Goal: Task Accomplishment & Management: Manage account settings

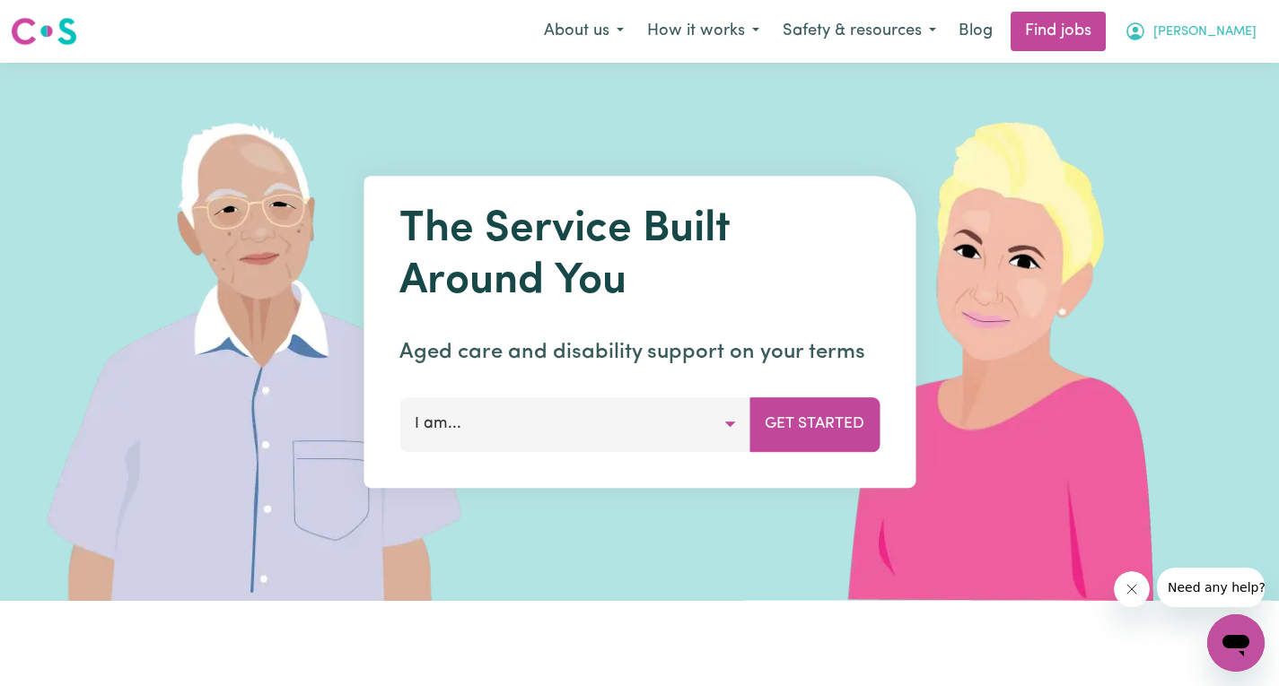
click at [1228, 31] on span "[PERSON_NAME]" at bounding box center [1204, 32] width 103 height 20
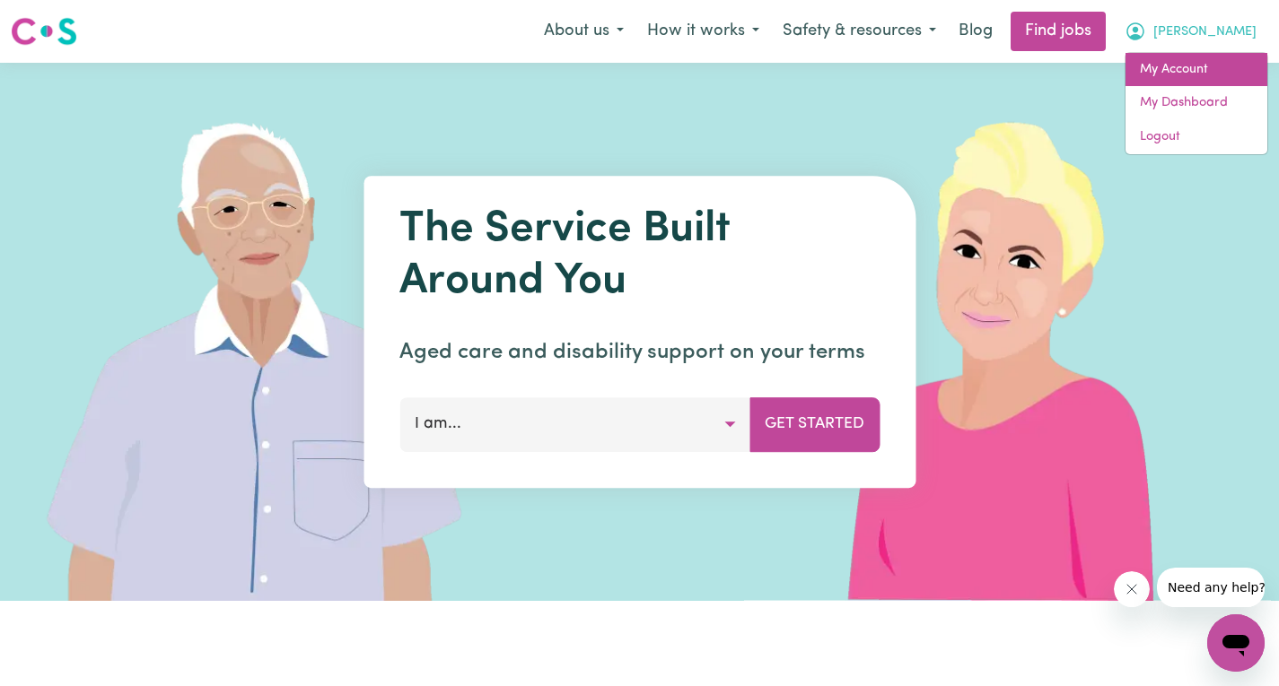
click at [1169, 68] on link "My Account" at bounding box center [1196, 70] width 142 height 34
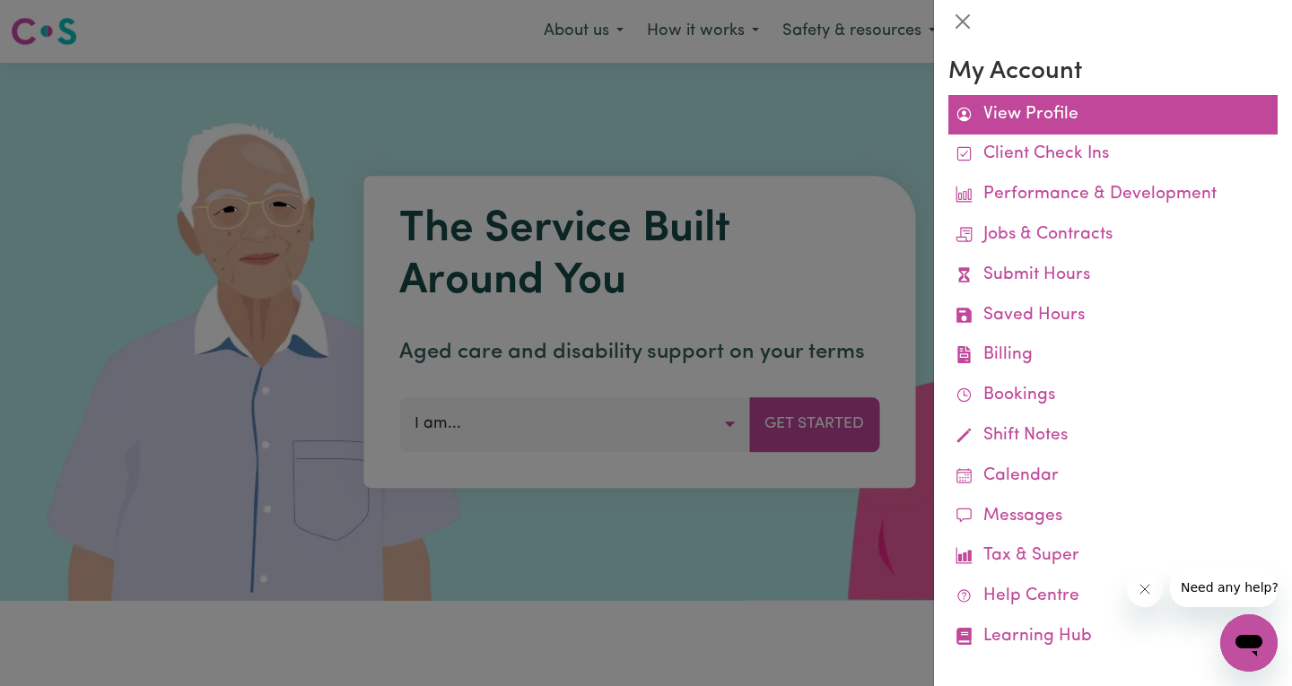
click at [1019, 109] on link "View Profile" at bounding box center [1112, 115] width 329 height 40
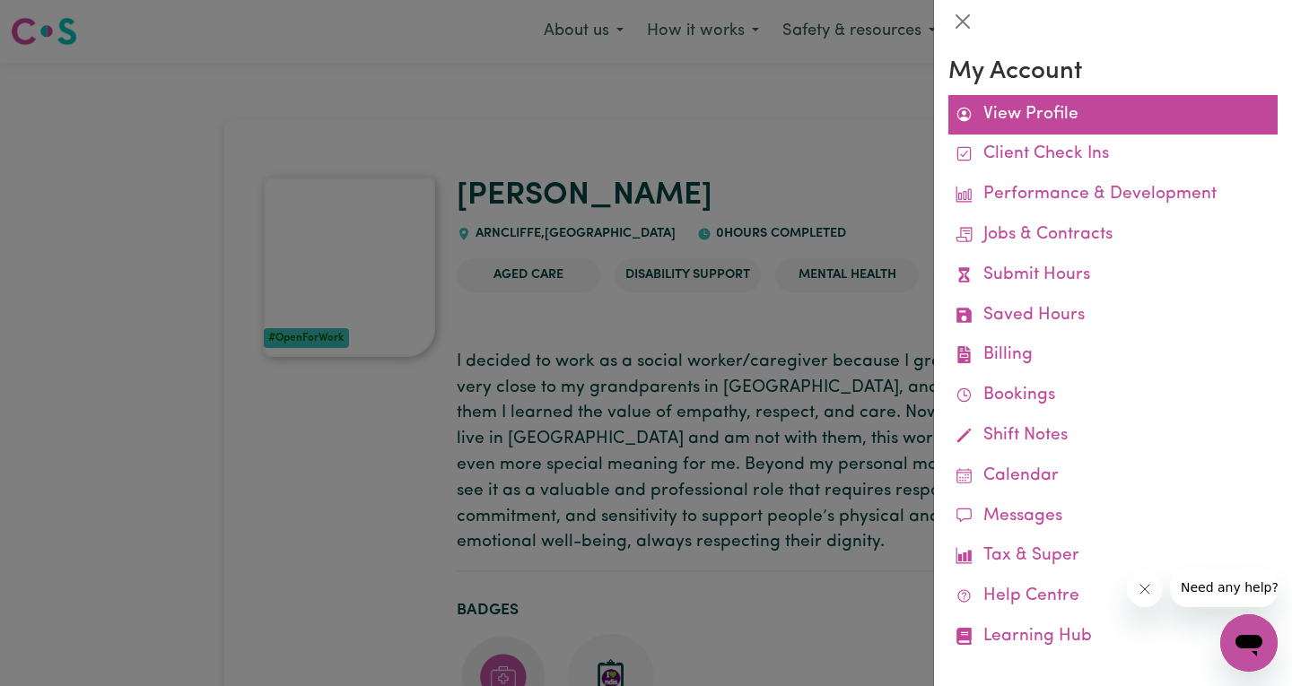
click at [1026, 118] on link "View Profile" at bounding box center [1112, 115] width 329 height 40
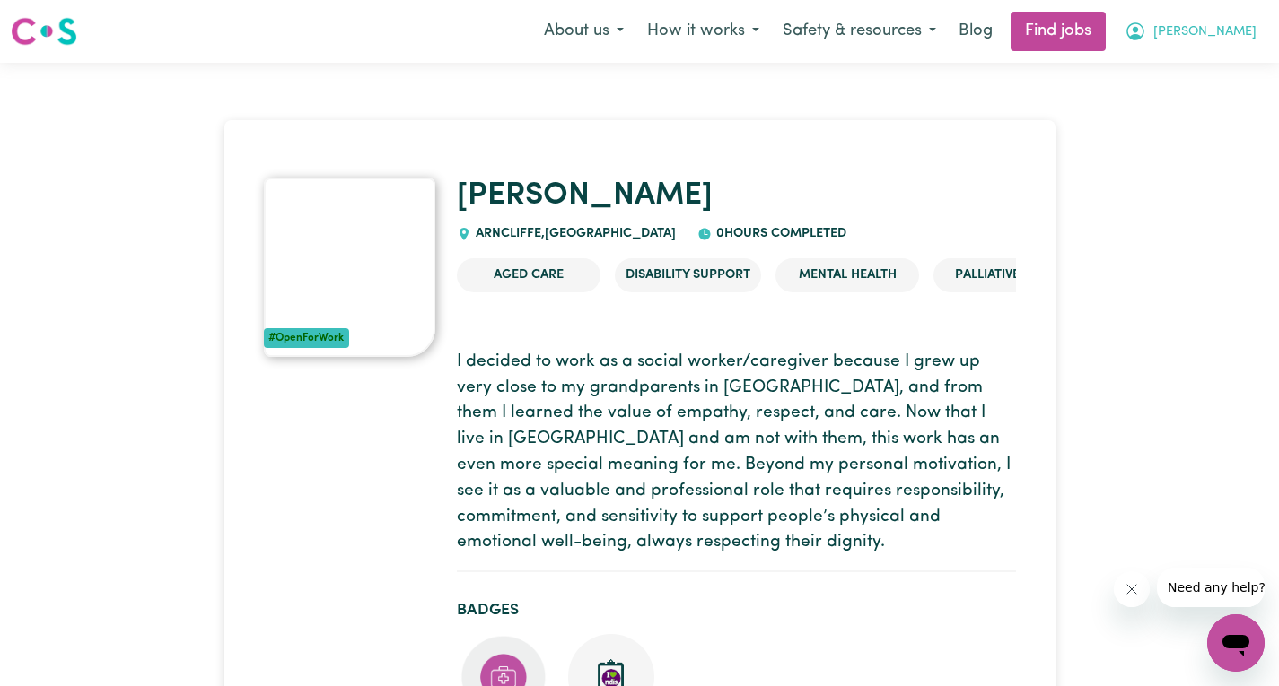
click at [1187, 30] on button "[PERSON_NAME]" at bounding box center [1190, 32] width 155 height 38
click at [1158, 139] on link "Logout" at bounding box center [1196, 137] width 142 height 34
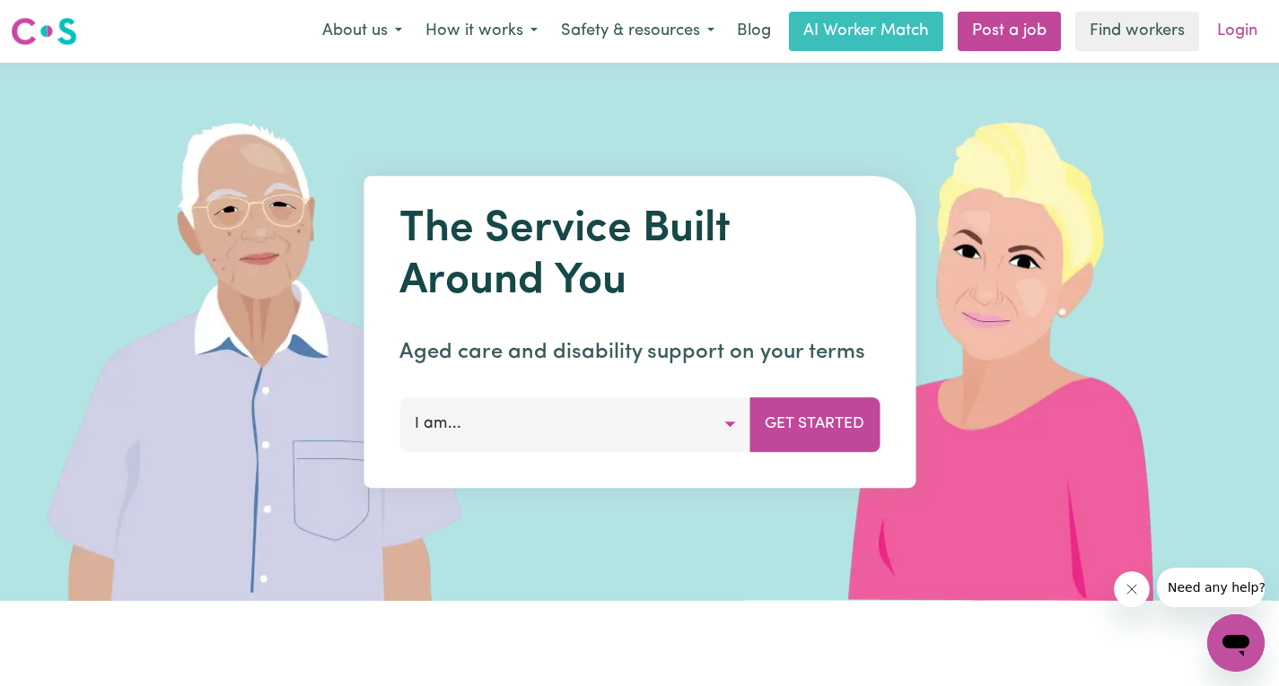
click at [1239, 33] on link "Login" at bounding box center [1237, 31] width 62 height 39
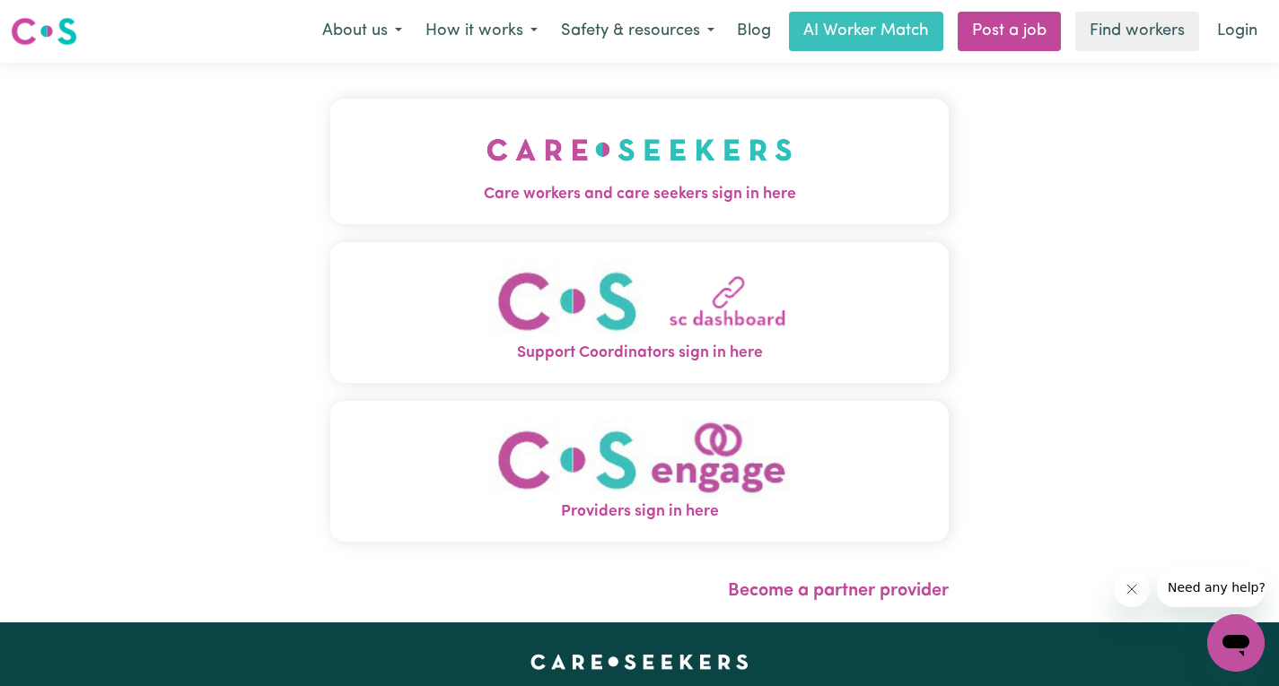
click at [710, 145] on img "Care workers and care seekers sign in here" at bounding box center [639, 150] width 306 height 66
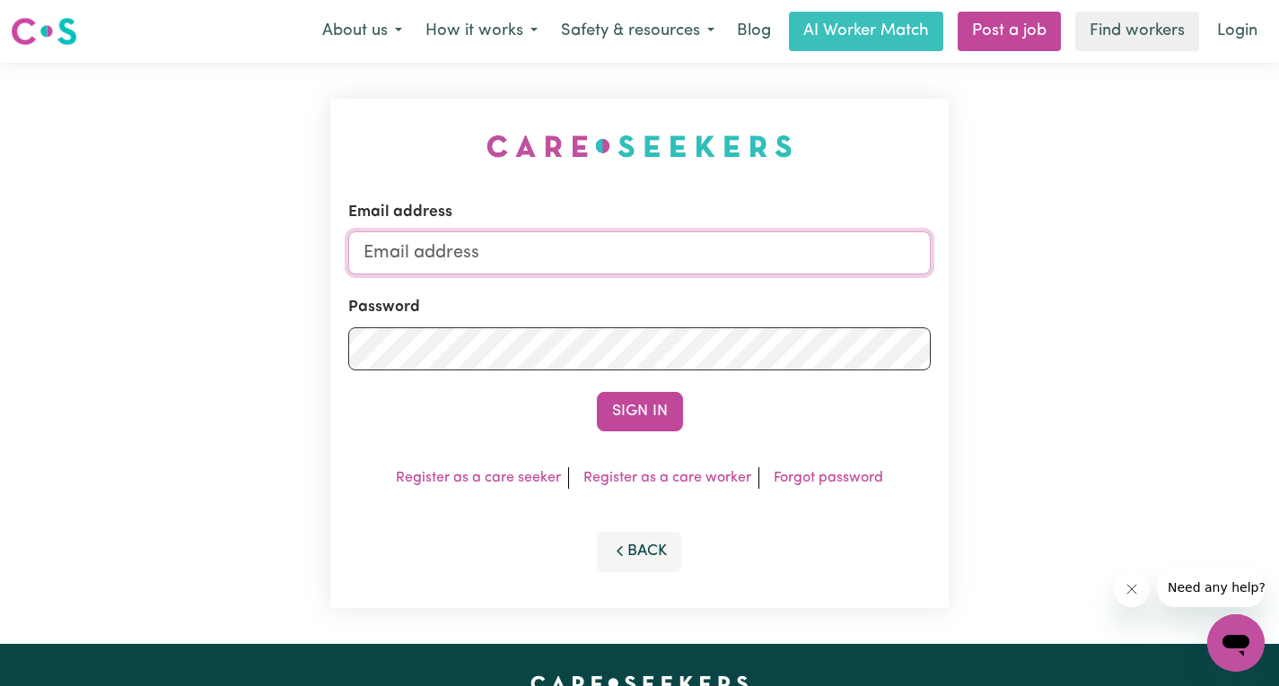
click at [517, 260] on input "Email address" at bounding box center [639, 252] width 582 height 43
type input "[EMAIL_ADDRESS][DOMAIN_NAME]"
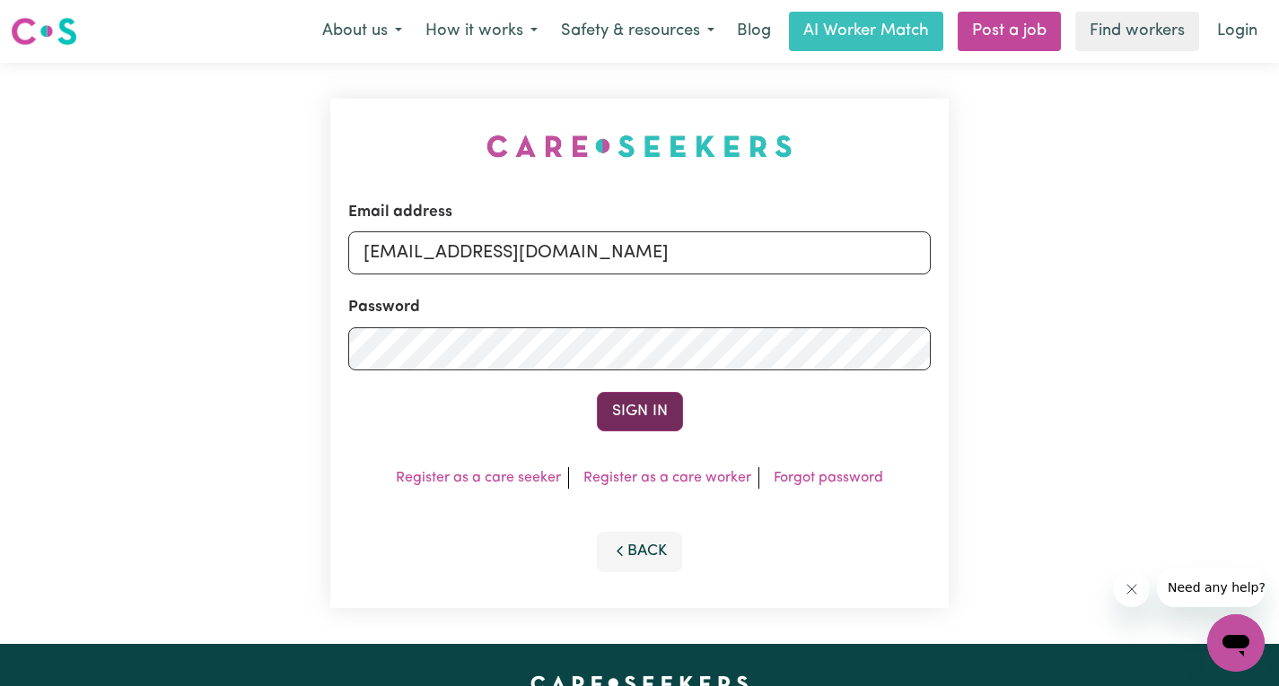
click at [639, 404] on button "Sign In" at bounding box center [640, 411] width 86 height 39
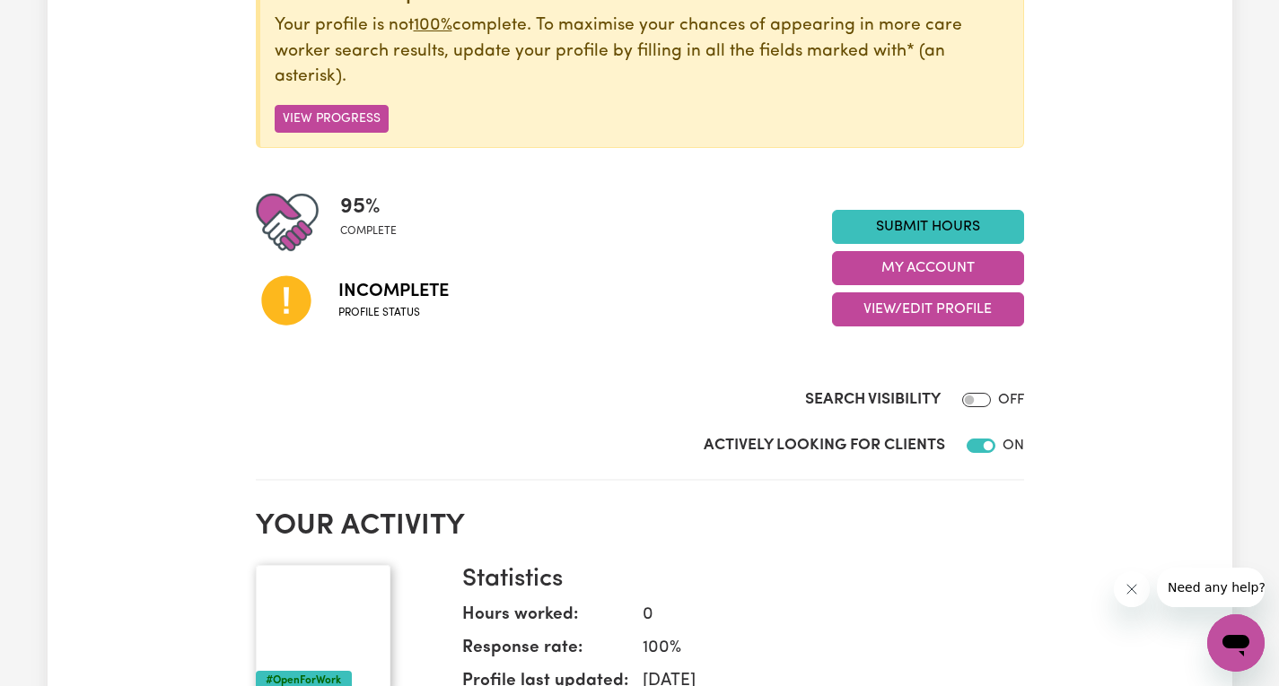
scroll to position [179, 0]
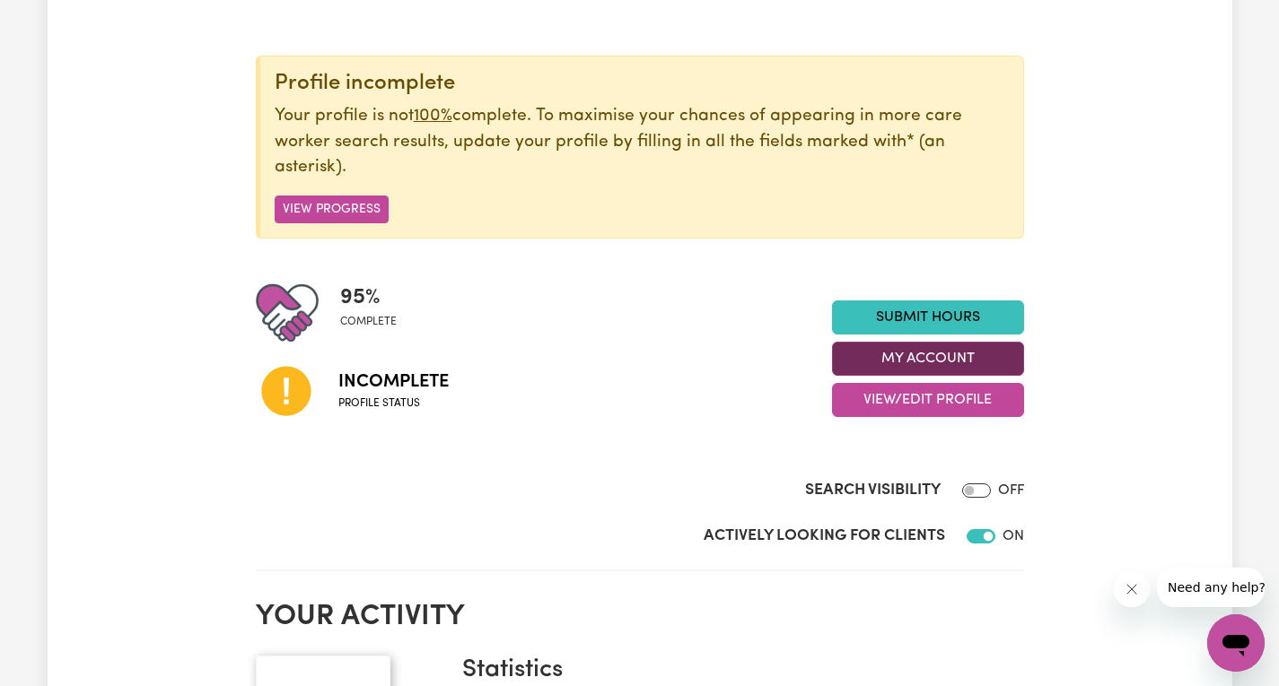
click at [939, 354] on button "My Account" at bounding box center [928, 359] width 192 height 34
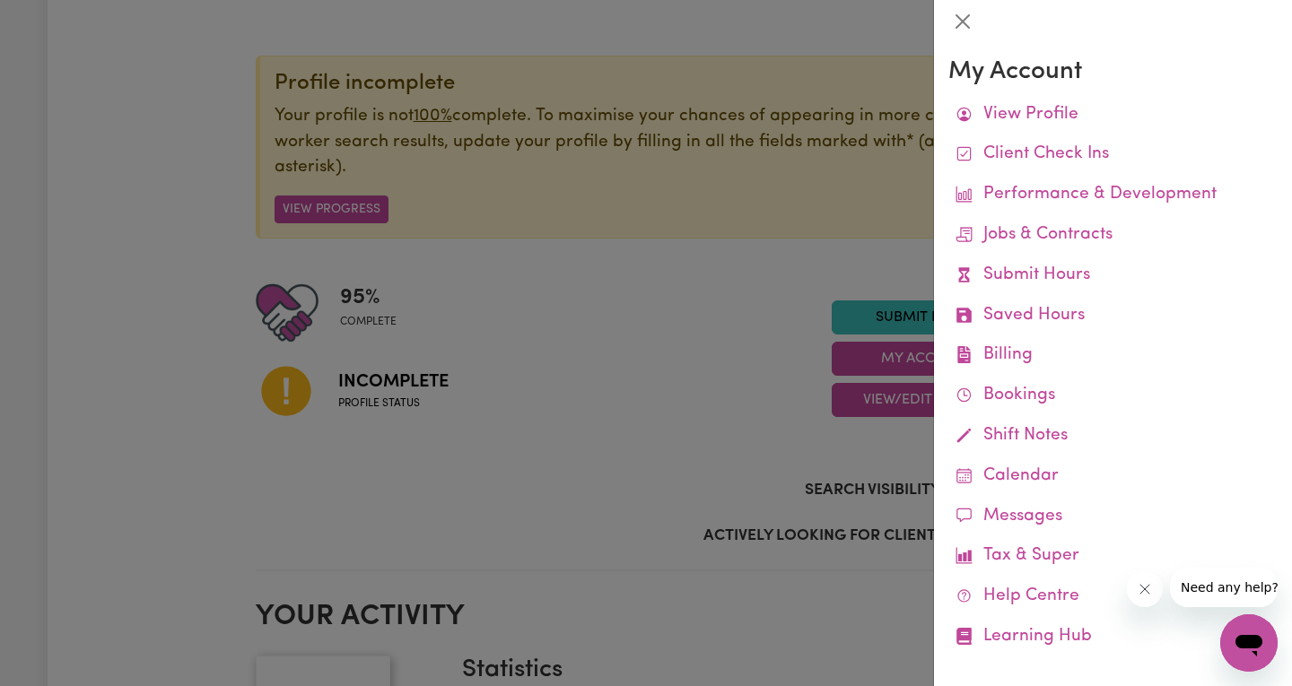
click at [910, 406] on div at bounding box center [646, 343] width 1292 height 686
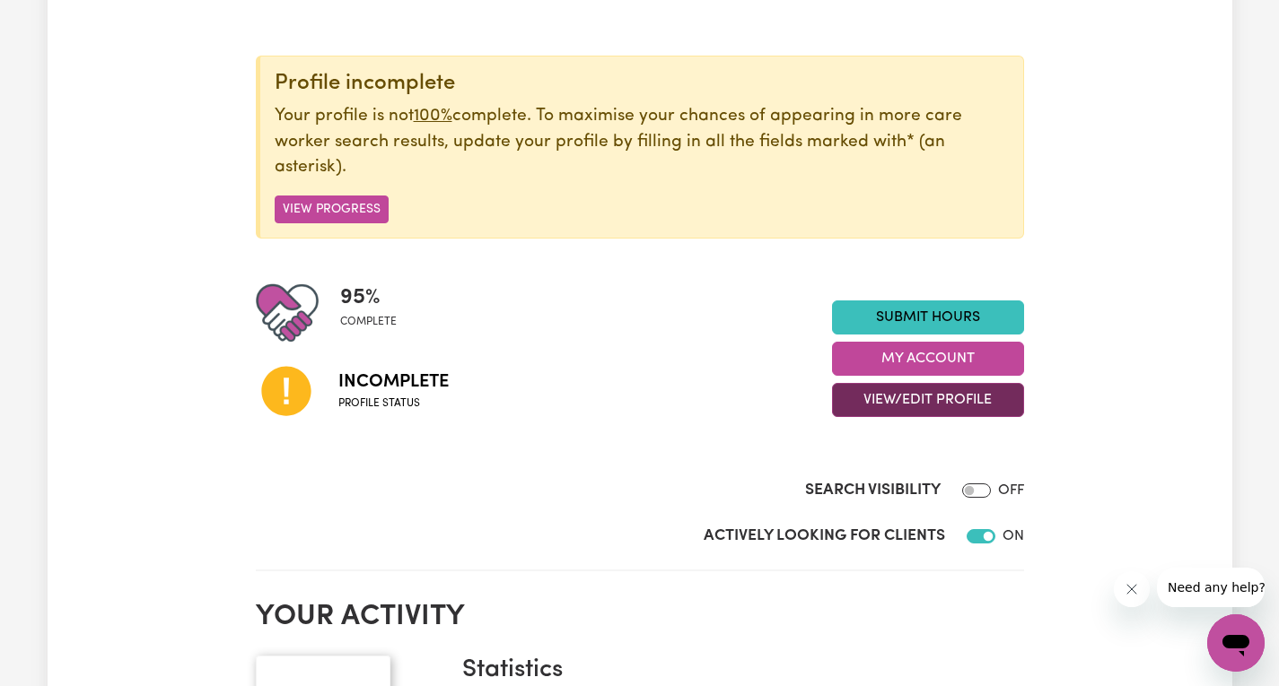
click at [894, 406] on button "View/Edit Profile" at bounding box center [928, 400] width 192 height 34
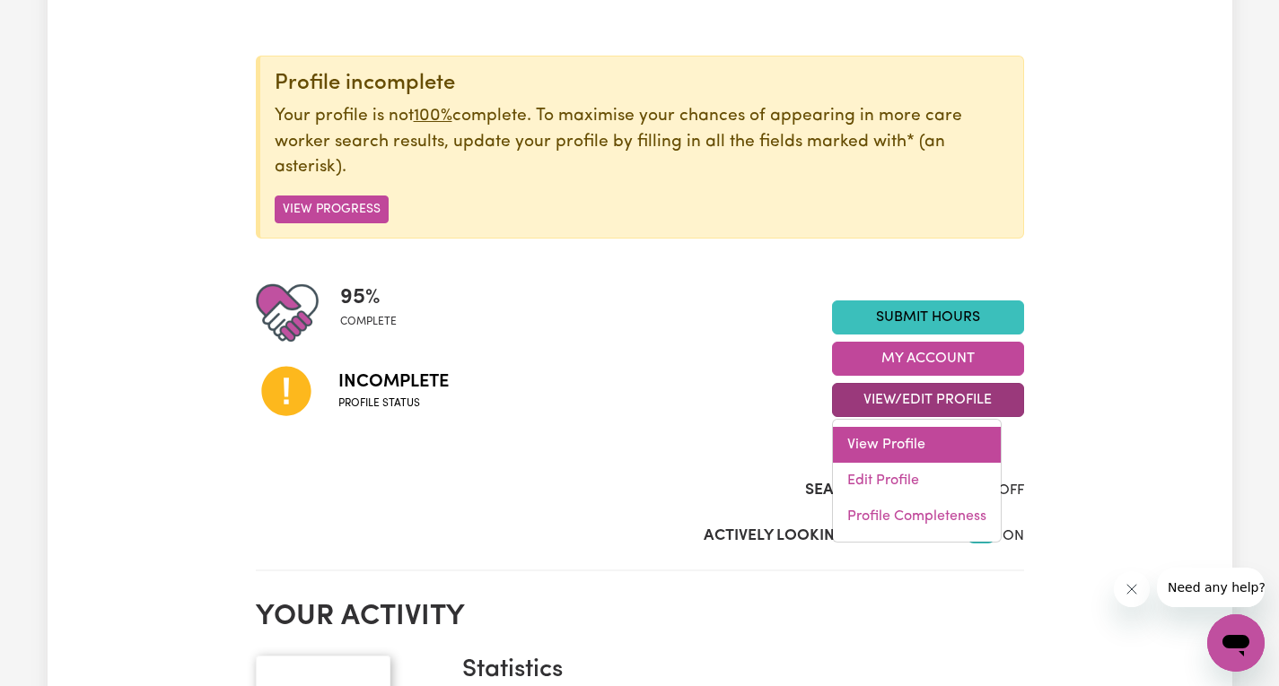
click at [885, 443] on link "View Profile" at bounding box center [917, 445] width 168 height 36
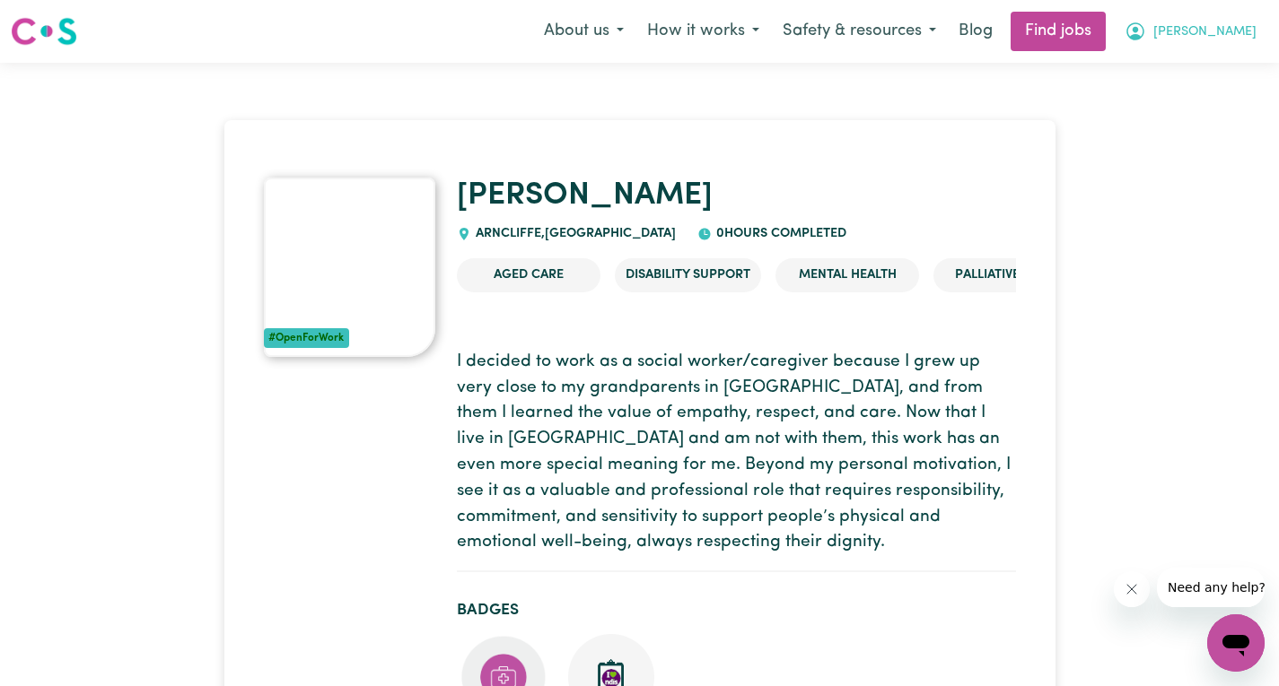
click at [1146, 39] on icon "My Account" at bounding box center [1135, 32] width 22 height 22
click at [1167, 117] on link "My Dashboard" at bounding box center [1196, 103] width 142 height 34
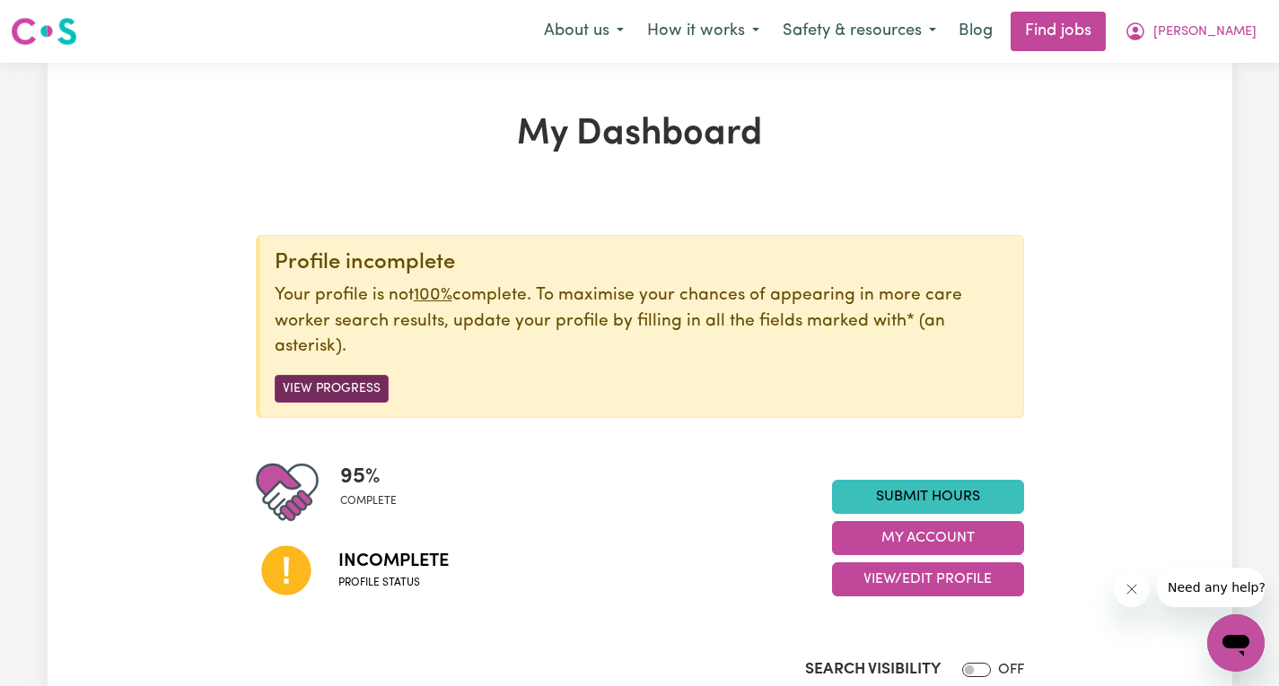
click at [340, 386] on button "View Progress" at bounding box center [332, 389] width 114 height 28
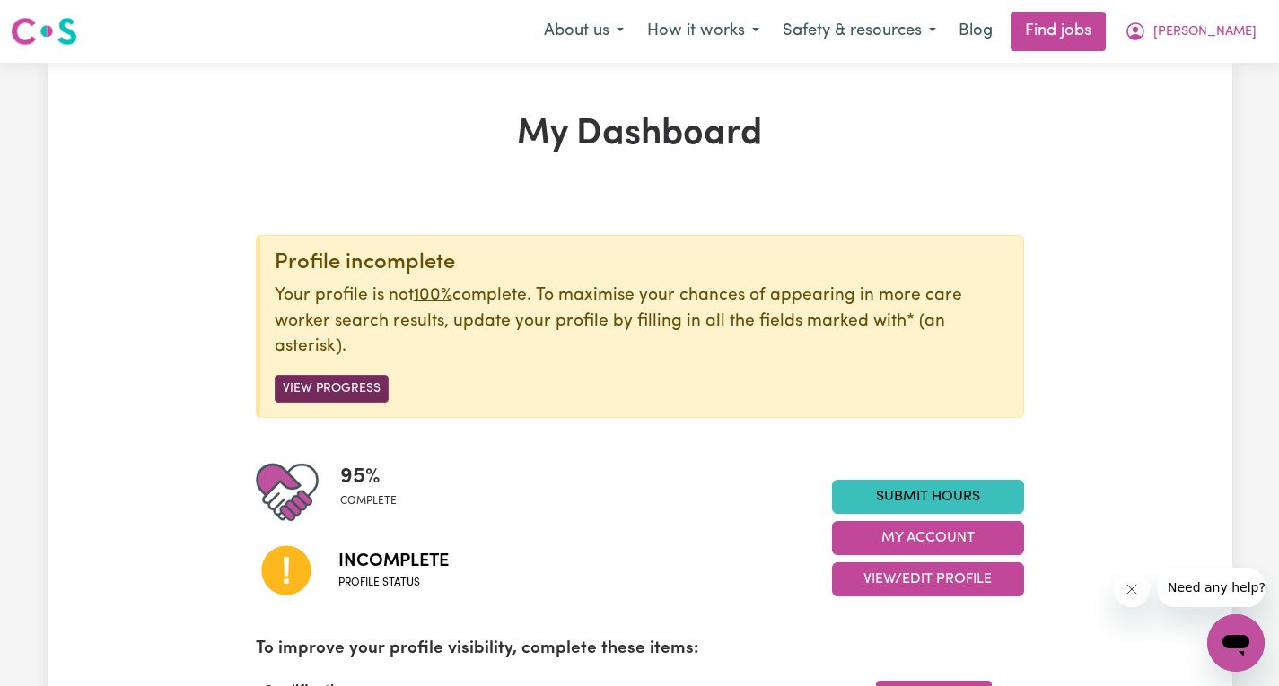
click at [350, 388] on button "View Progress" at bounding box center [332, 389] width 114 height 28
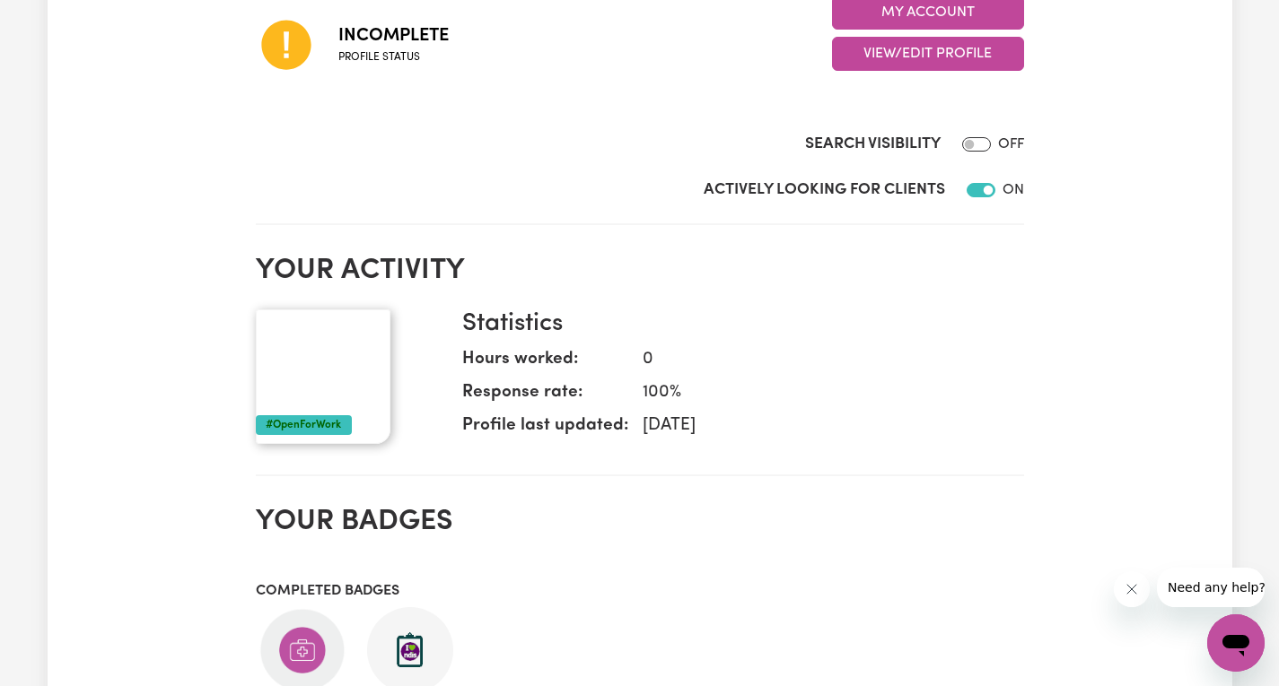
scroll to position [269, 0]
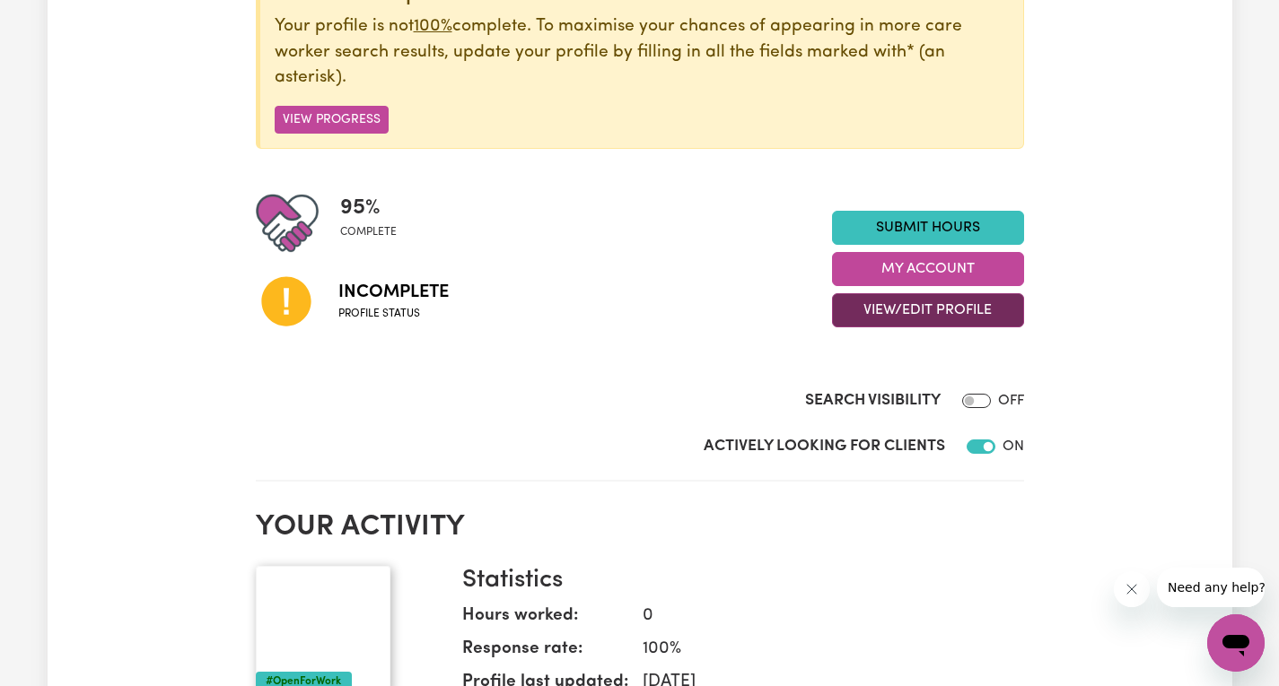
click at [904, 307] on button "View/Edit Profile" at bounding box center [928, 310] width 192 height 34
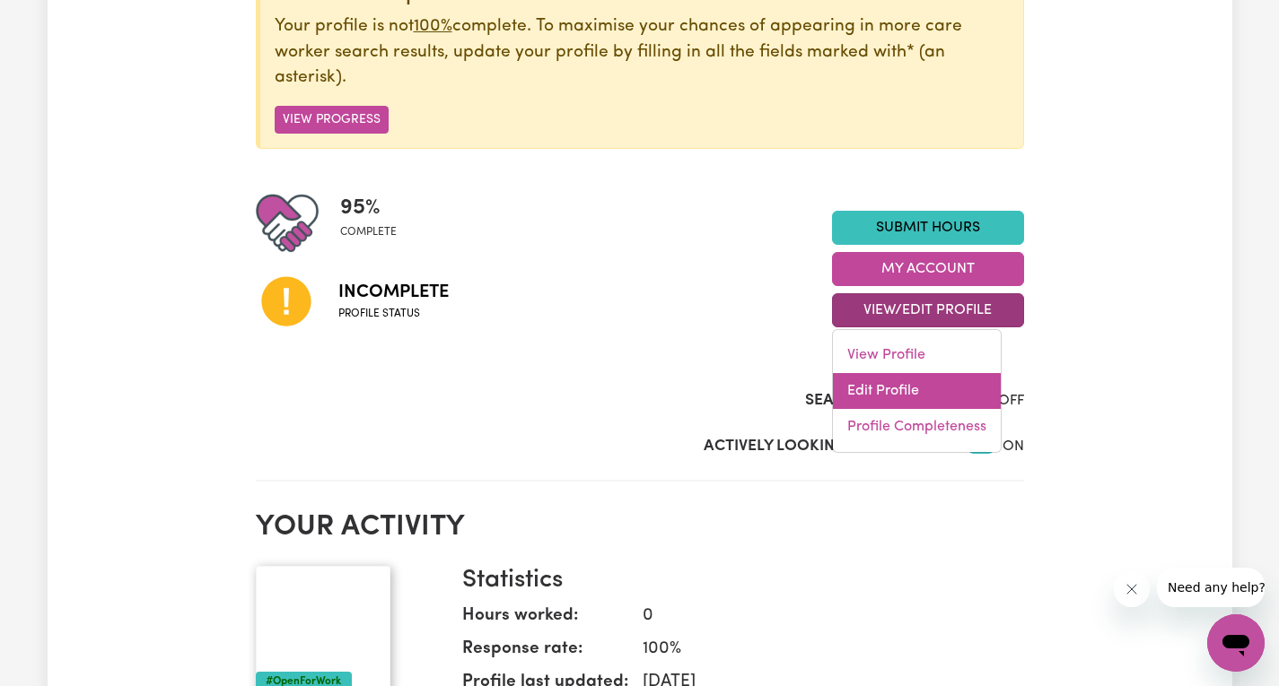
click at [892, 386] on link "Edit Profile" at bounding box center [917, 391] width 168 height 36
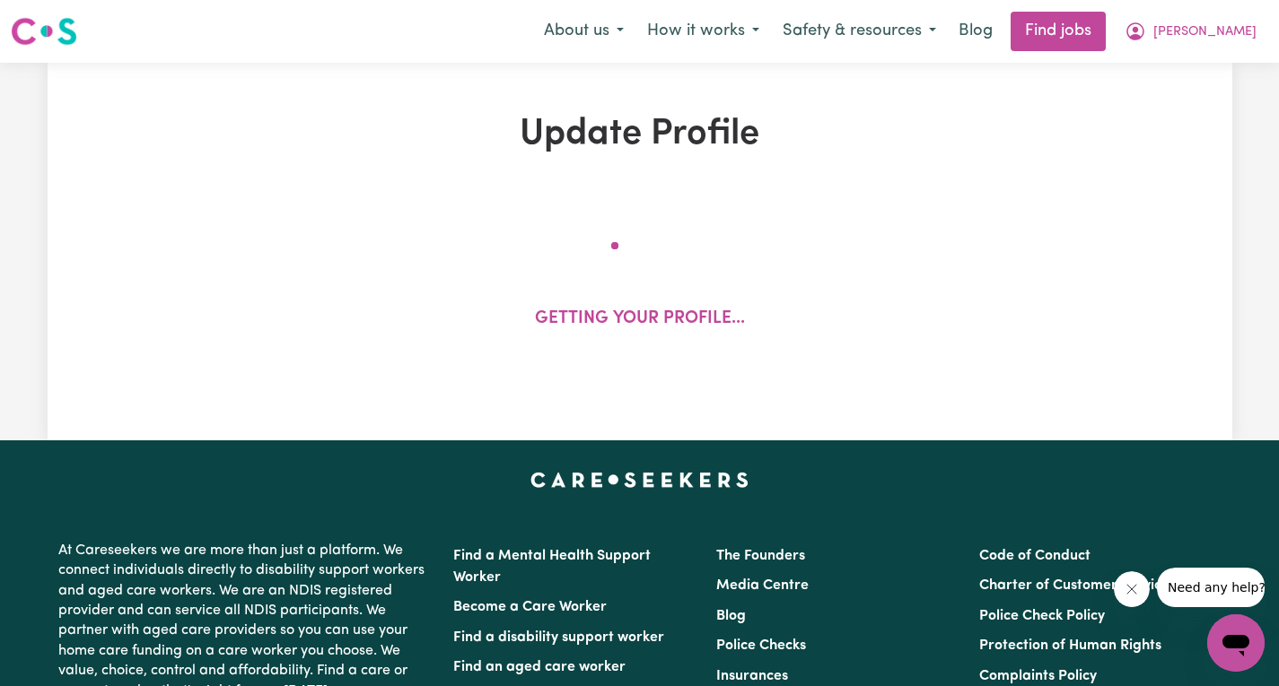
select select "[DEMOGRAPHIC_DATA]"
select select "Student Visa"
select select "Studying a healthcare related degree or qualification"
select select "45"
select select "55"
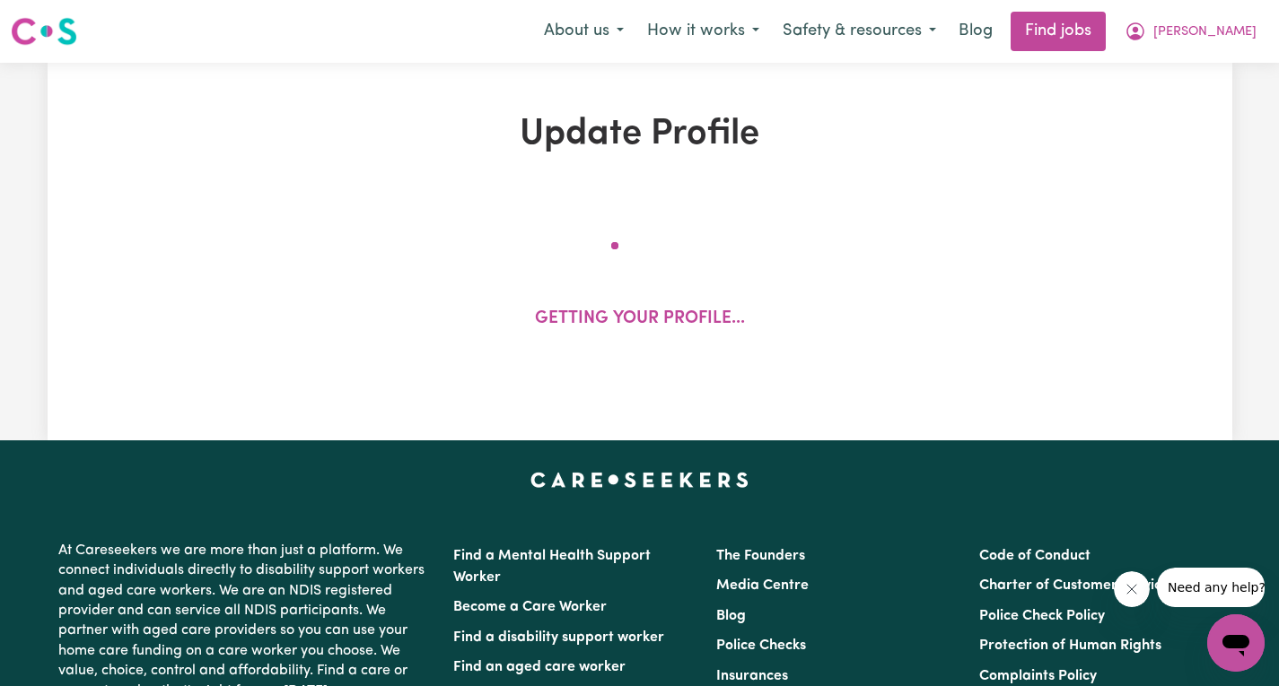
select select "85"
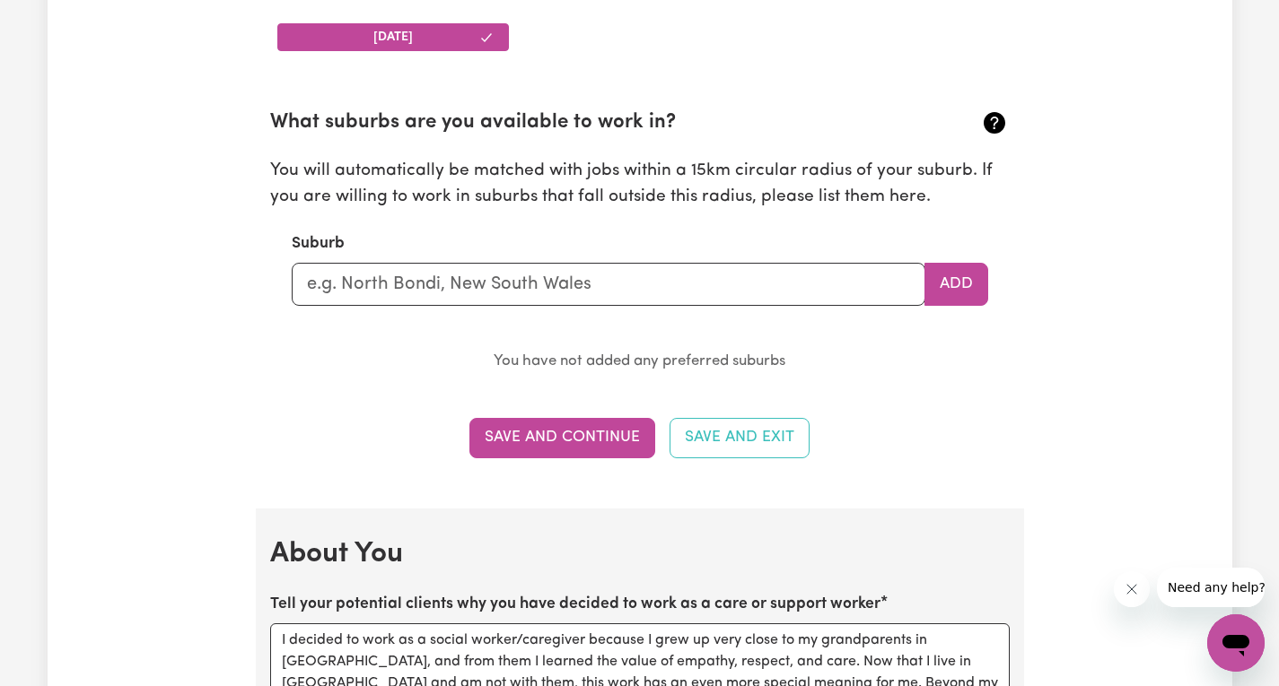
scroll to position [1884, 0]
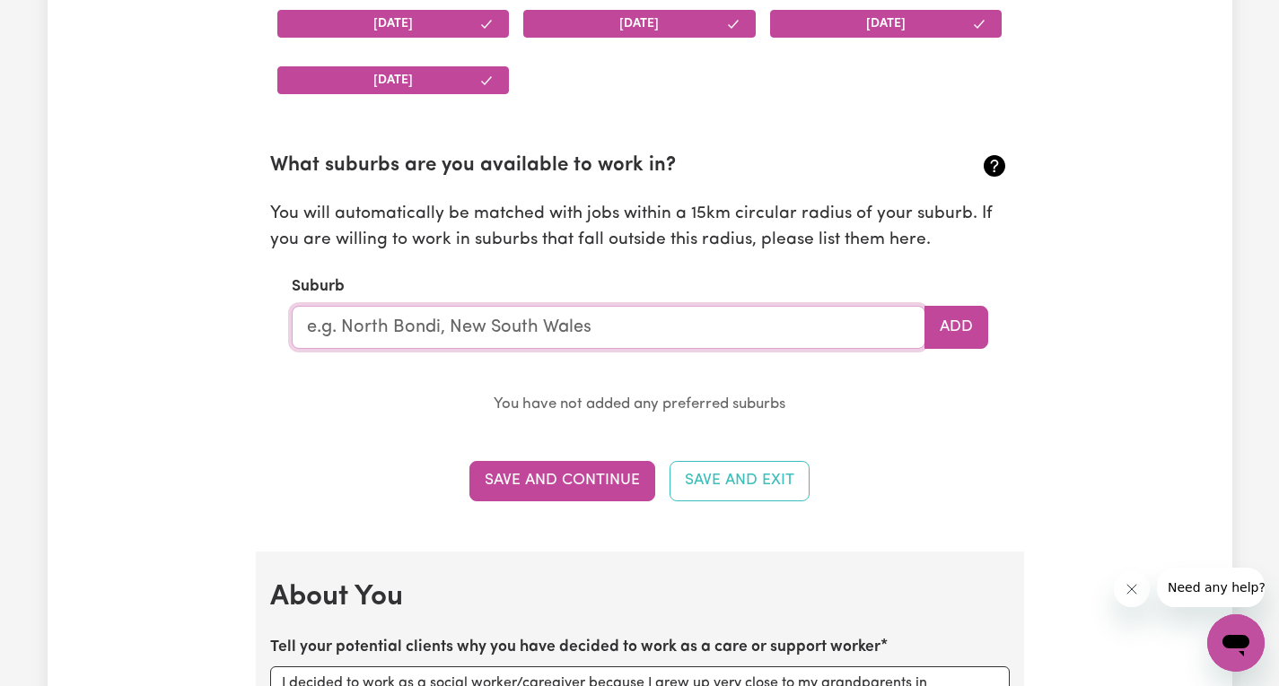
click at [528, 331] on input "text" at bounding box center [608, 327] width 633 height 43
type input "ARNCLIFFE"
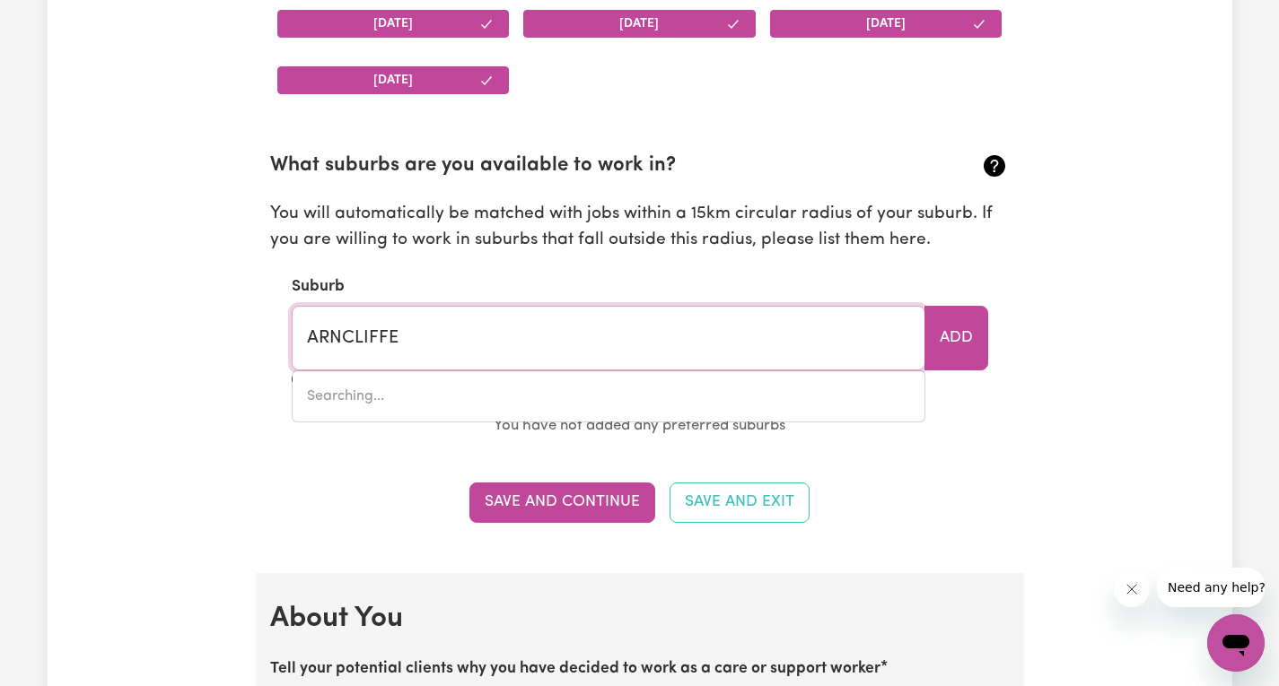
type input "[GEOGRAPHIC_DATA], [GEOGRAPHIC_DATA], 2205"
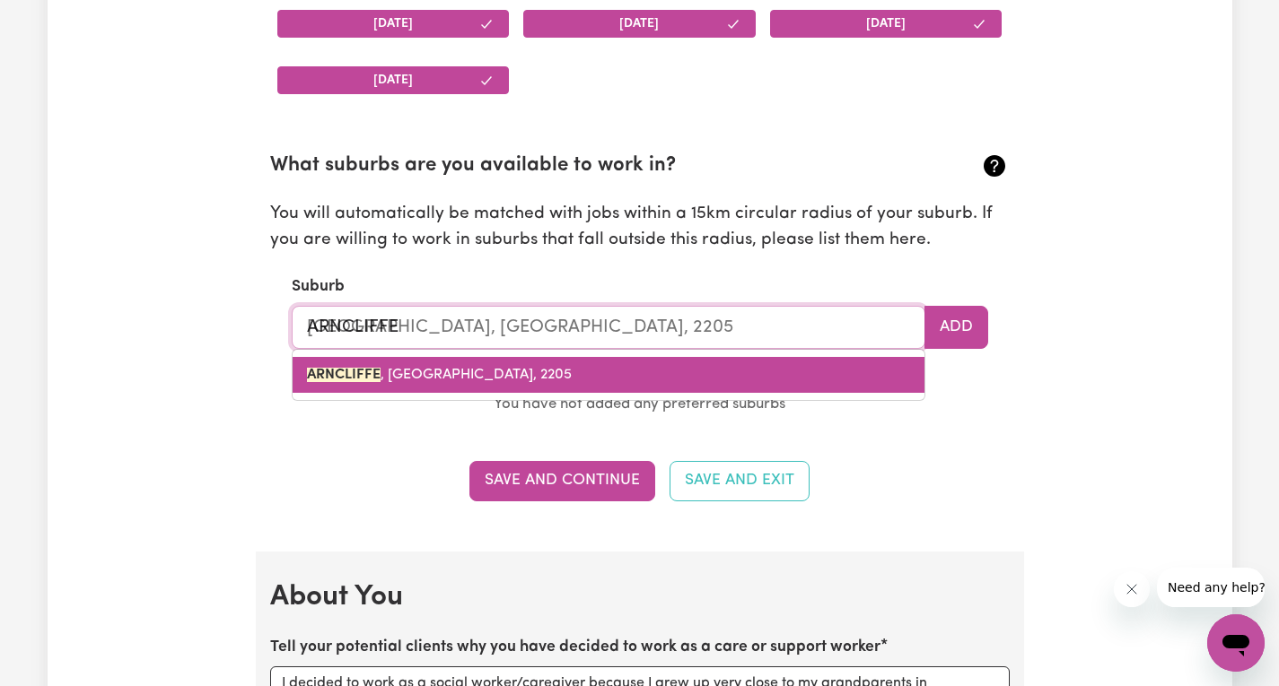
click at [333, 368] on mark "ARNCLIFFE" at bounding box center [344, 375] width 74 height 14
type input "[GEOGRAPHIC_DATA], [GEOGRAPHIC_DATA], 2205"
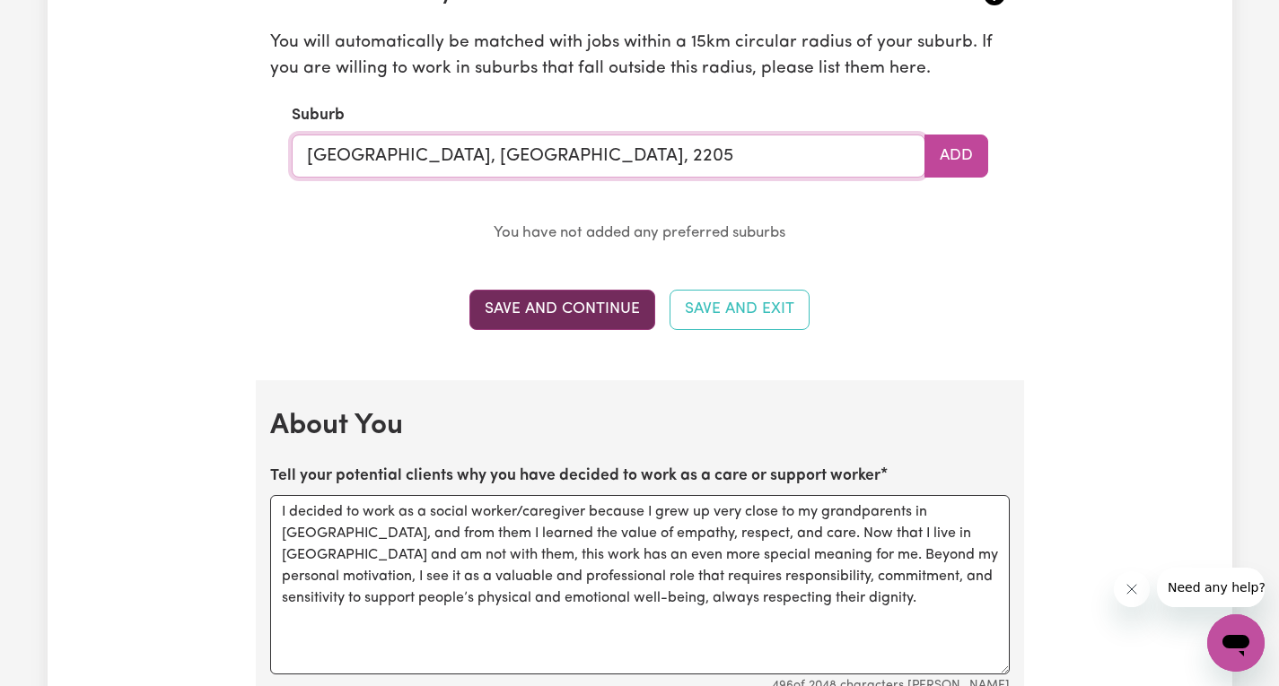
scroll to position [2064, 0]
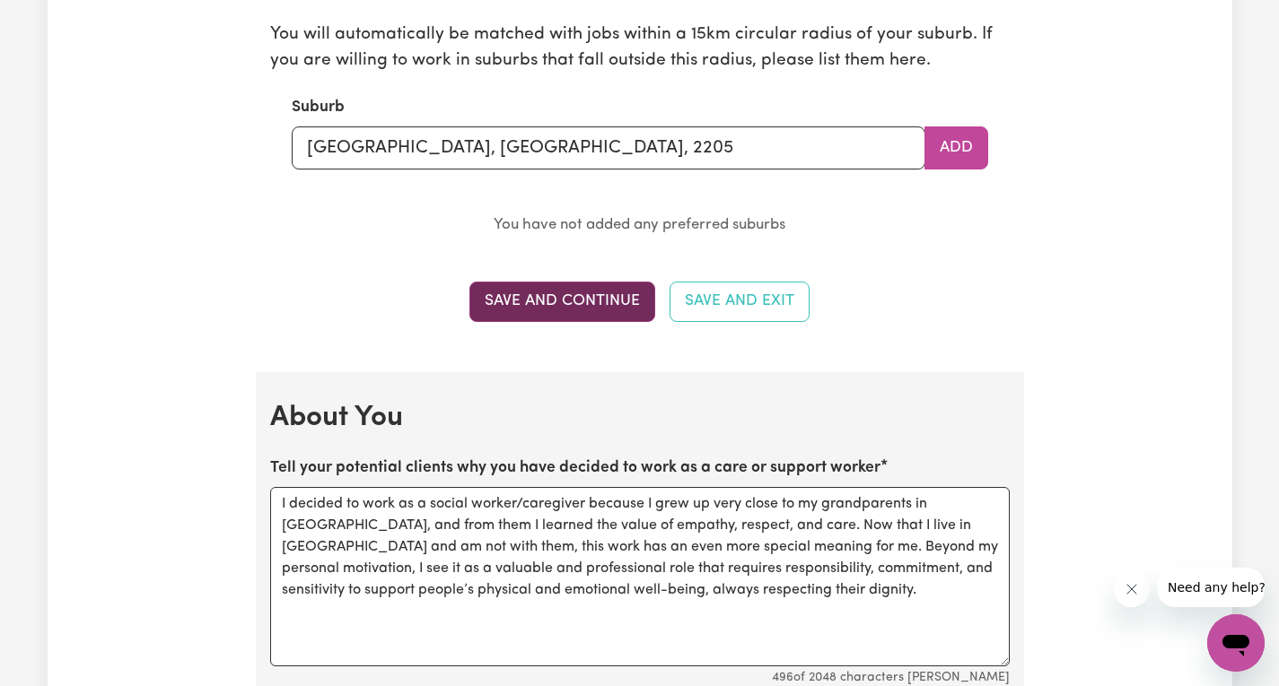
click at [548, 301] on button "Save and Continue" at bounding box center [562, 301] width 186 height 39
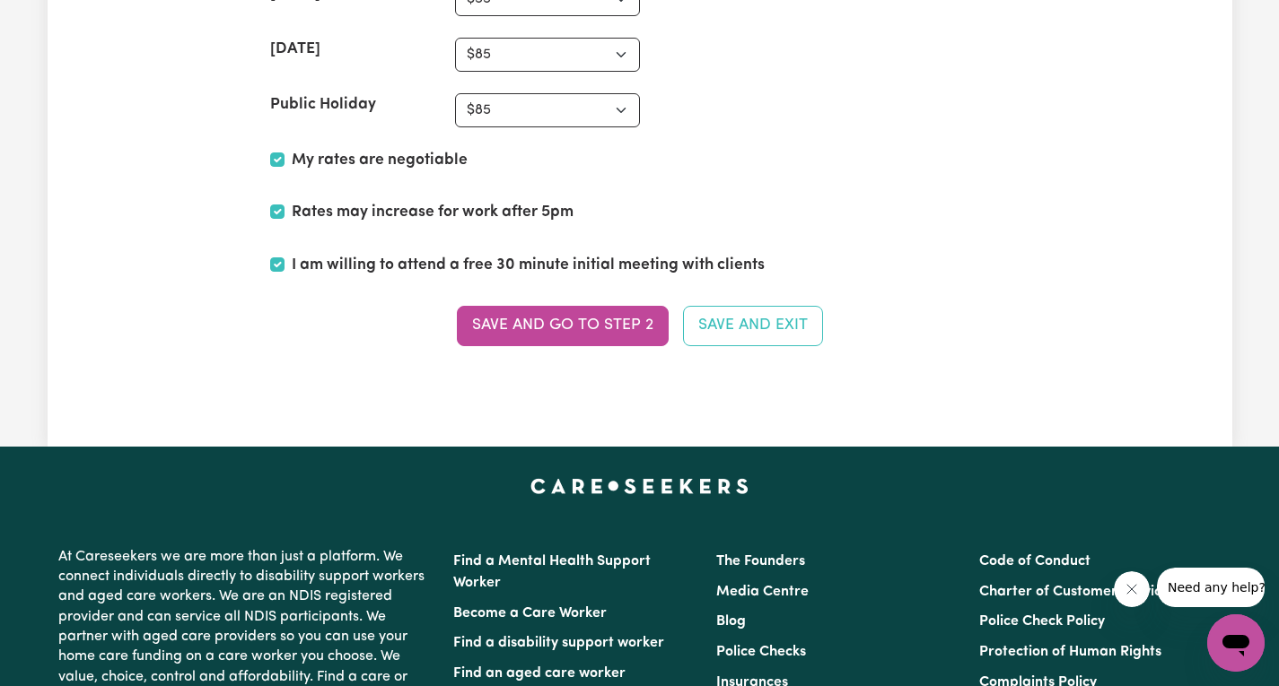
scroll to position [4389, 0]
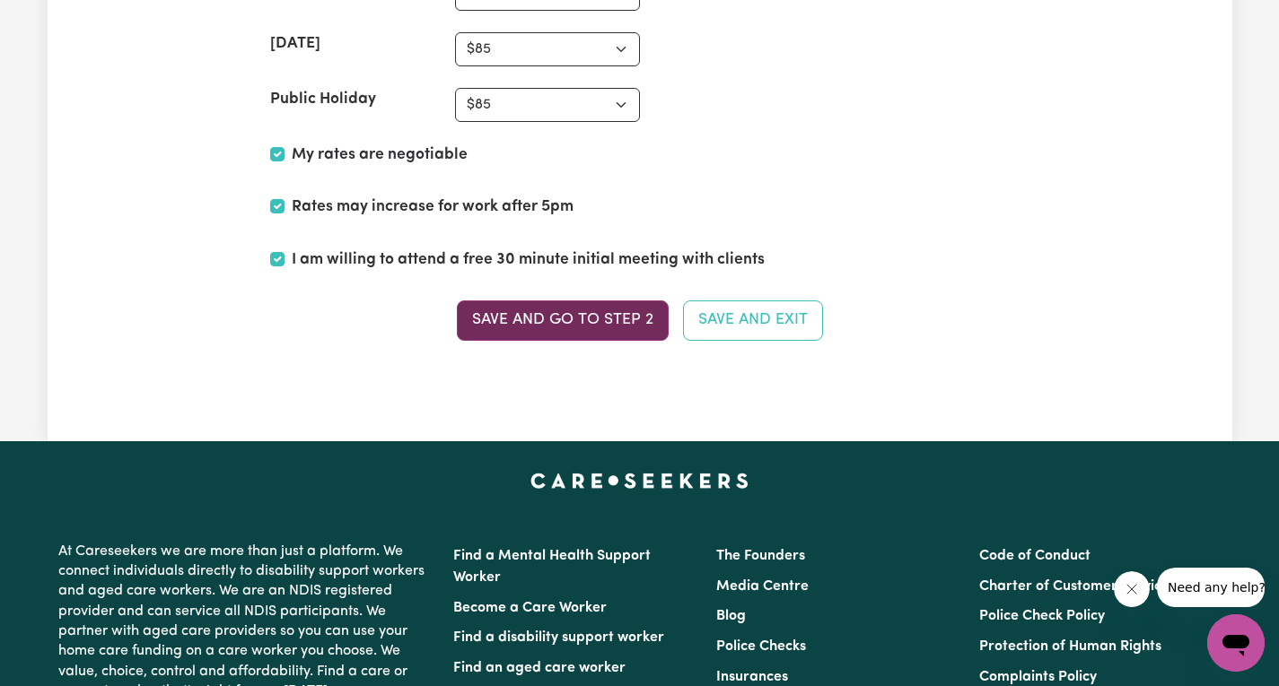
click at [642, 331] on button "Save and go to Step 2" at bounding box center [563, 320] width 212 height 39
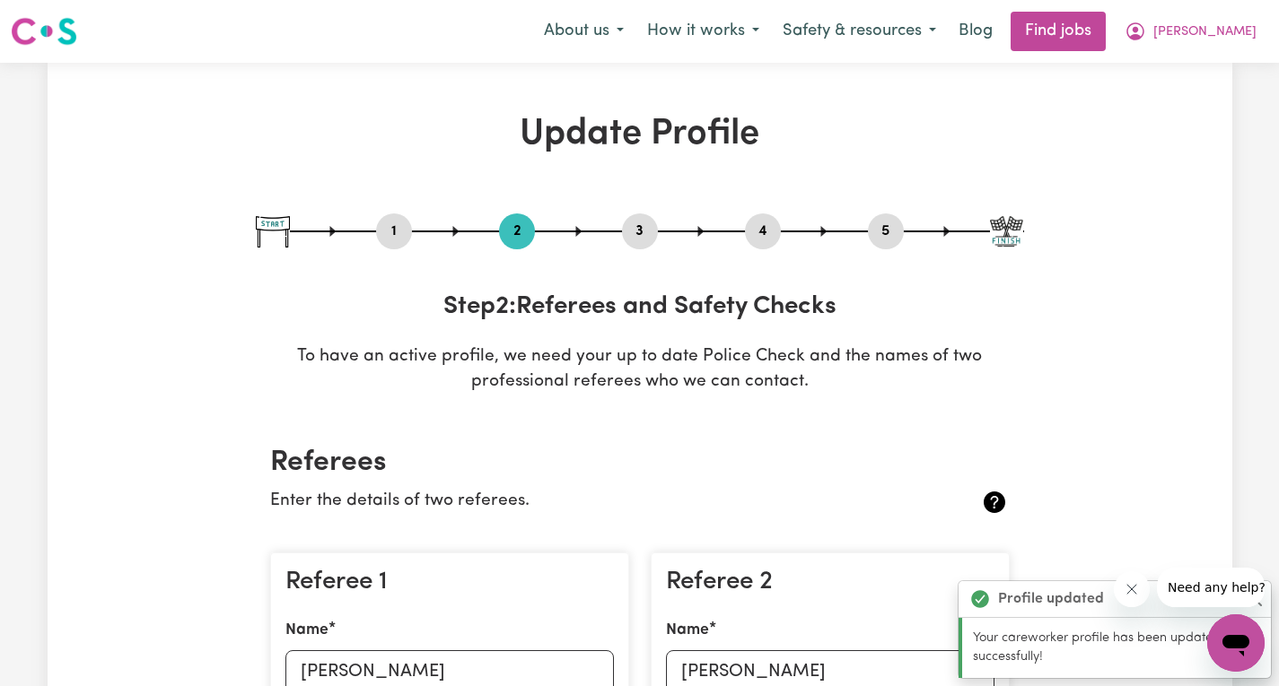
scroll to position [269, 0]
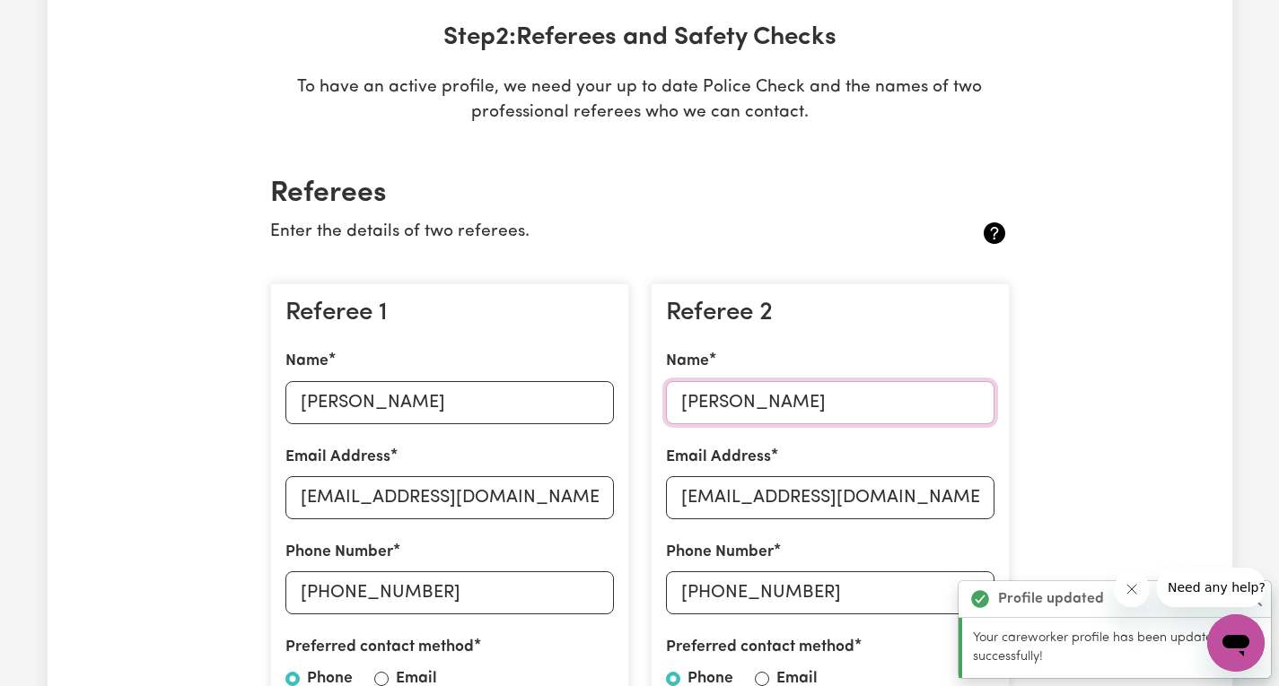
click at [807, 402] on input "[PERSON_NAME]" at bounding box center [830, 402] width 328 height 43
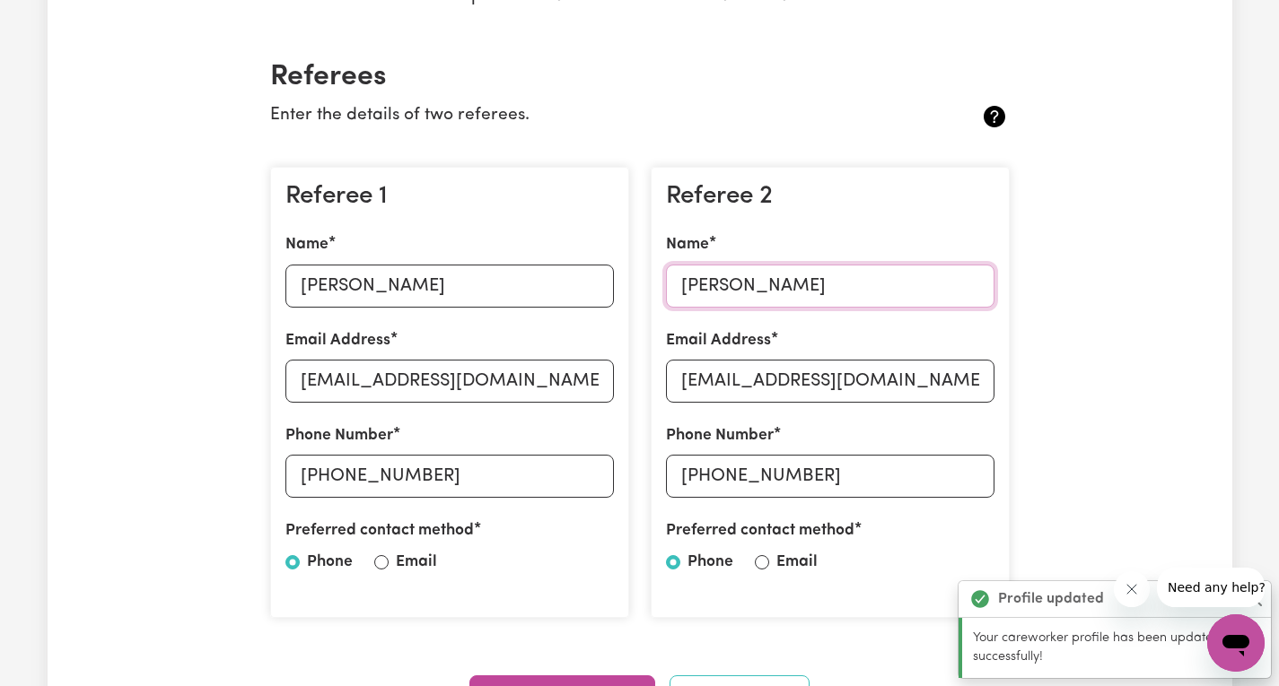
scroll to position [449, 0]
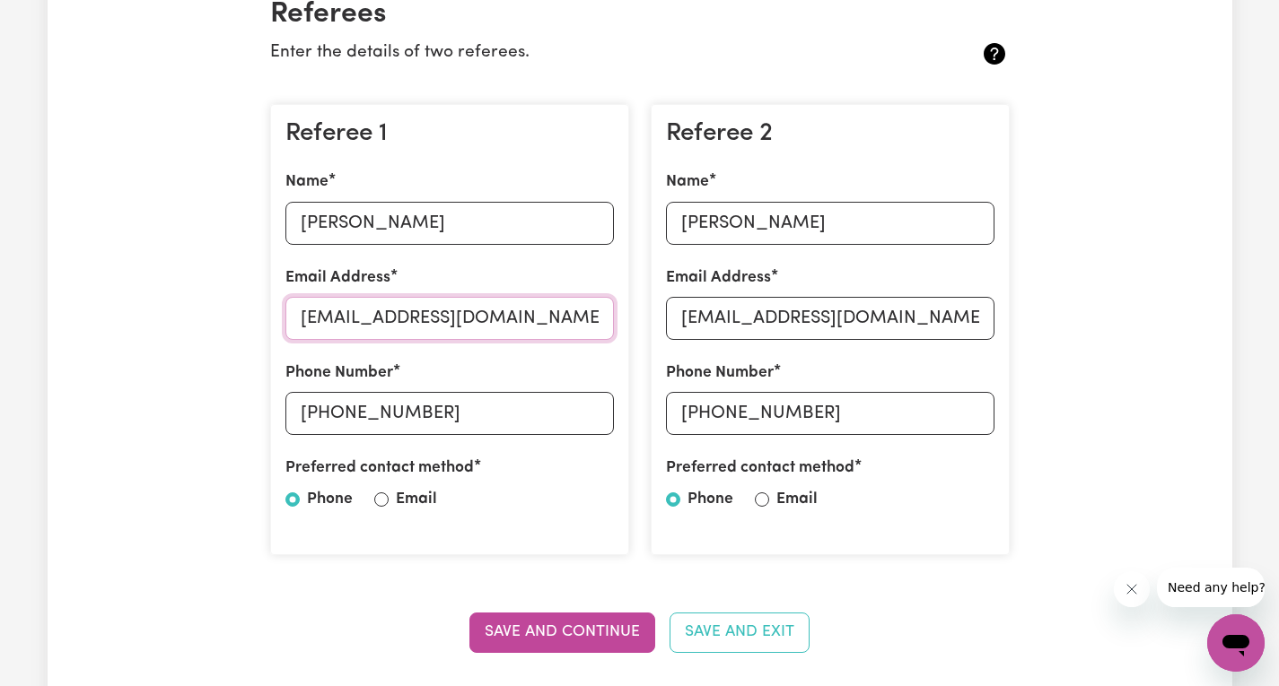
click at [563, 324] on input "[EMAIL_ADDRESS][DOMAIN_NAME]" at bounding box center [449, 318] width 328 height 43
click at [871, 420] on input "[PHONE_NUMBER]" at bounding box center [830, 413] width 328 height 43
drag, startPoint x: 953, startPoint y: 315, endPoint x: 630, endPoint y: 338, distance: 323.9
click at [630, 338] on div "Referee 1 Name [PERSON_NAME] Email Address [EMAIL_ADDRESS][DOMAIN_NAME] Phone N…" at bounding box center [639, 330] width 761 height 481
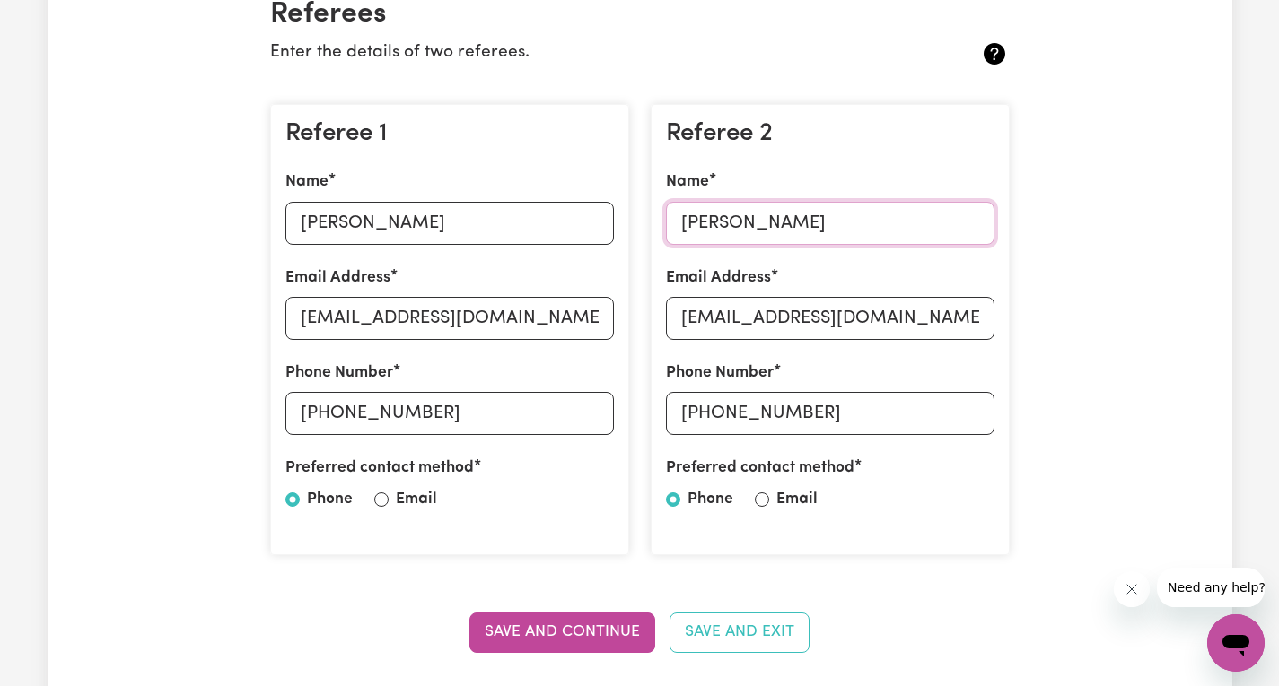
drag, startPoint x: 827, startPoint y: 230, endPoint x: 661, endPoint y: 248, distance: 167.0
click at [661, 248] on div "Referee 2 Name [PERSON_NAME] Email Address [EMAIL_ADDRESS][DOMAIN_NAME] Phone N…" at bounding box center [830, 330] width 359 height 452
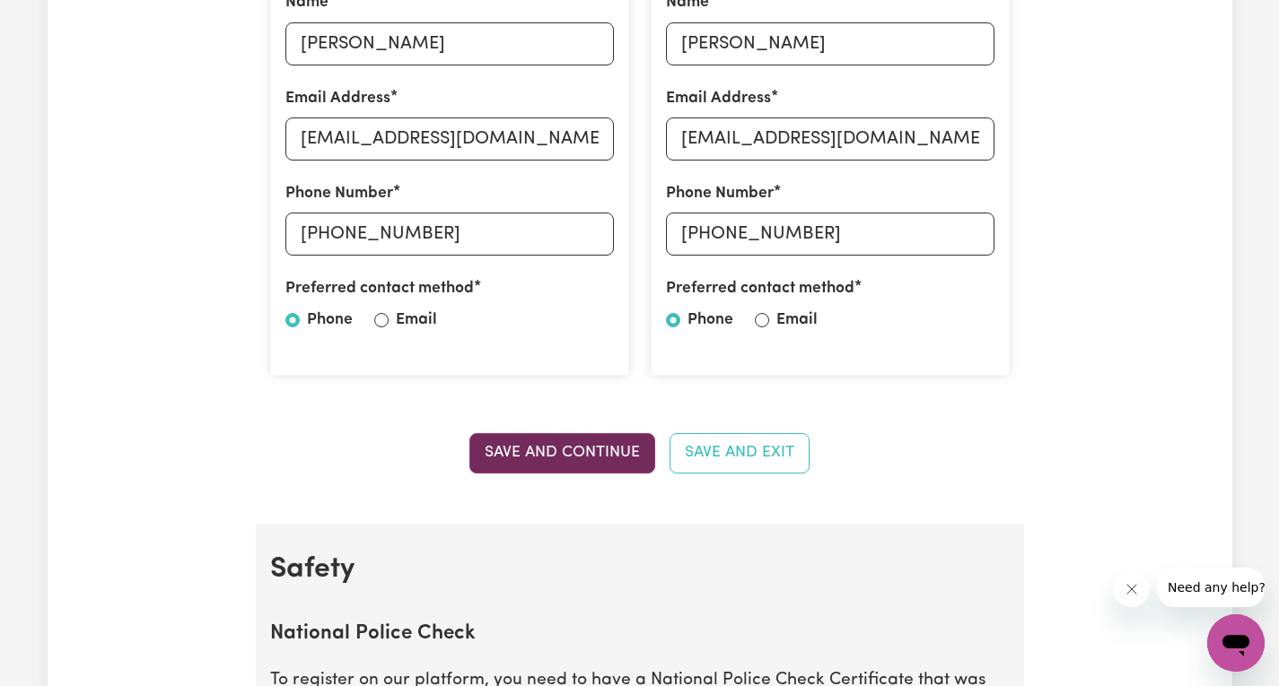
click at [551, 453] on button "Save and Continue" at bounding box center [562, 452] width 186 height 39
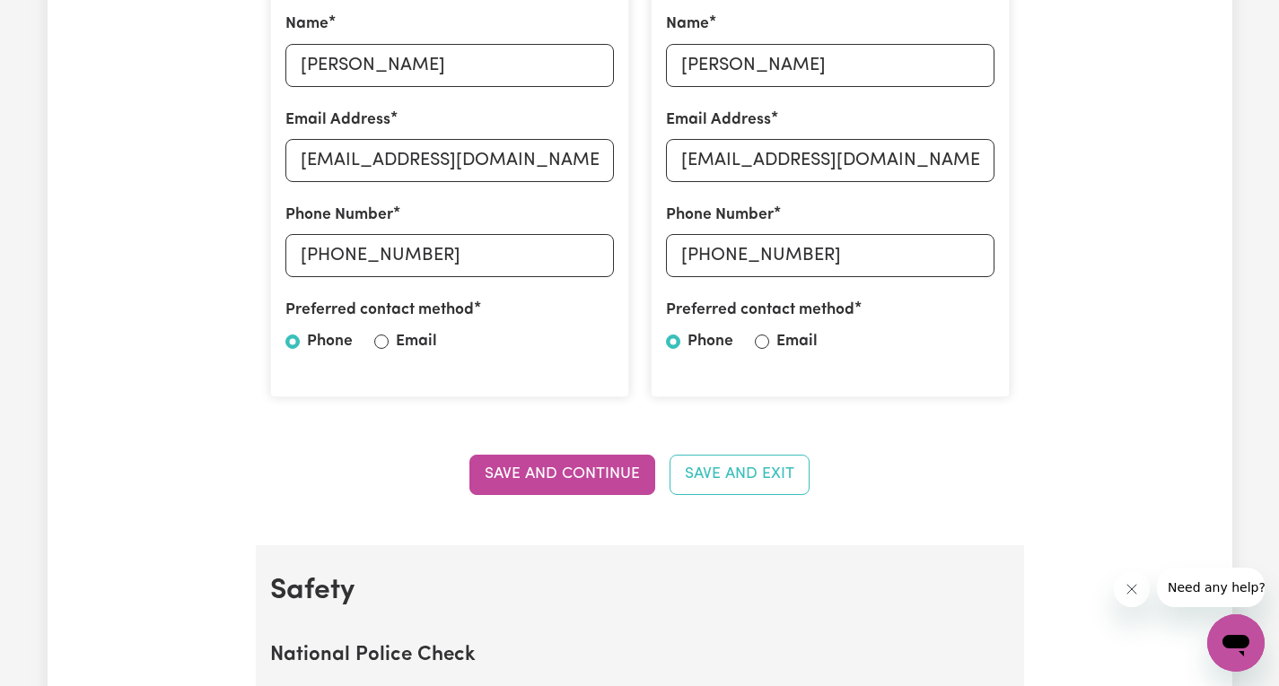
scroll to position [523, 0]
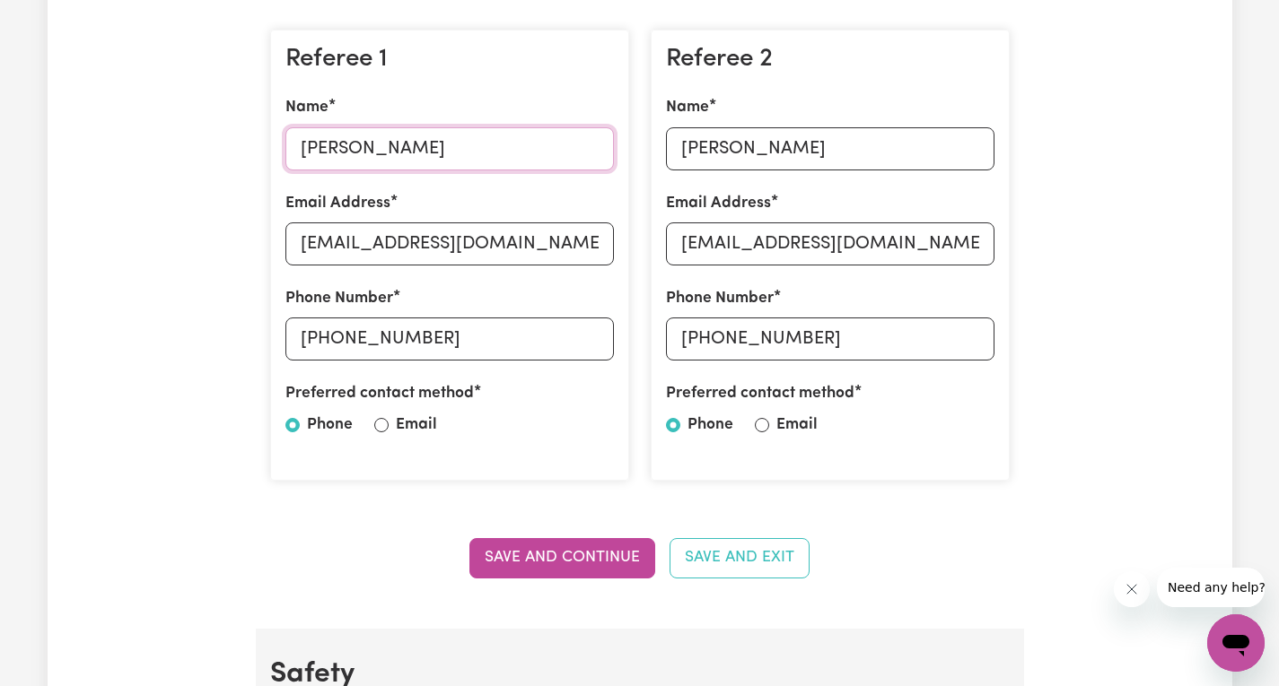
drag, startPoint x: 304, startPoint y: 150, endPoint x: 457, endPoint y: 152, distance: 152.5
click at [457, 152] on input "[PERSON_NAME]" at bounding box center [449, 148] width 328 height 43
drag, startPoint x: 303, startPoint y: 247, endPoint x: 536, endPoint y: 260, distance: 232.8
click at [536, 260] on input "[EMAIL_ADDRESS][DOMAIN_NAME]" at bounding box center [449, 244] width 328 height 43
drag, startPoint x: 301, startPoint y: 339, endPoint x: 432, endPoint y: 338, distance: 131.0
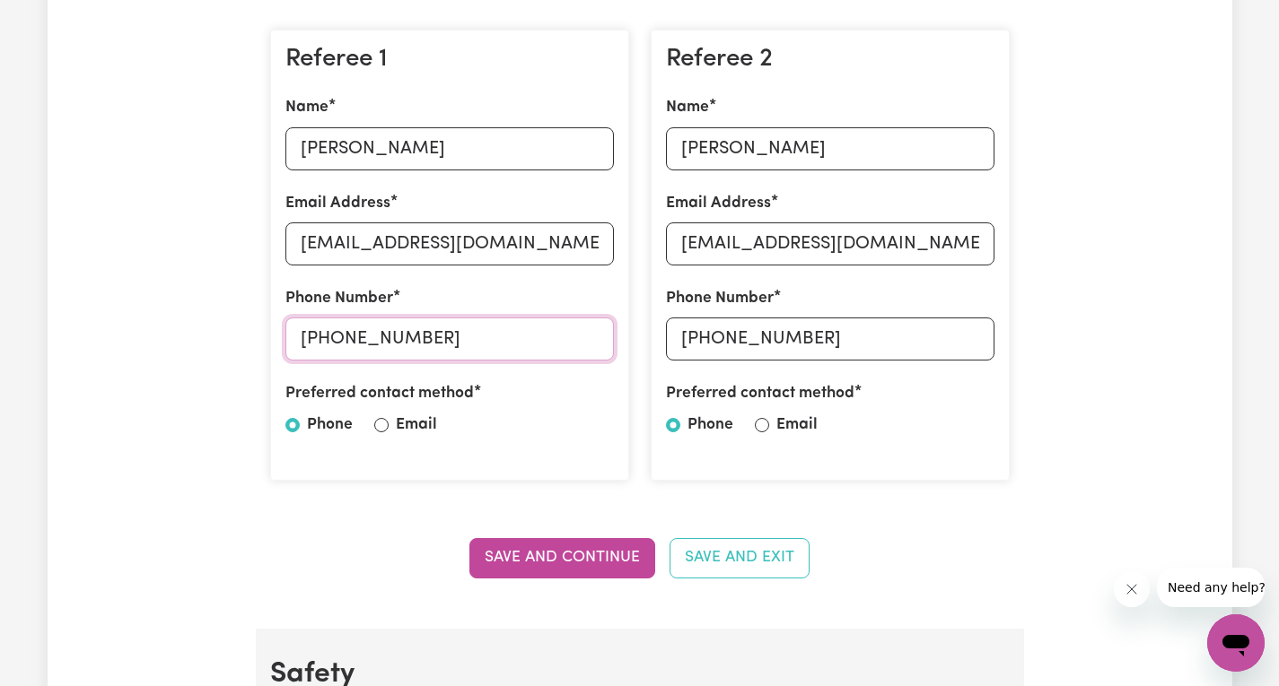
click at [432, 338] on input "[PHONE_NUMBER]" at bounding box center [449, 339] width 328 height 43
drag, startPoint x: 681, startPoint y: 150, endPoint x: 808, endPoint y: 155, distance: 127.5
click at [733, 152] on input "[PERSON_NAME]" at bounding box center [830, 148] width 328 height 43
drag, startPoint x: 810, startPoint y: 155, endPoint x: 794, endPoint y: 153, distance: 16.4
click at [796, 156] on input "[PERSON_NAME]" at bounding box center [830, 148] width 328 height 43
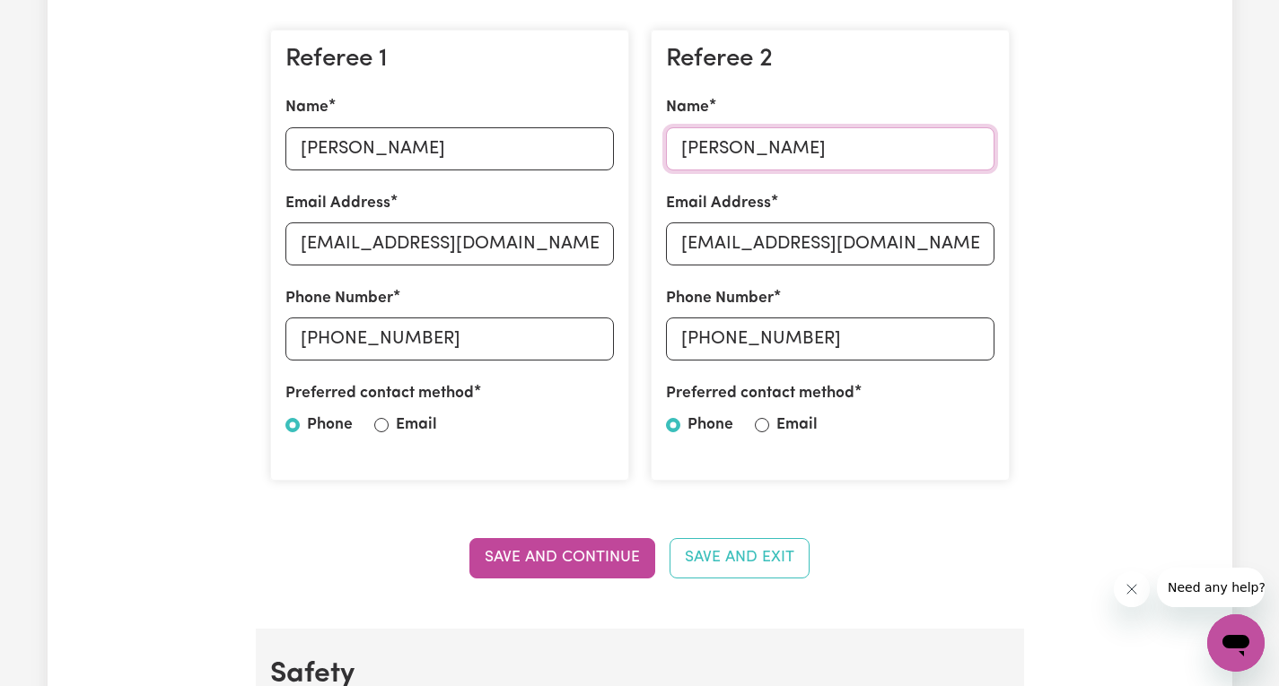
drag, startPoint x: 680, startPoint y: 150, endPoint x: 795, endPoint y: 153, distance: 114.9
click at [795, 153] on input "[PERSON_NAME]" at bounding box center [830, 148] width 328 height 43
drag, startPoint x: 679, startPoint y: 244, endPoint x: 962, endPoint y: 247, distance: 282.7
click at [962, 247] on input "[EMAIL_ADDRESS][DOMAIN_NAME]" at bounding box center [830, 244] width 328 height 43
drag, startPoint x: 682, startPoint y: 343, endPoint x: 712, endPoint y: 344, distance: 30.5
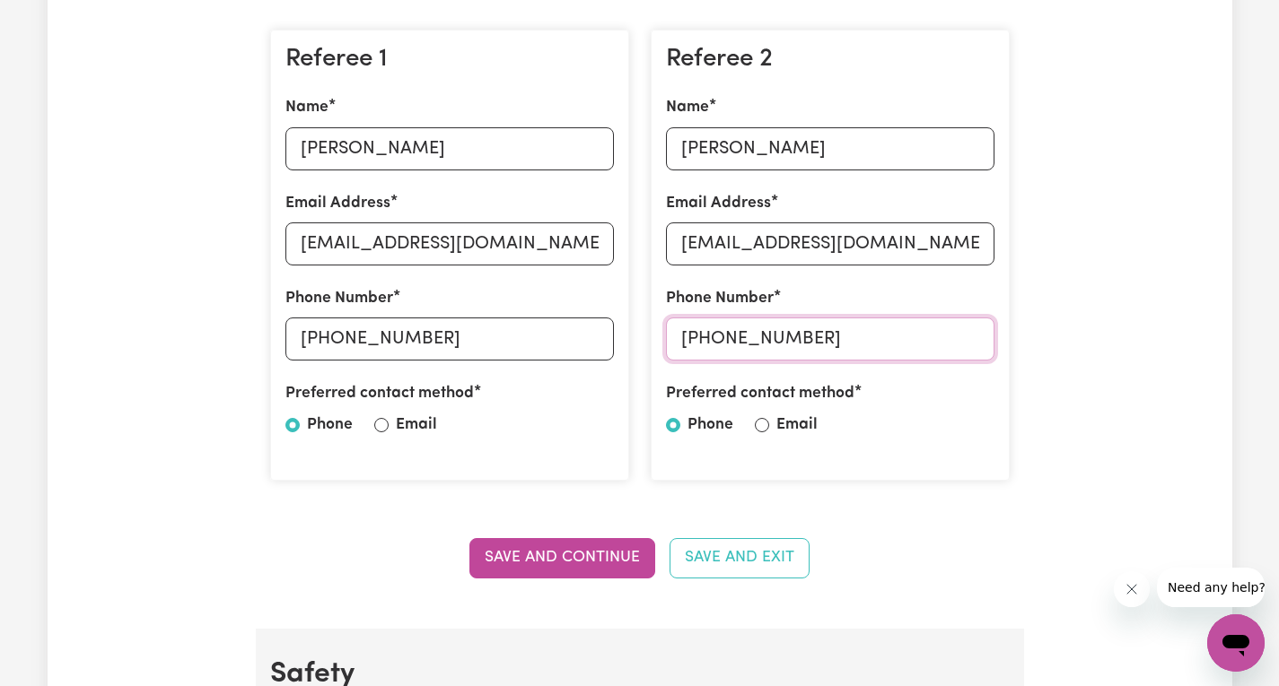
click at [712, 344] on input "[PHONE_NUMBER]" at bounding box center [830, 339] width 328 height 43
click at [829, 334] on input "[PHONE_NUMBER]" at bounding box center [830, 339] width 328 height 43
click at [810, 343] on input "[PHONE_NUMBER]" at bounding box center [830, 339] width 328 height 43
drag, startPoint x: 680, startPoint y: 339, endPoint x: 801, endPoint y: 341, distance: 121.1
click at [801, 341] on input "[PHONE_NUMBER]" at bounding box center [830, 339] width 328 height 43
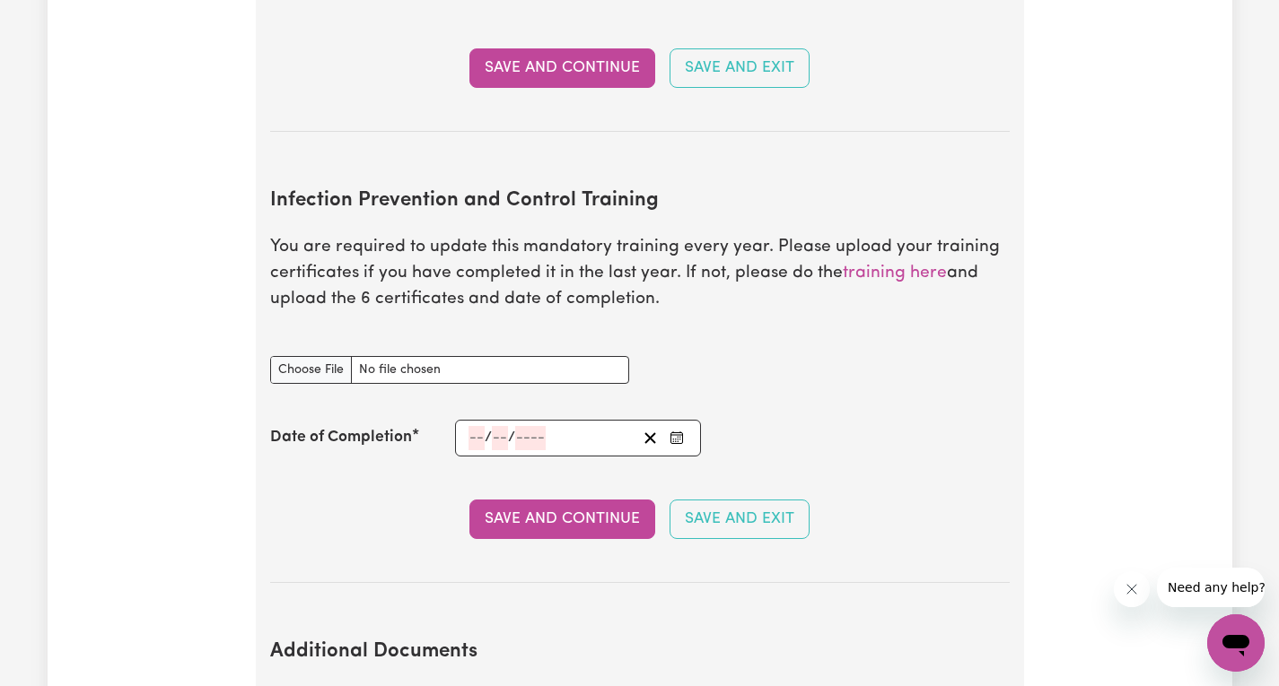
scroll to position [2766, 0]
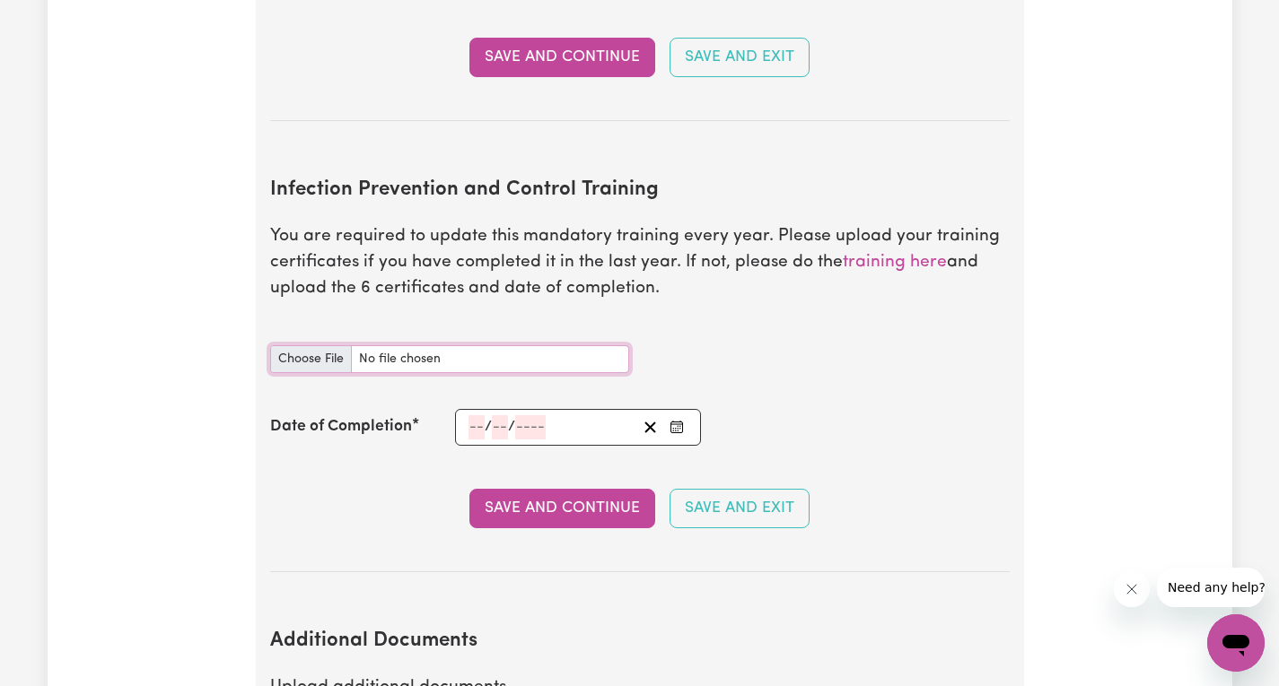
click at [293, 345] on input "Infection Prevention and Control Training document" at bounding box center [449, 359] width 359 height 28
type input "C:\fakepath\Chain of Infection.pdf"
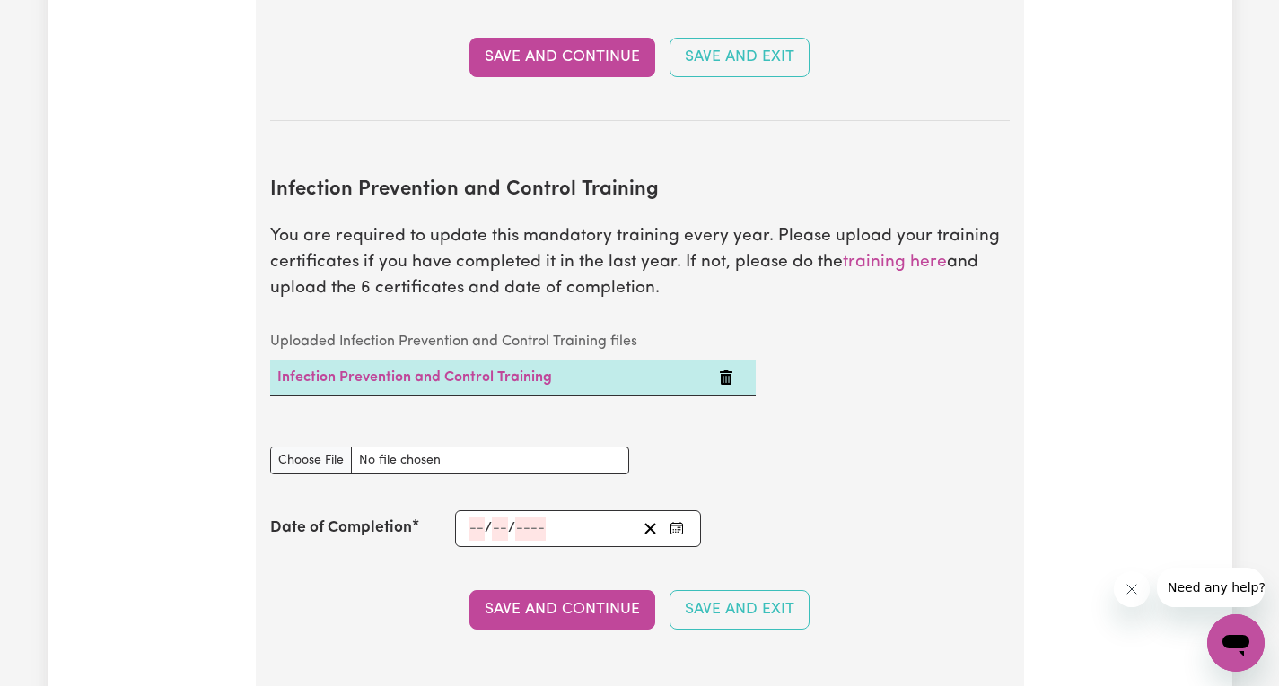
click at [479, 517] on input "number" at bounding box center [476, 529] width 16 height 24
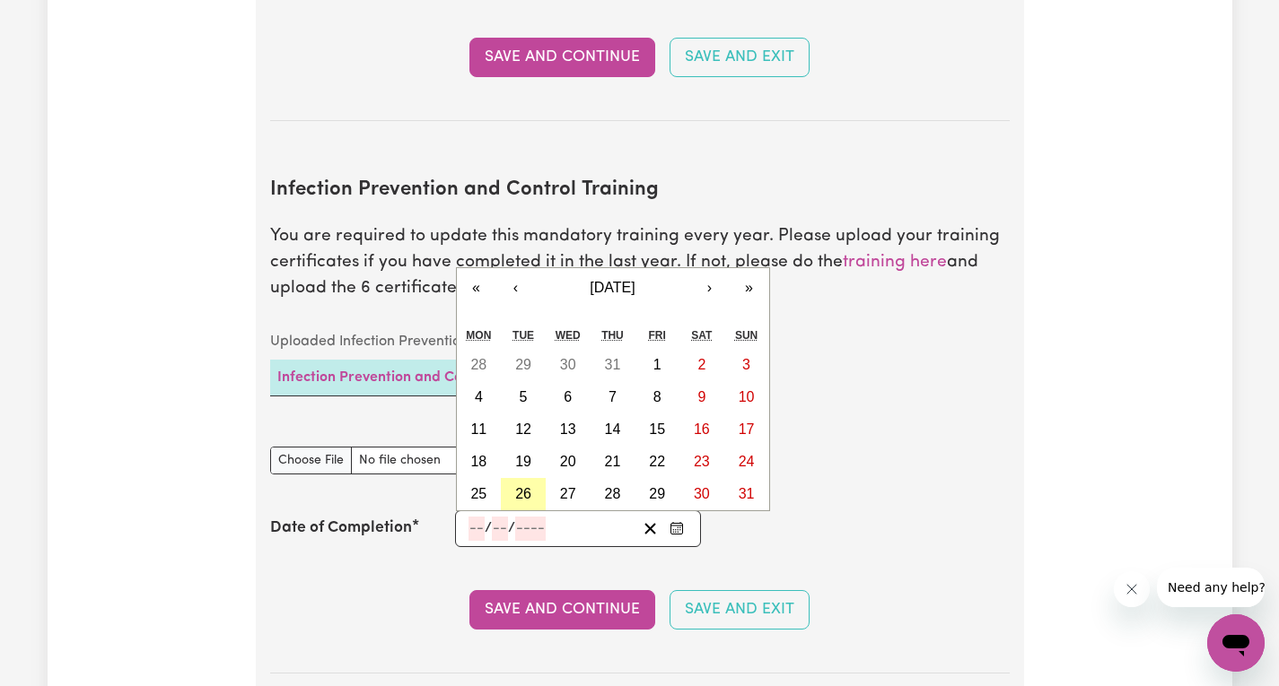
click at [524, 486] on abbr "26" at bounding box center [523, 493] width 16 height 15
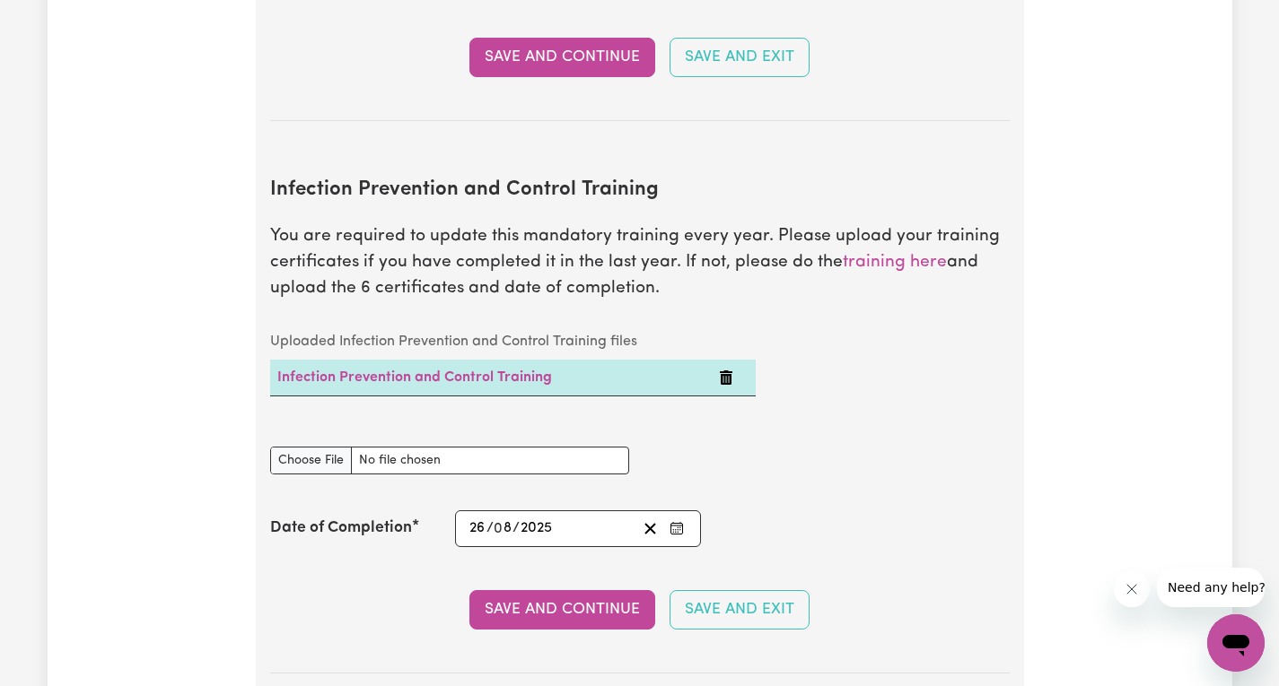
type input "[DATE]"
type input "26"
type input "8"
type input "2025"
click at [599, 592] on button "Save and Continue" at bounding box center [562, 609] width 186 height 39
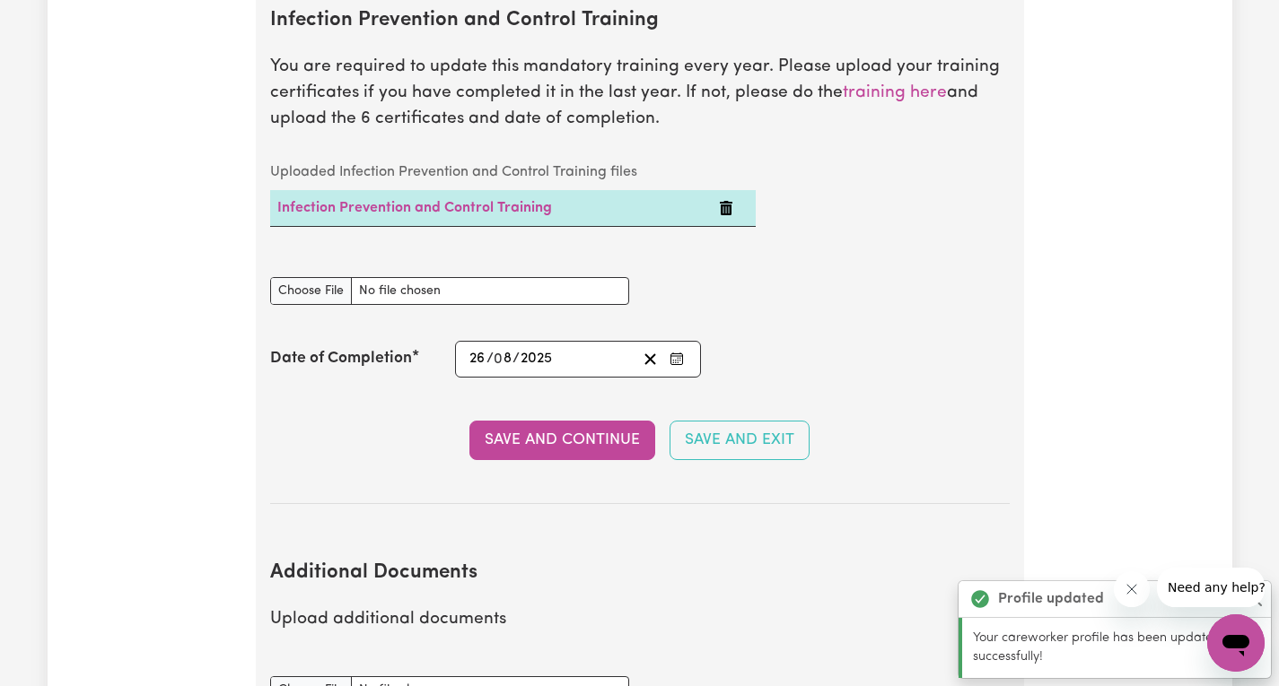
scroll to position [2816, 0]
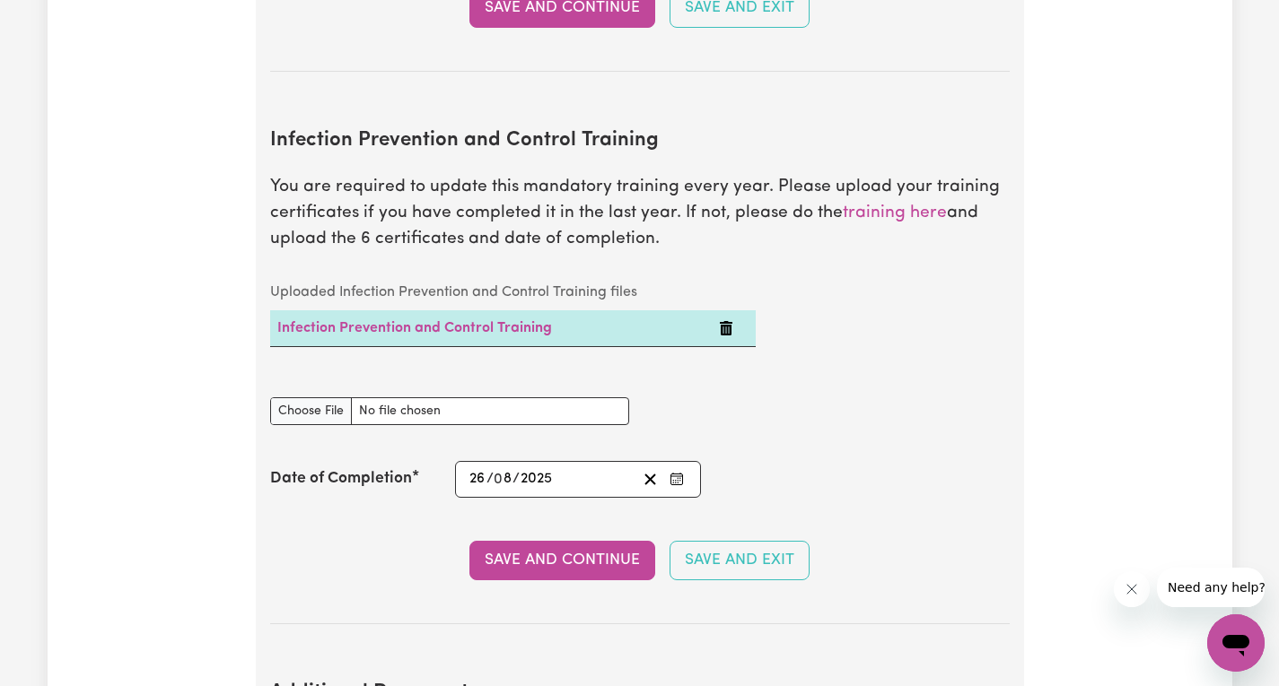
click at [346, 546] on div "Save and Continue Save and Exit" at bounding box center [639, 560] width 739 height 39
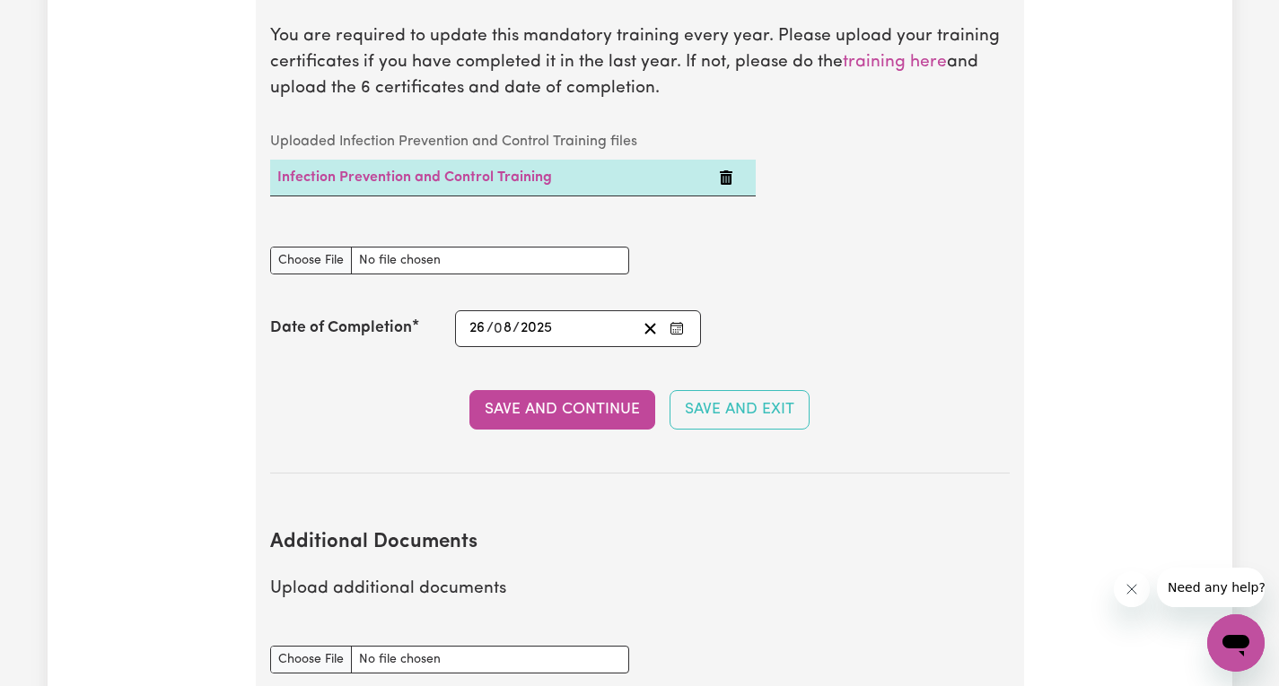
scroll to position [2905, 0]
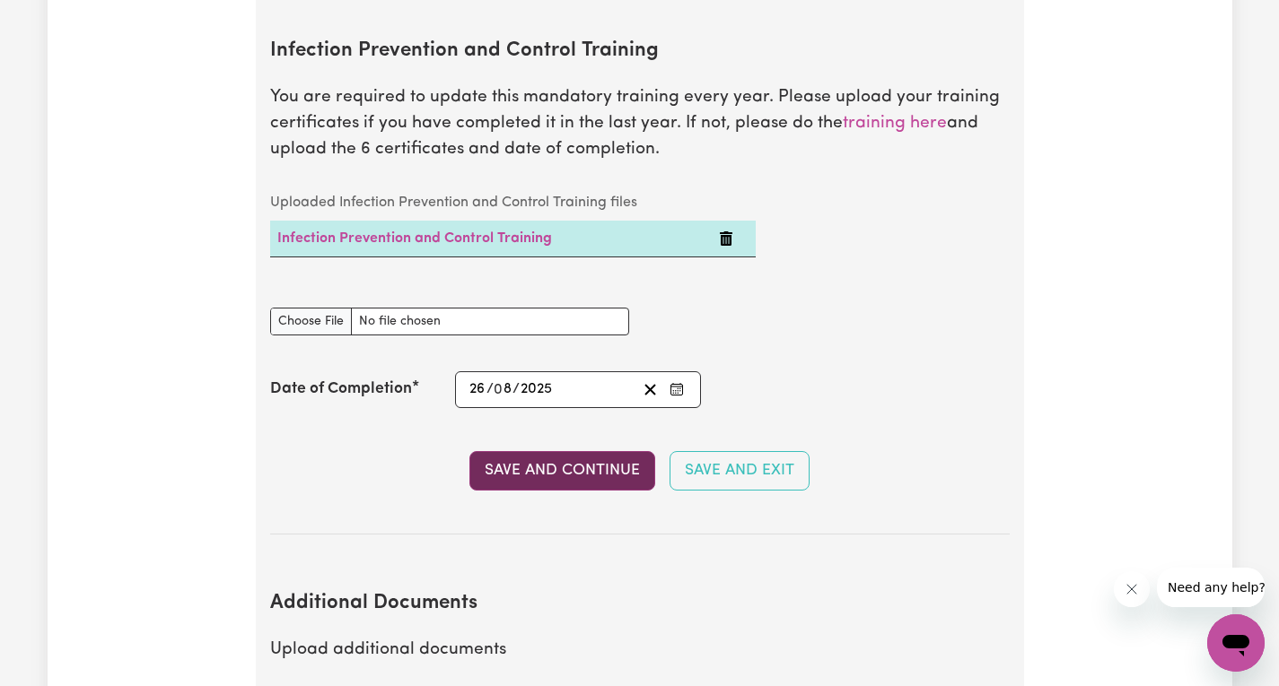
click at [527, 451] on button "Save and Continue" at bounding box center [562, 470] width 186 height 39
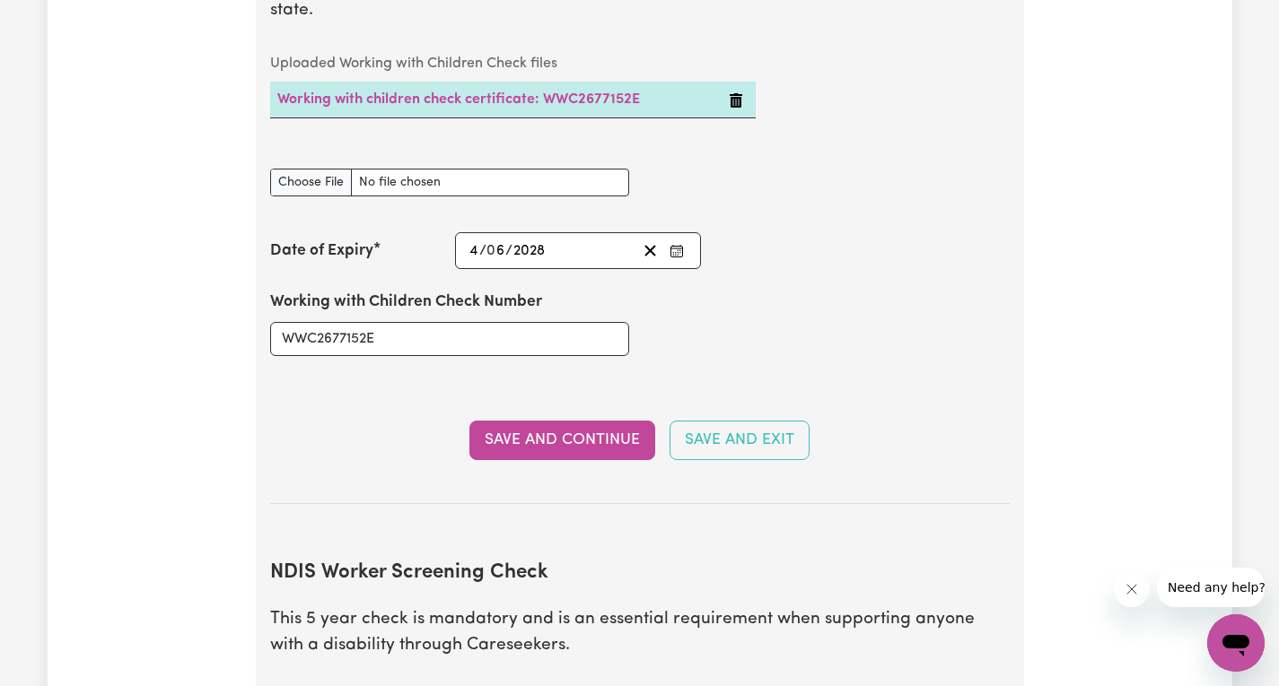
scroll to position [1739, 0]
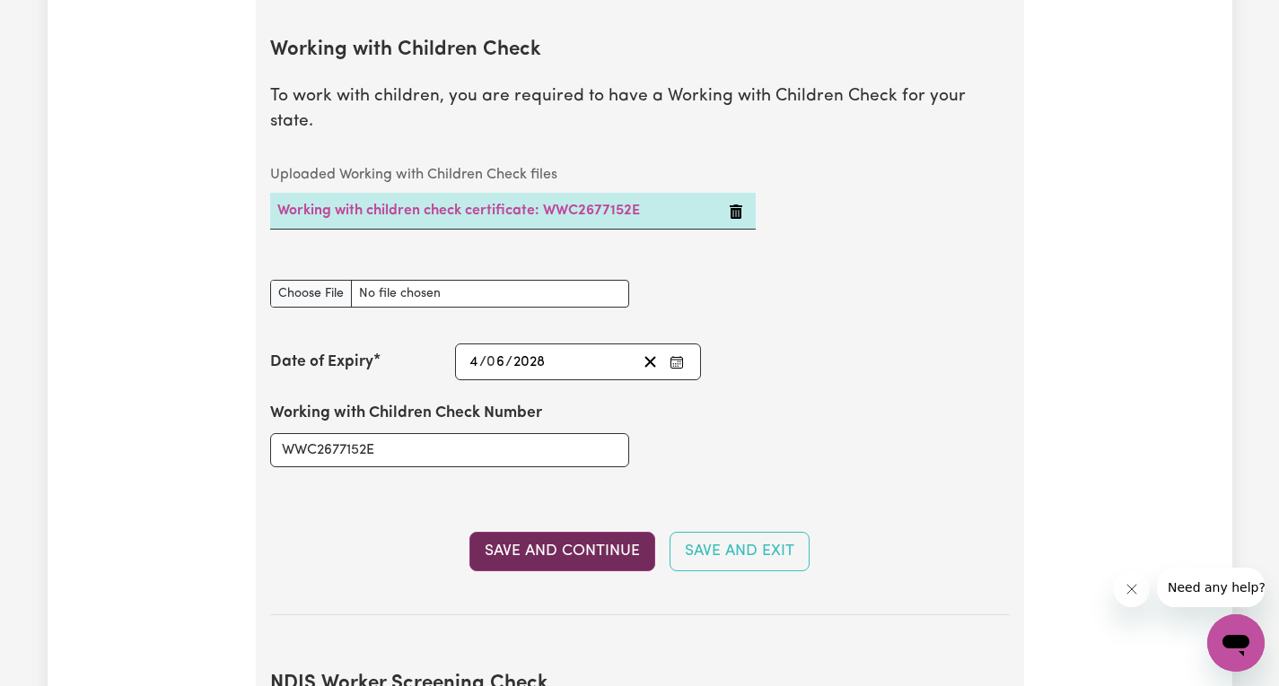
click at [545, 532] on button "Save and Continue" at bounding box center [562, 551] width 186 height 39
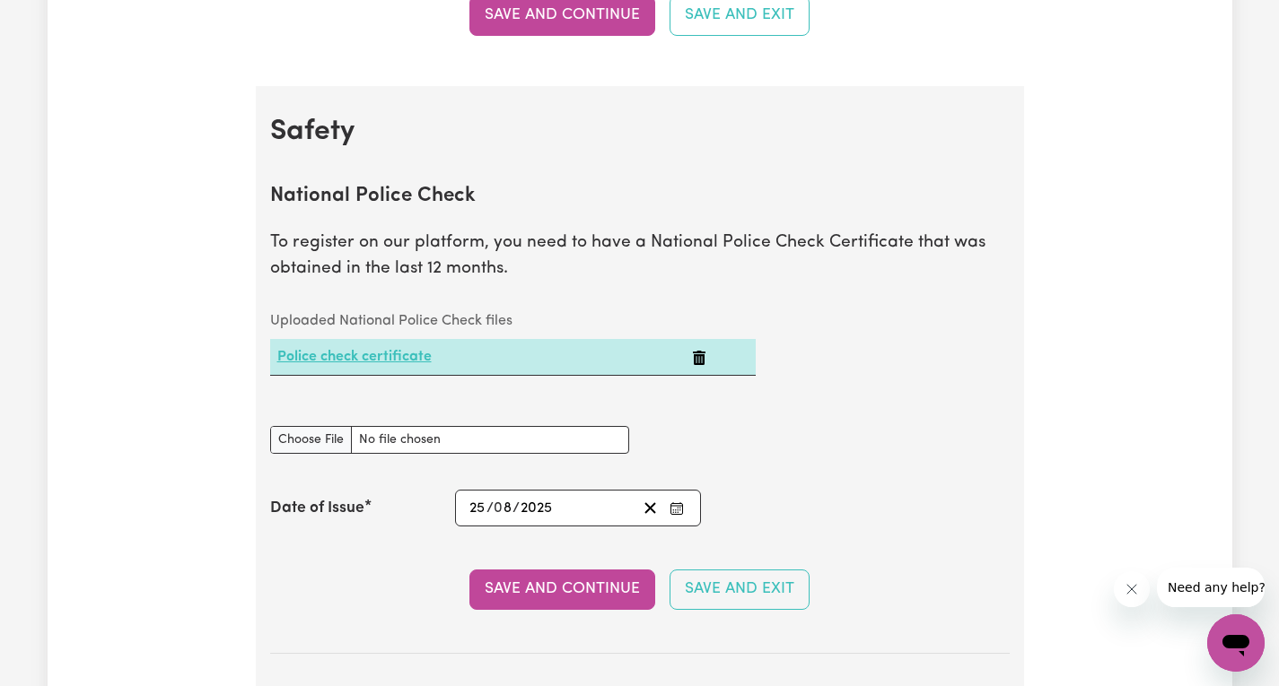
scroll to position [1192, 0]
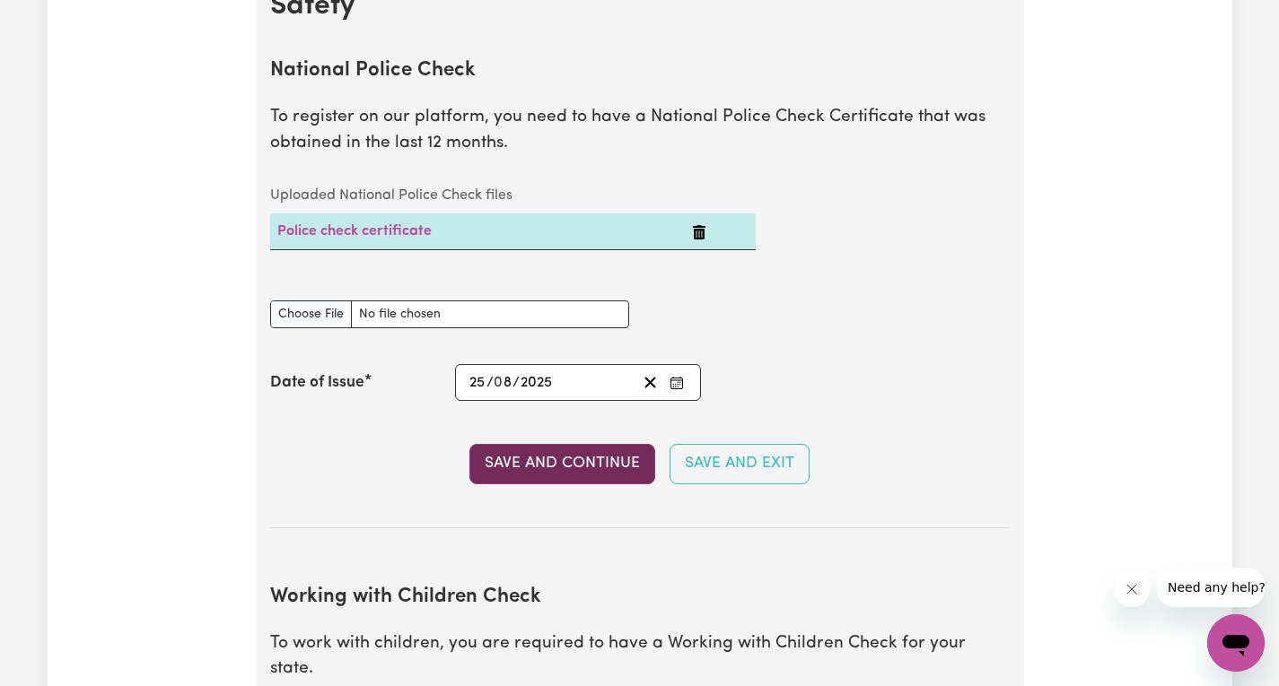
click at [528, 466] on button "Save and Continue" at bounding box center [562, 463] width 186 height 39
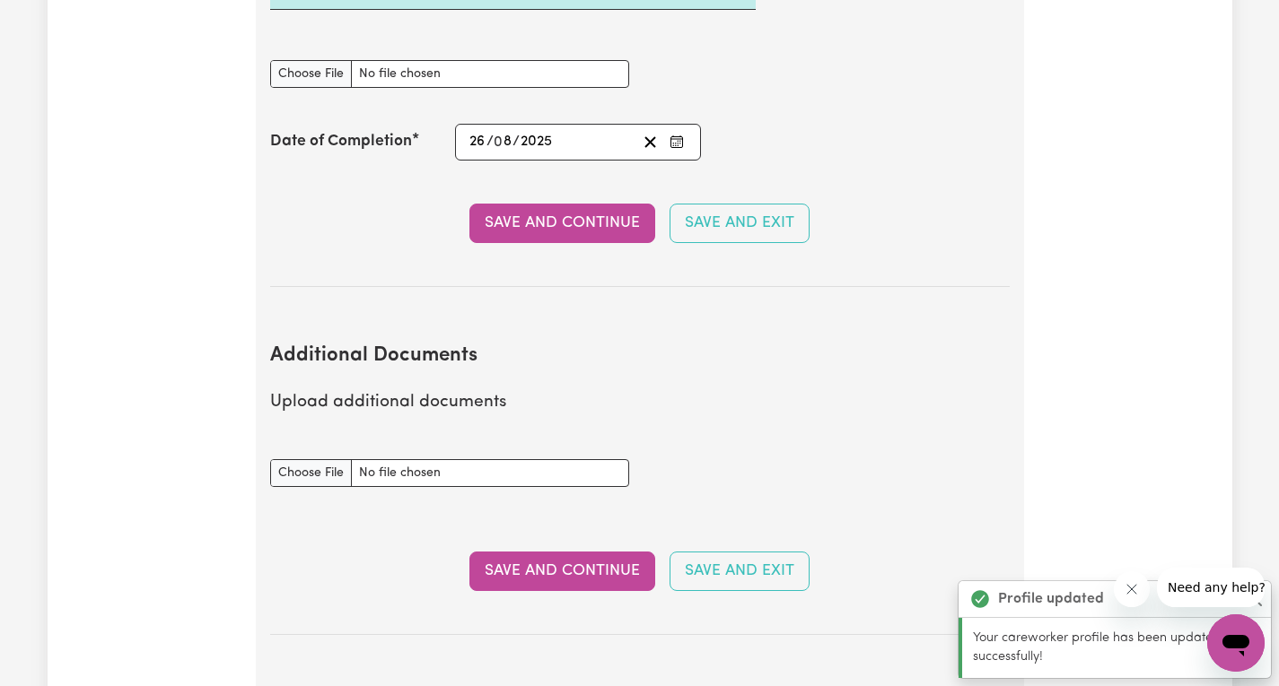
scroll to position [3333, 0]
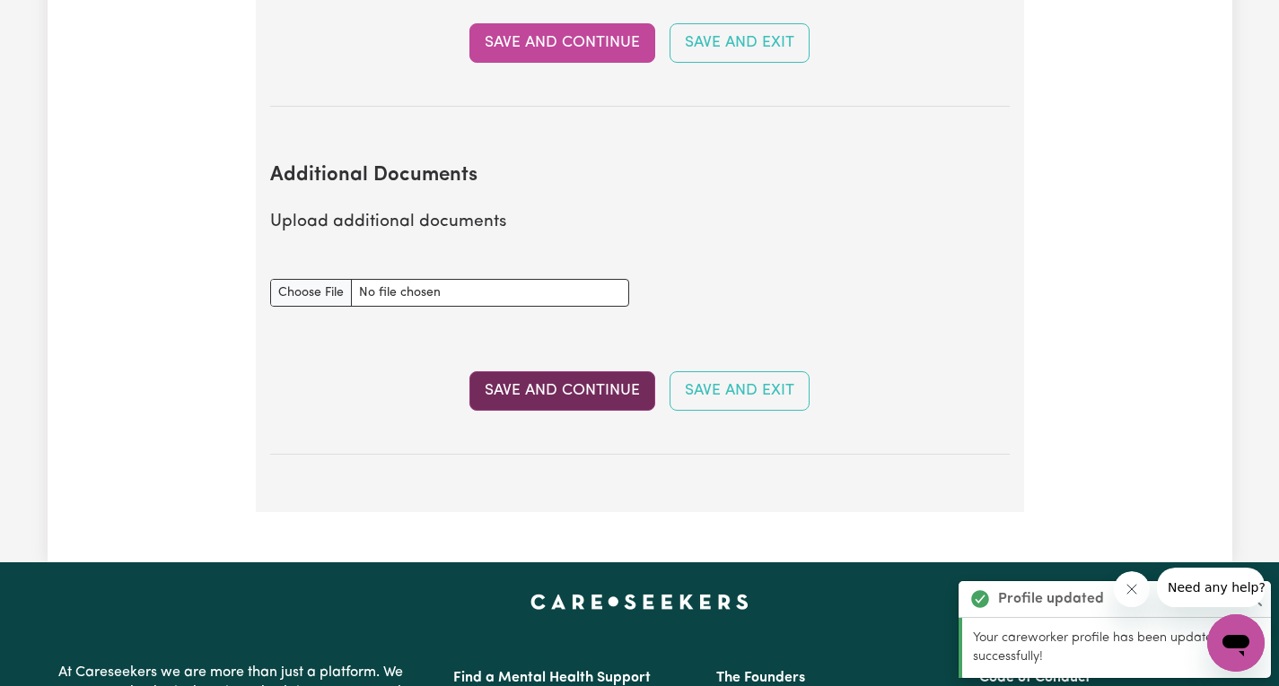
click at [546, 371] on button "Save and Continue" at bounding box center [562, 390] width 186 height 39
select select "2024"
select select "Certificate III (Individual Support)"
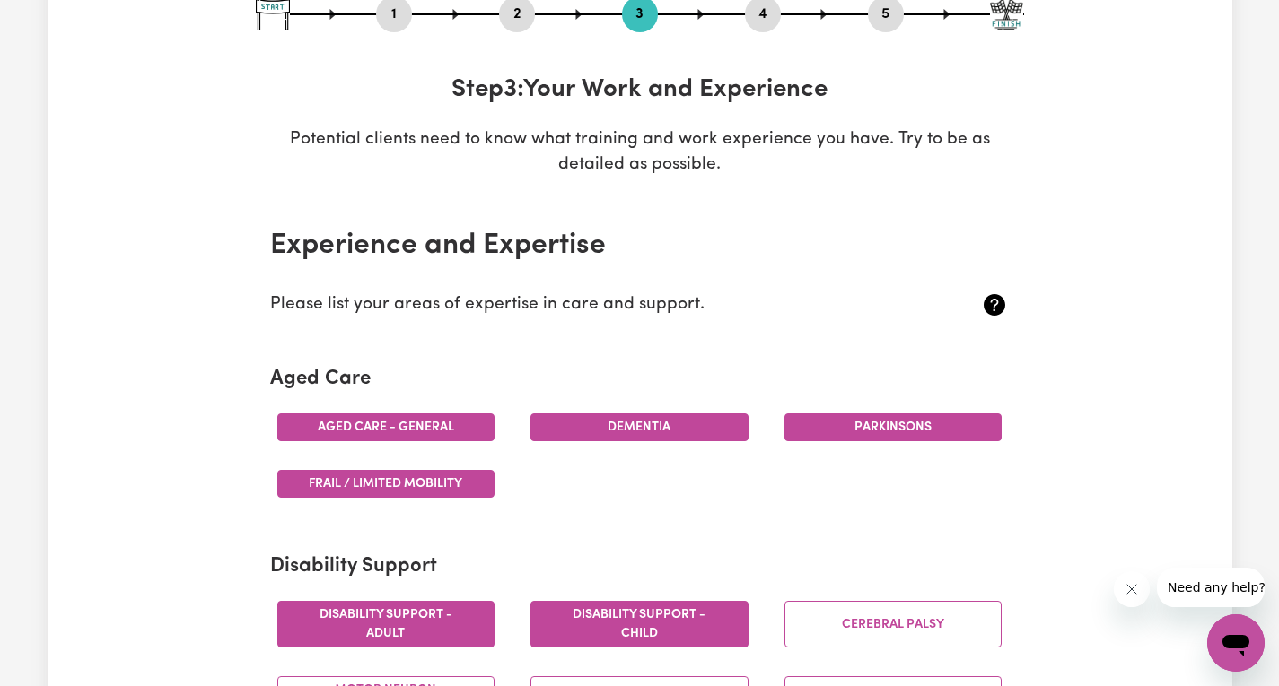
scroll to position [179, 0]
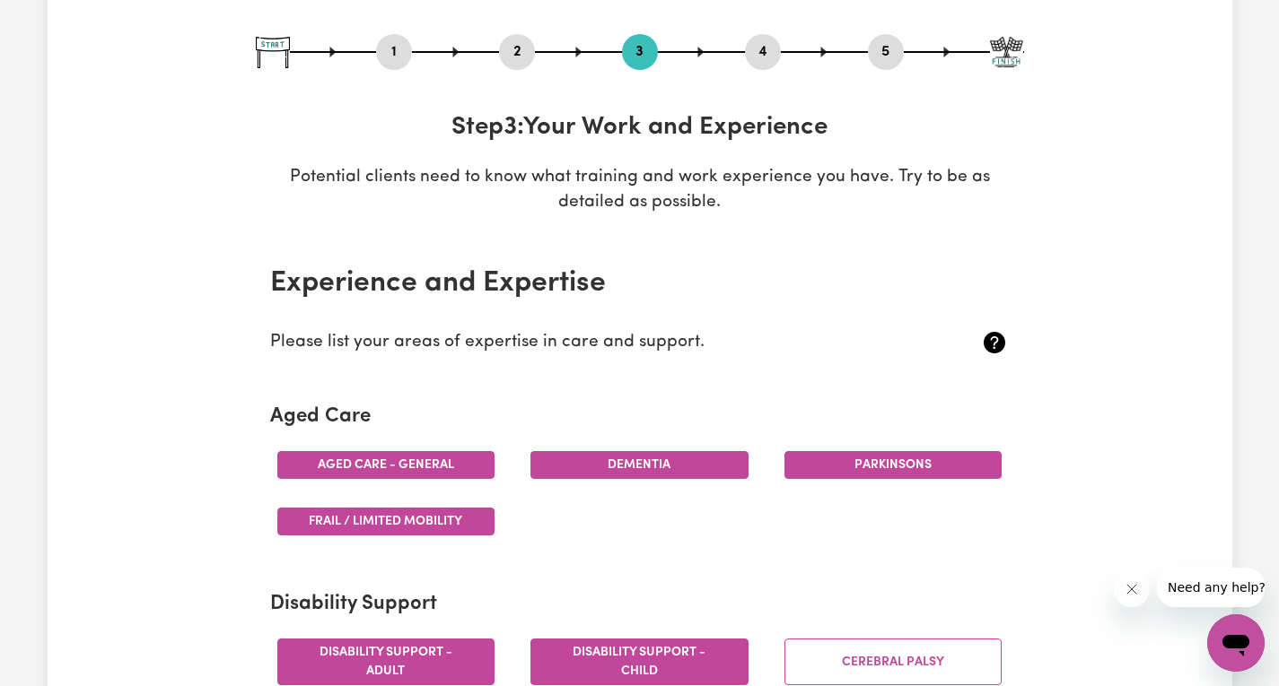
click at [757, 47] on button "4" at bounding box center [763, 51] width 36 height 23
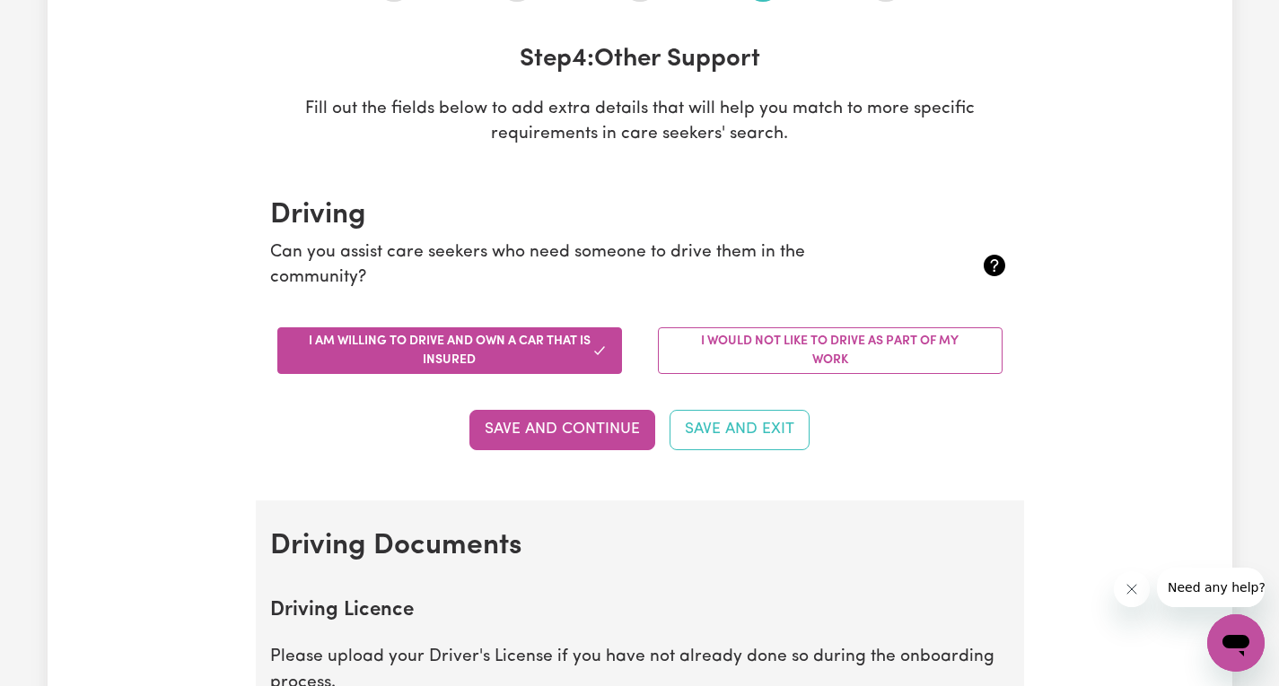
scroll to position [269, 0]
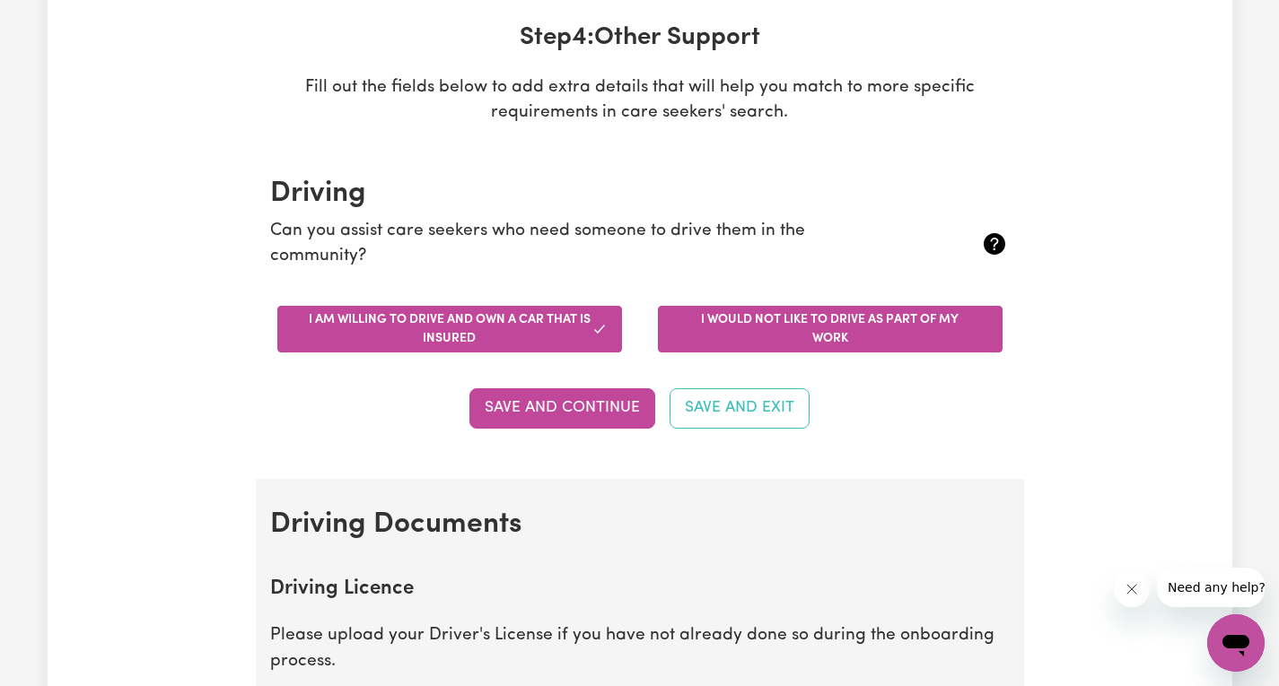
click at [902, 320] on button "I would not like to drive as part of my work" at bounding box center [830, 329] width 345 height 47
click at [432, 331] on button "I am willing to drive and own a car that is insured" at bounding box center [449, 329] width 345 height 47
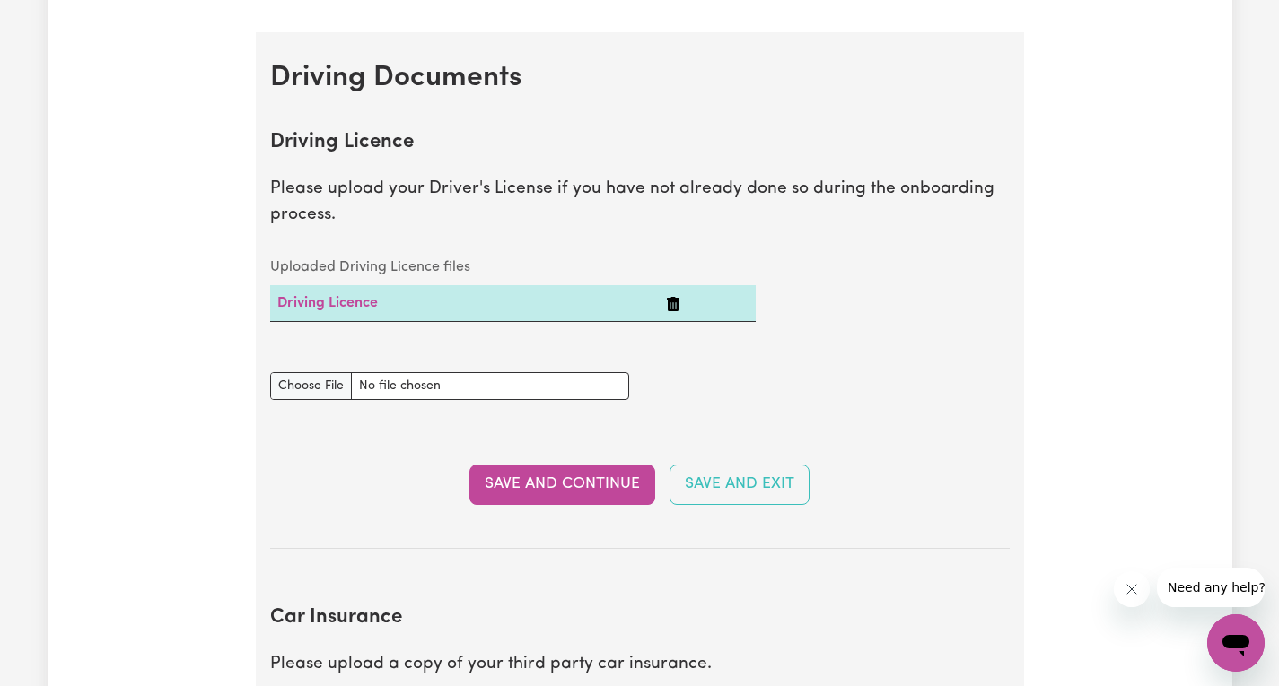
scroll to position [808, 0]
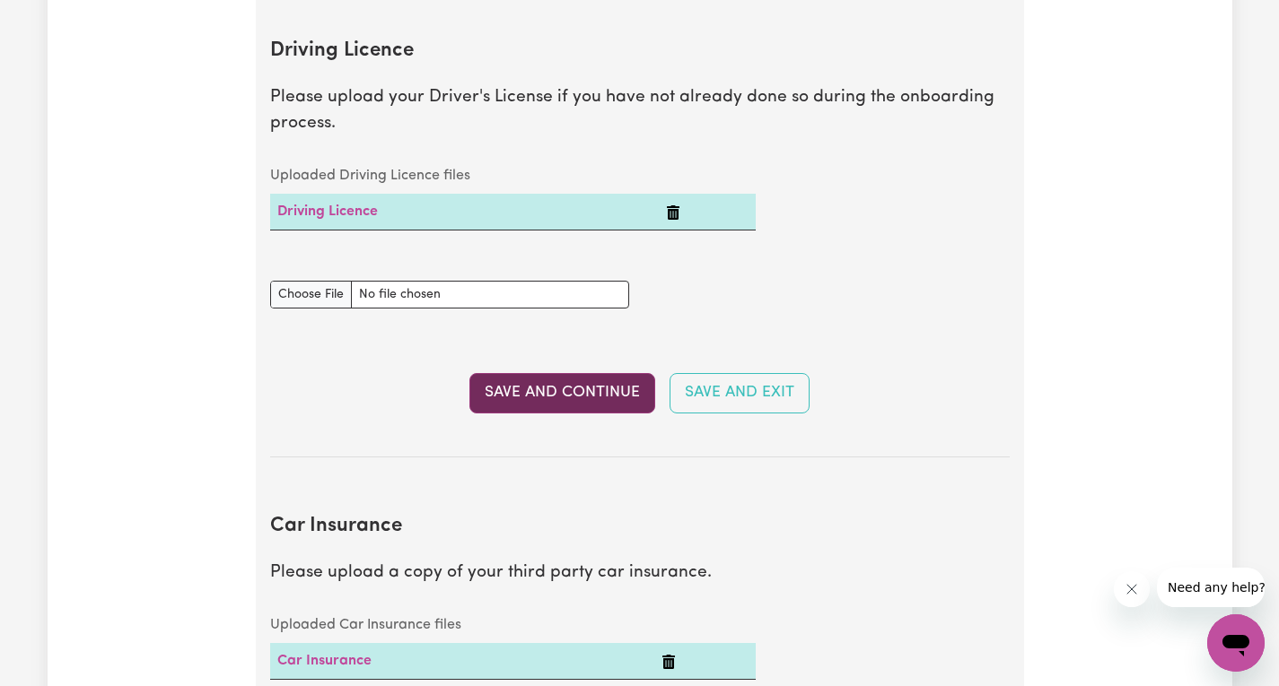
click at [557, 387] on button "Save and Continue" at bounding box center [562, 392] width 186 height 39
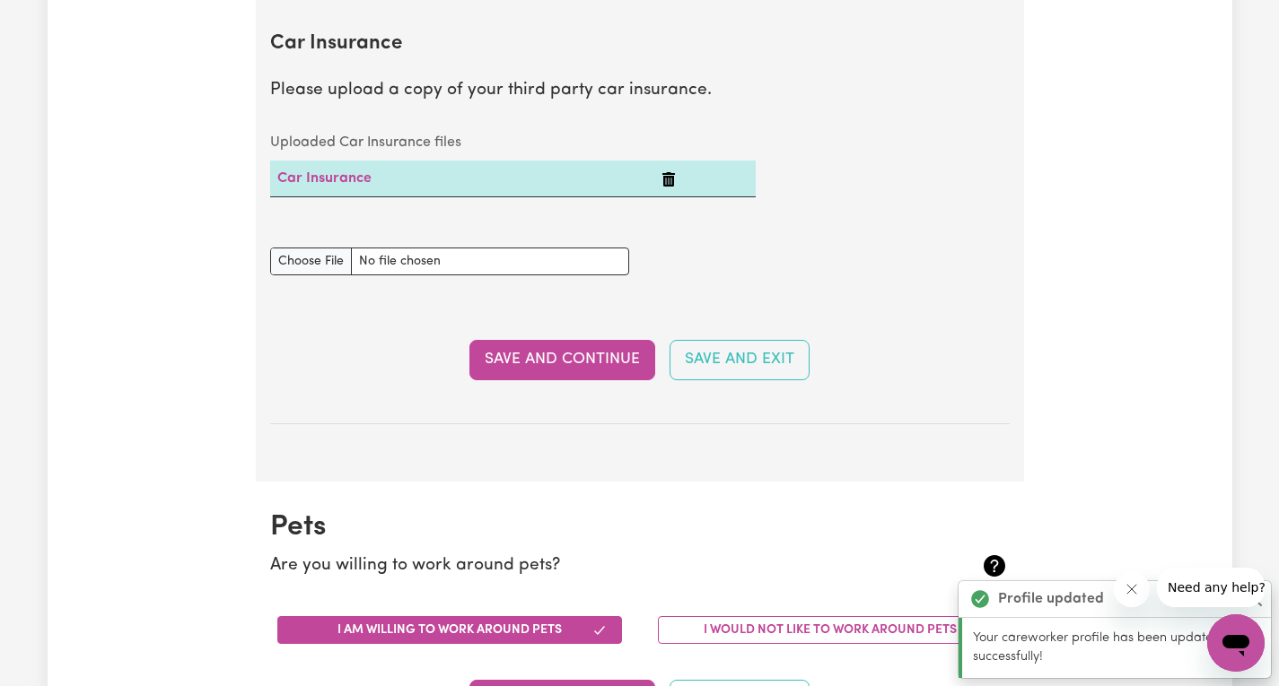
scroll to position [1294, 0]
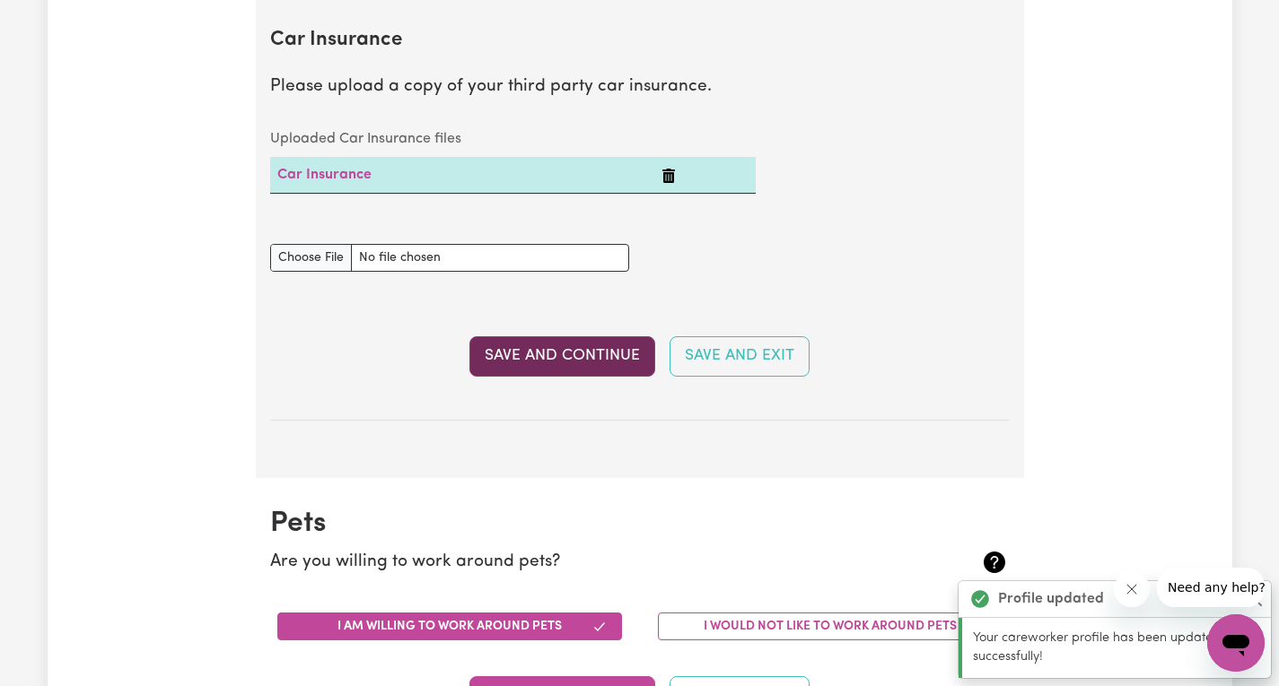
click at [549, 360] on button "Save and Continue" at bounding box center [562, 355] width 186 height 39
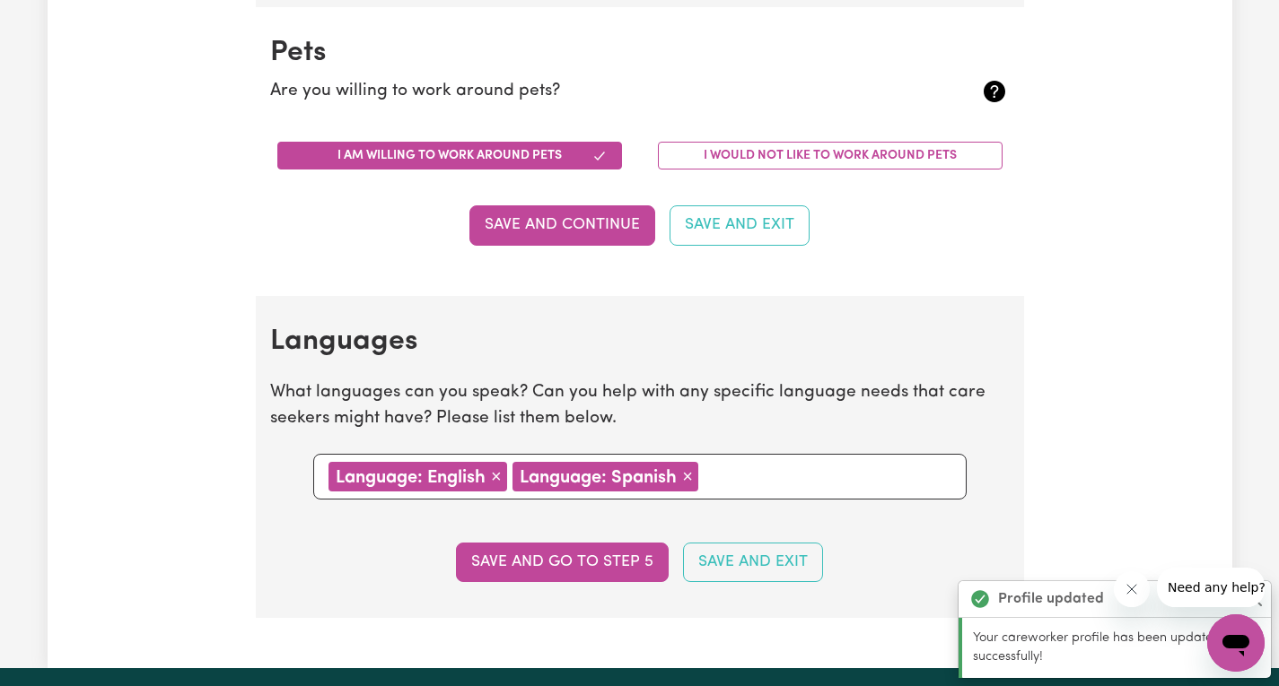
scroll to position [1772, 0]
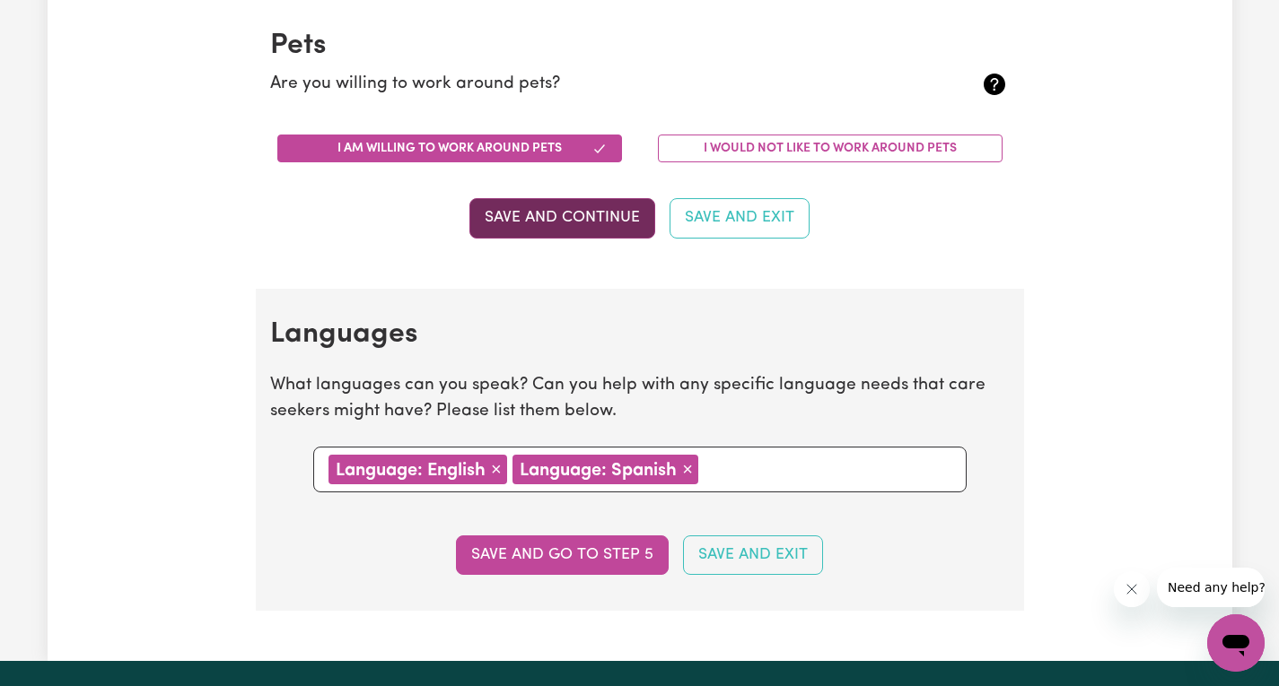
click at [548, 220] on button "Save and Continue" at bounding box center [562, 217] width 186 height 39
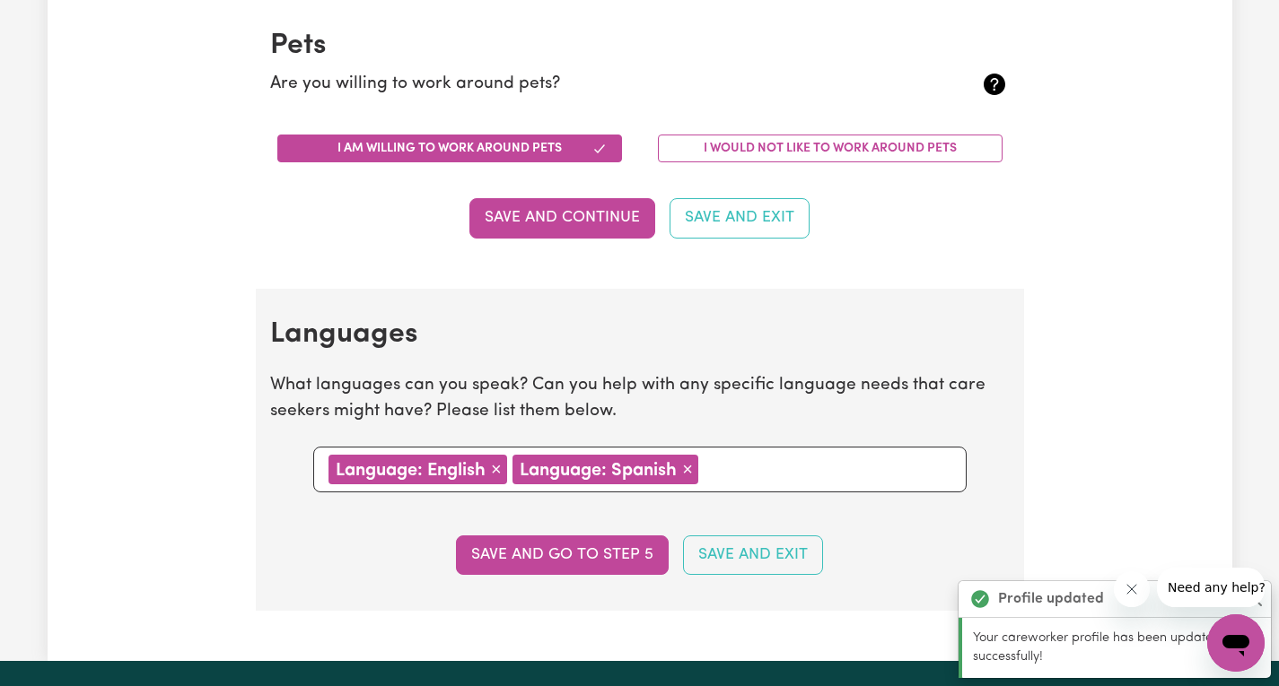
click at [559, 556] on button "Save and go to step 5" at bounding box center [562, 555] width 213 height 39
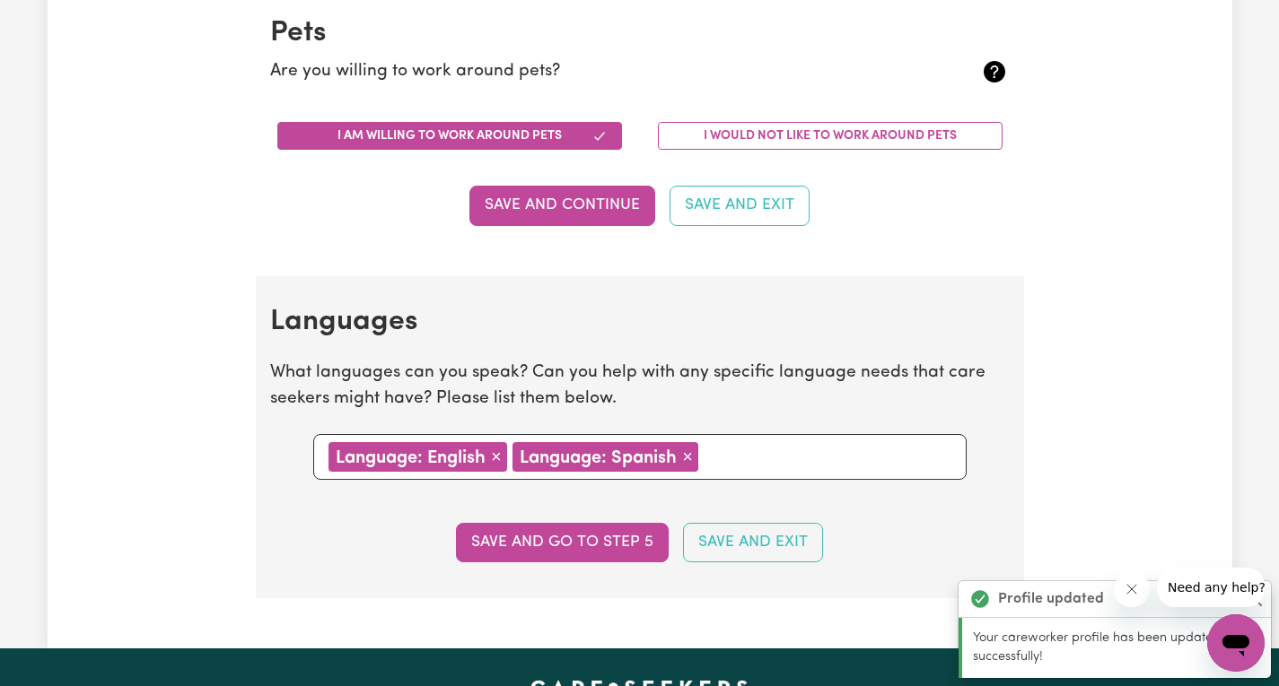
select select "I am providing services by being employed by an organisation"
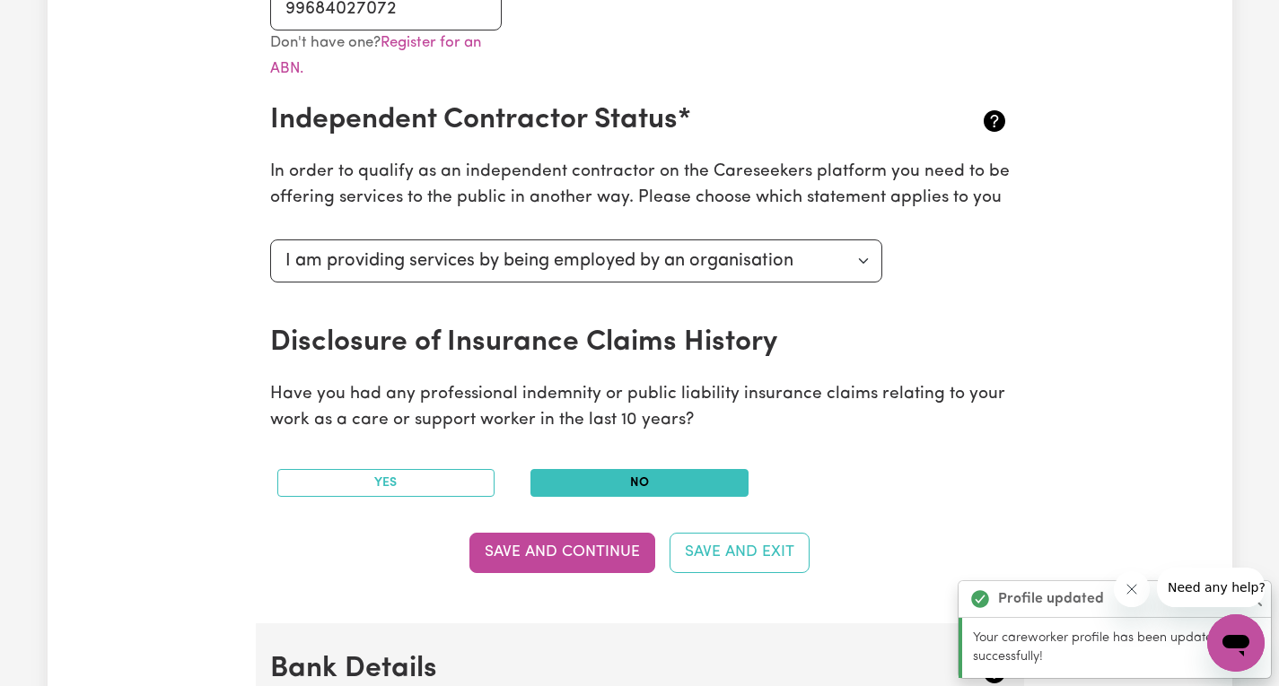
scroll to position [628, 0]
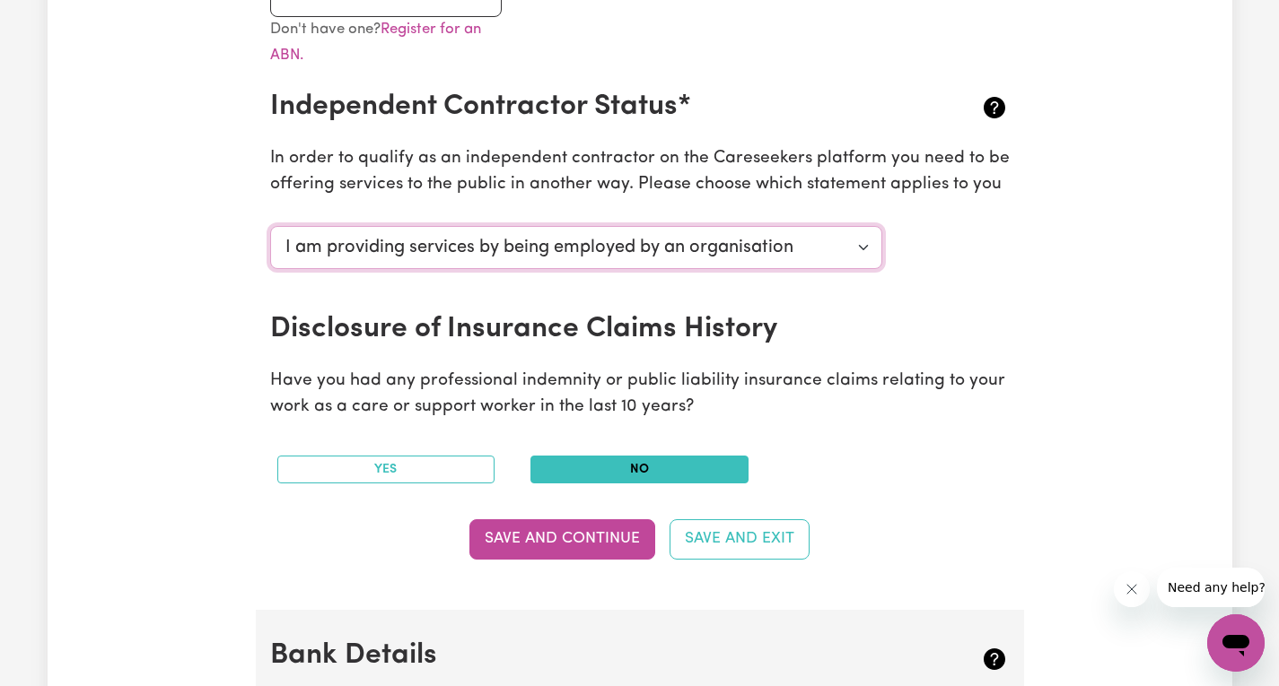
click at [860, 253] on select "Select your independent contractor status... I am providing services through an…" at bounding box center [576, 247] width 613 height 43
click at [1153, 178] on div "Update Profile 1 2 3 4 5 Step 5 : Payment Details We can't wait for you to comp…" at bounding box center [640, 365] width 1184 height 1760
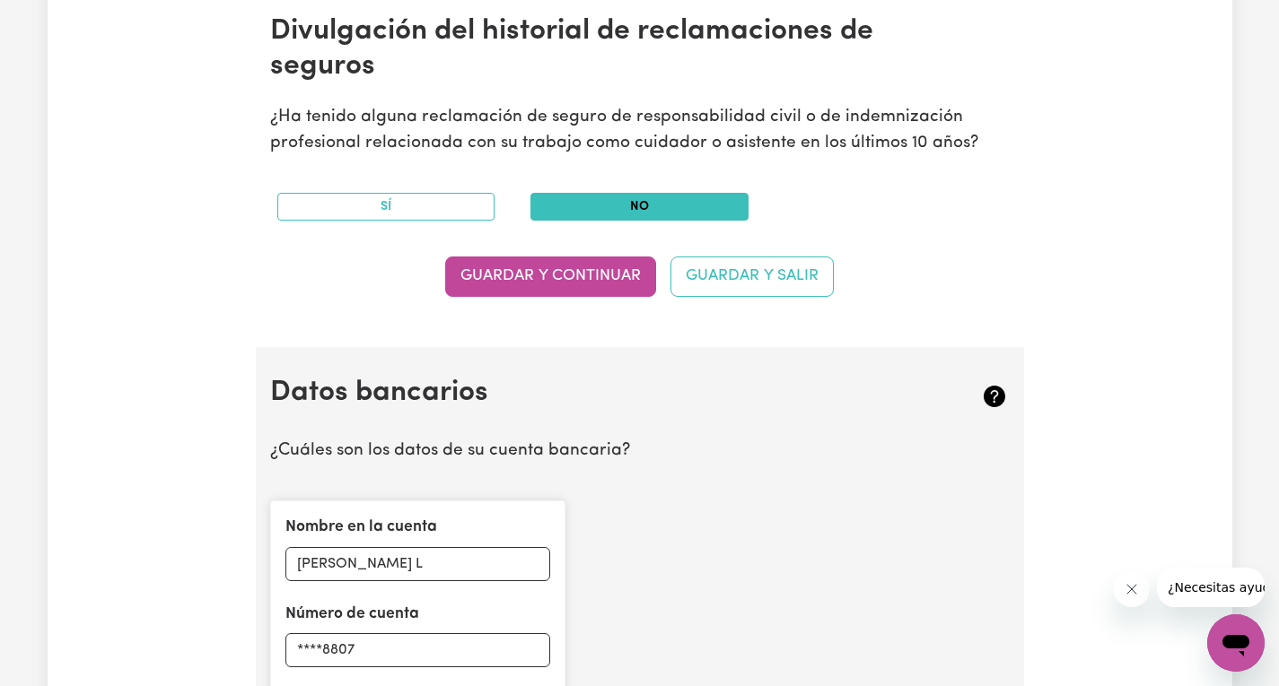
scroll to position [987, 0]
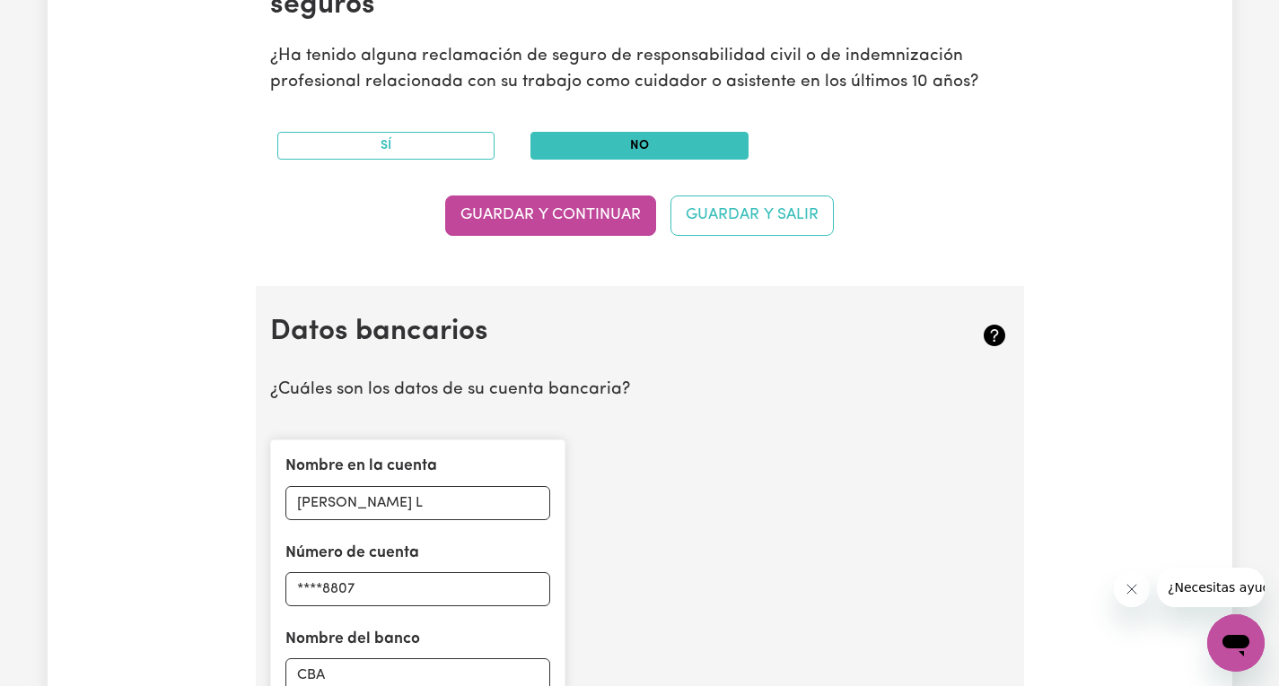
click at [580, 208] on button "Guardar y continuar" at bounding box center [550, 216] width 211 height 40
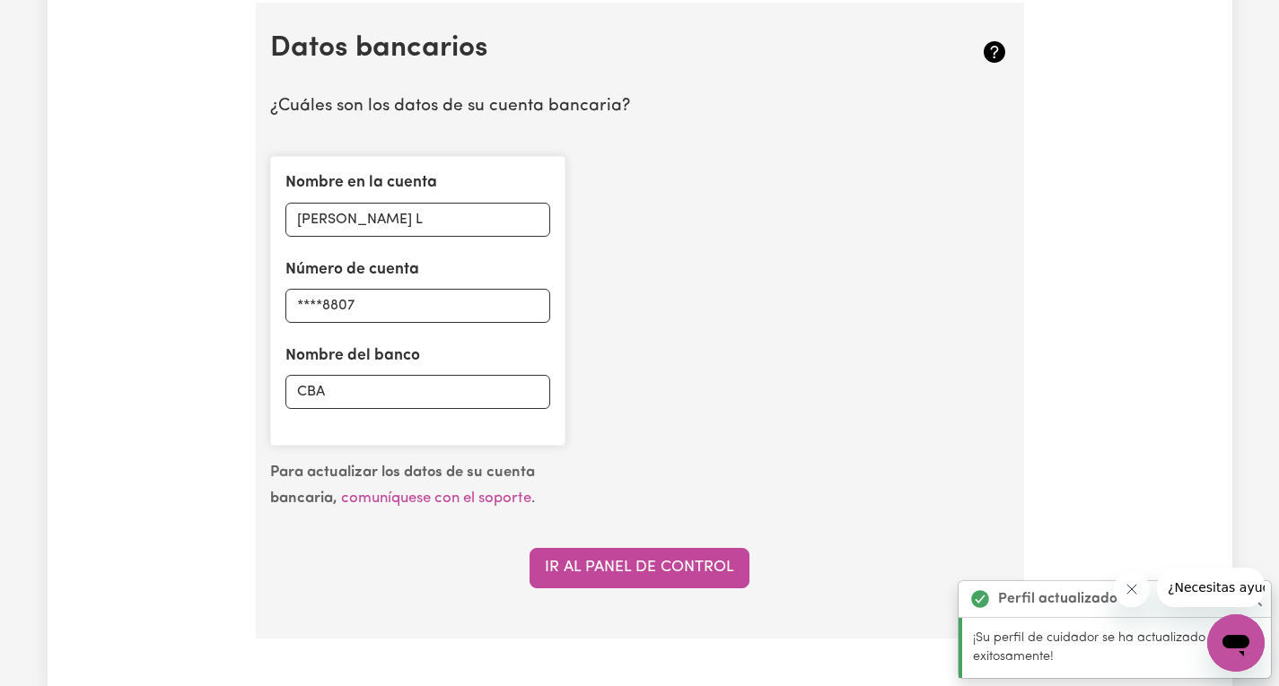
scroll to position [1277, 0]
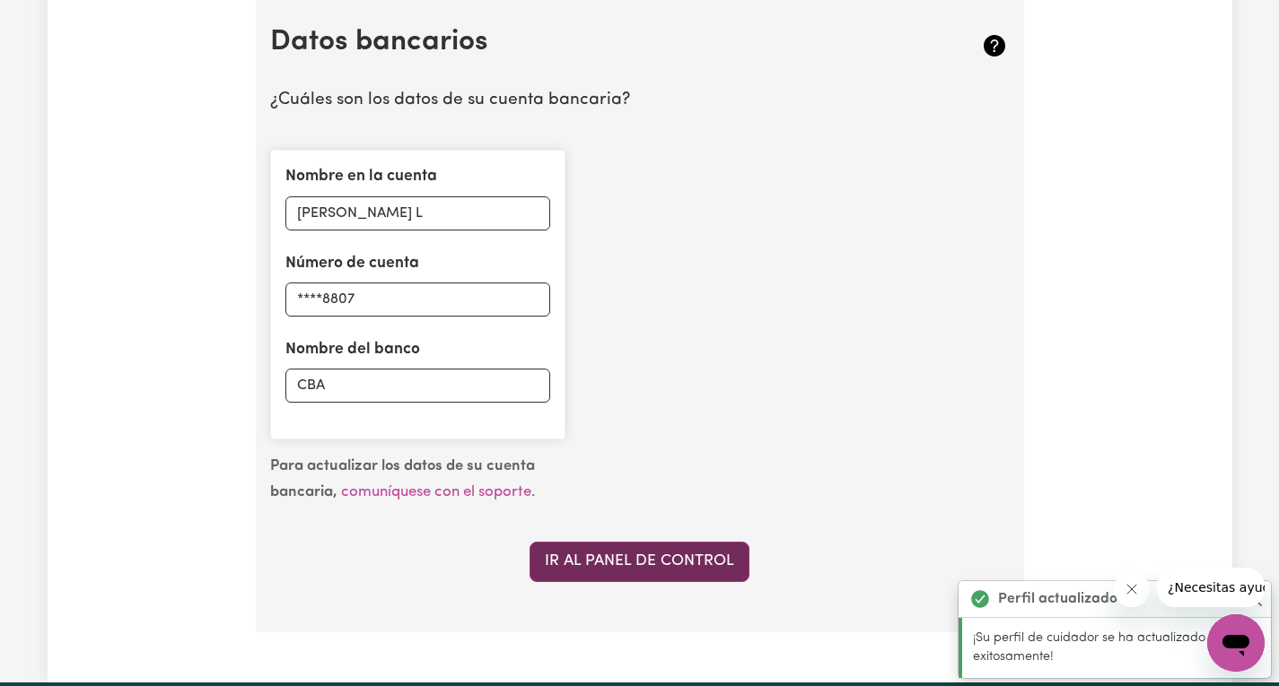
click at [716, 566] on font "Ir al panel de control" at bounding box center [639, 561] width 189 height 15
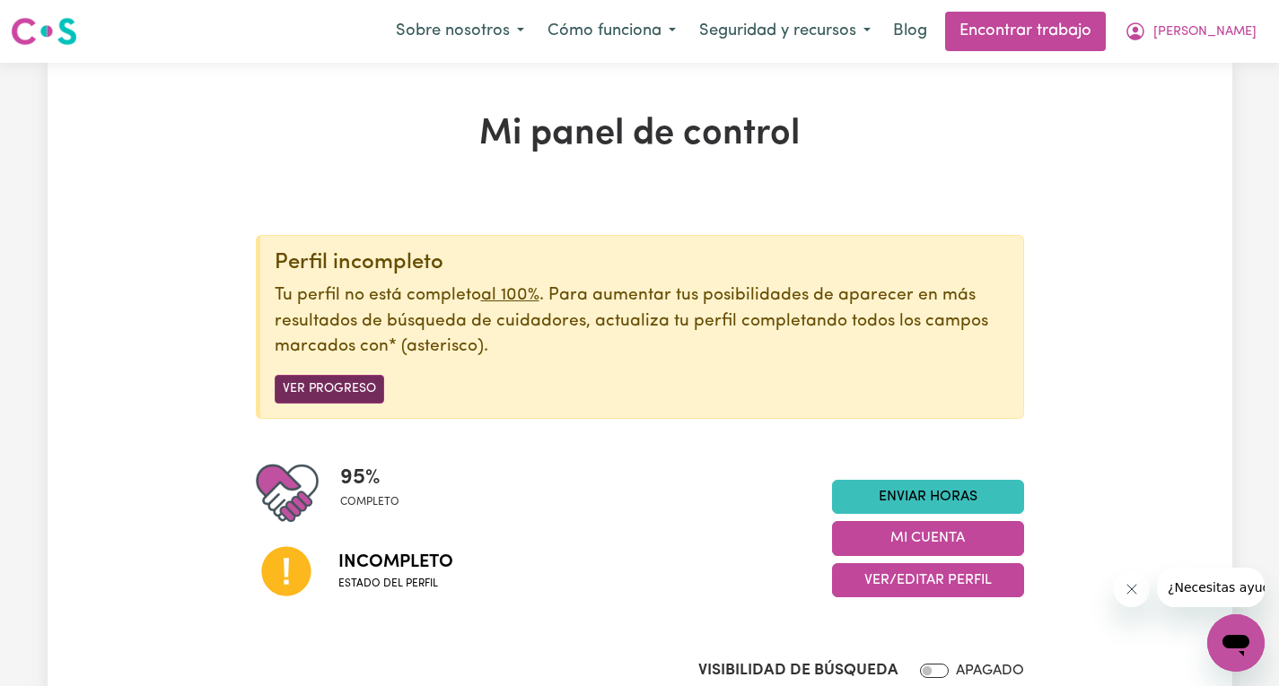
click at [366, 397] on font "Ver progreso" at bounding box center [329, 389] width 93 height 13
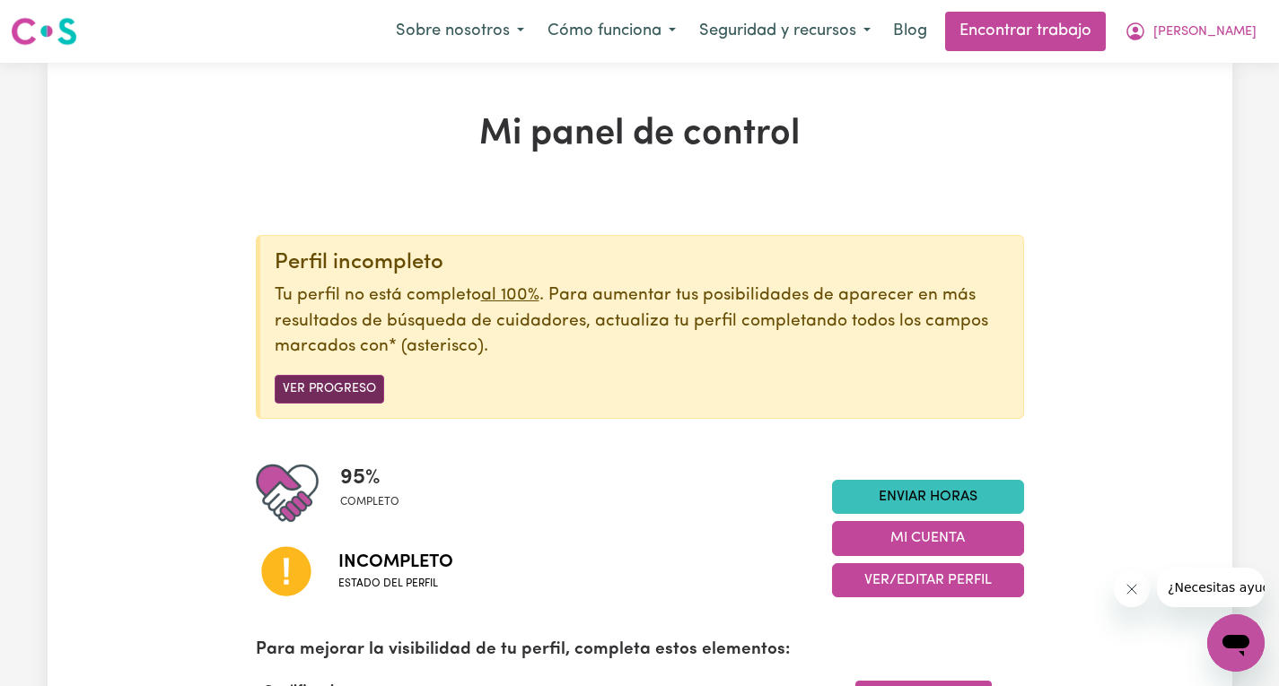
click at [315, 386] on font "Ver progreso" at bounding box center [329, 389] width 93 height 13
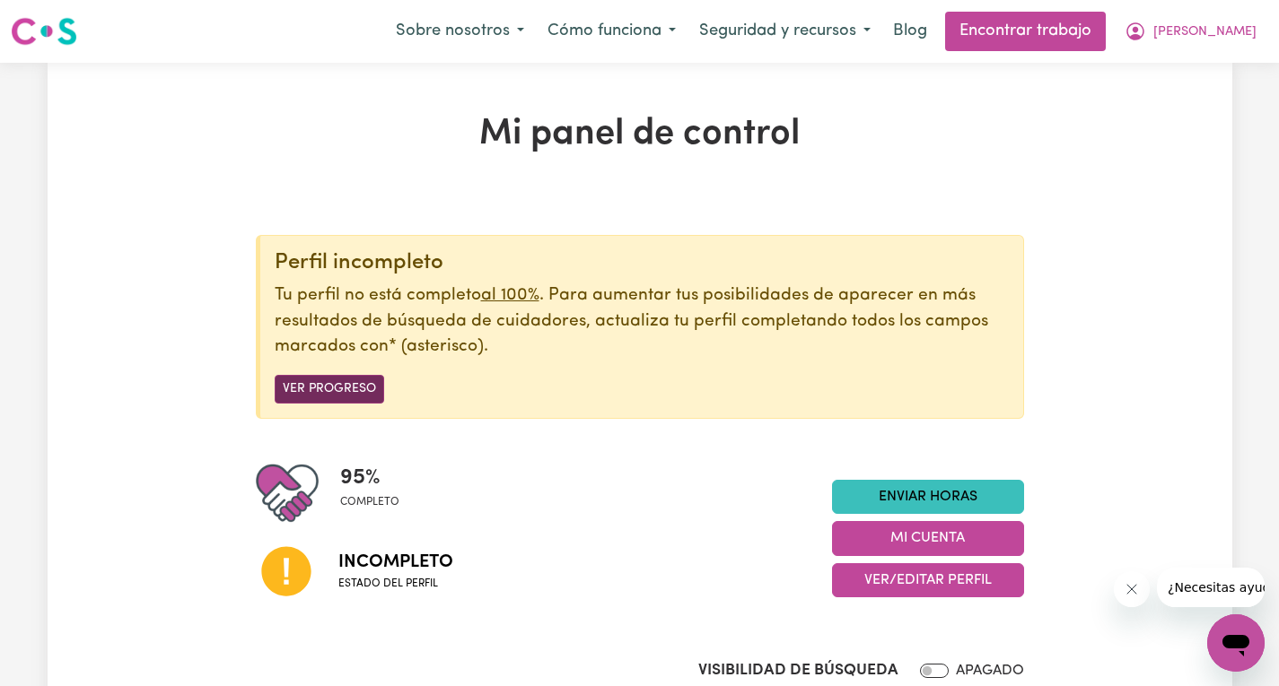
click at [330, 392] on font "Ver progreso" at bounding box center [329, 389] width 93 height 13
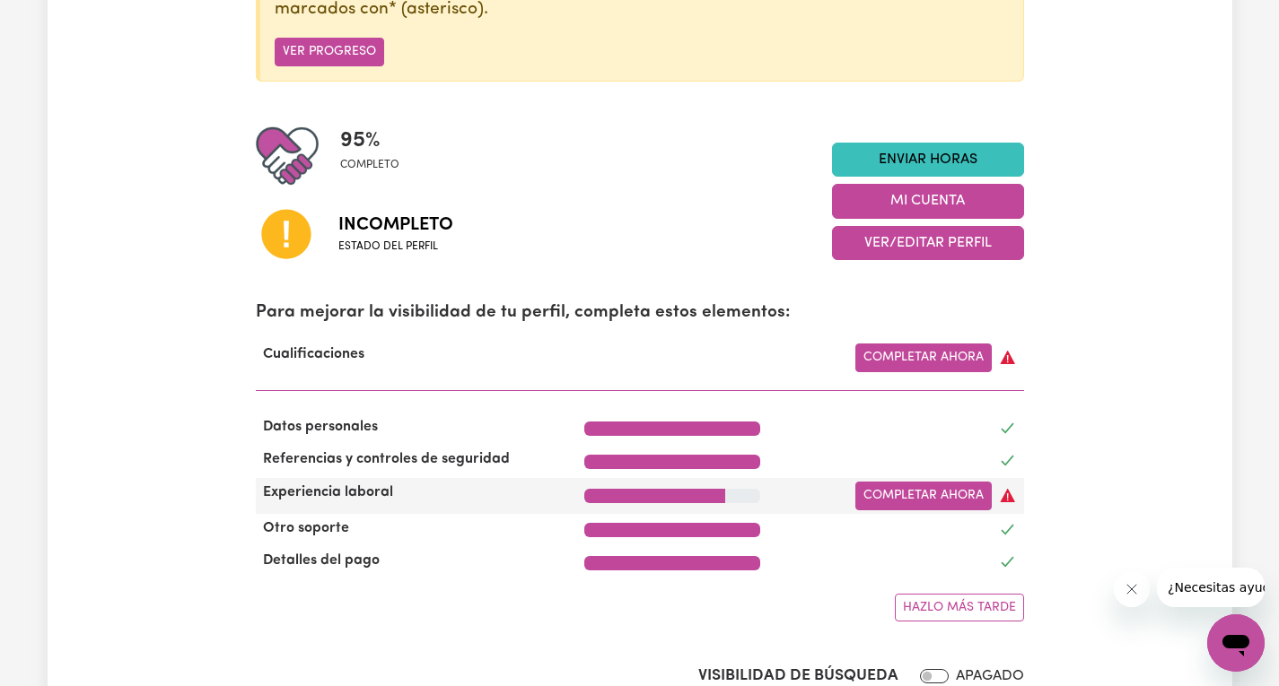
scroll to position [359, 0]
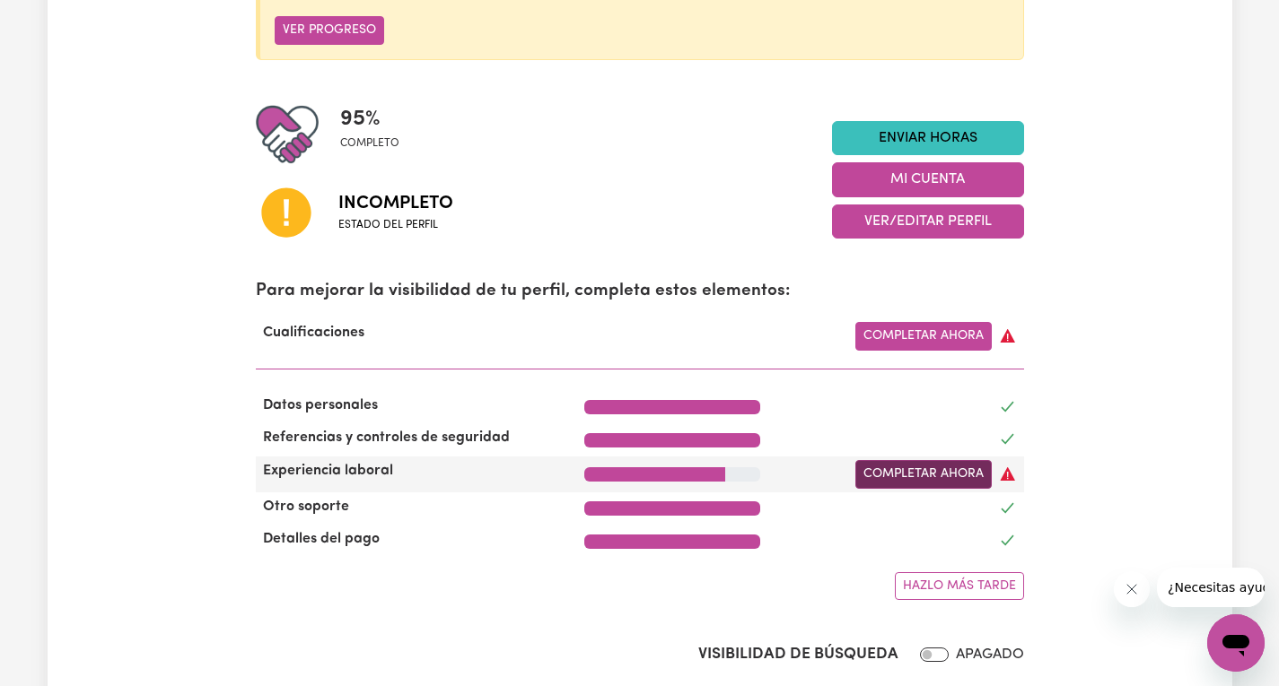
click at [962, 478] on font "Completar ahora" at bounding box center [923, 474] width 120 height 13
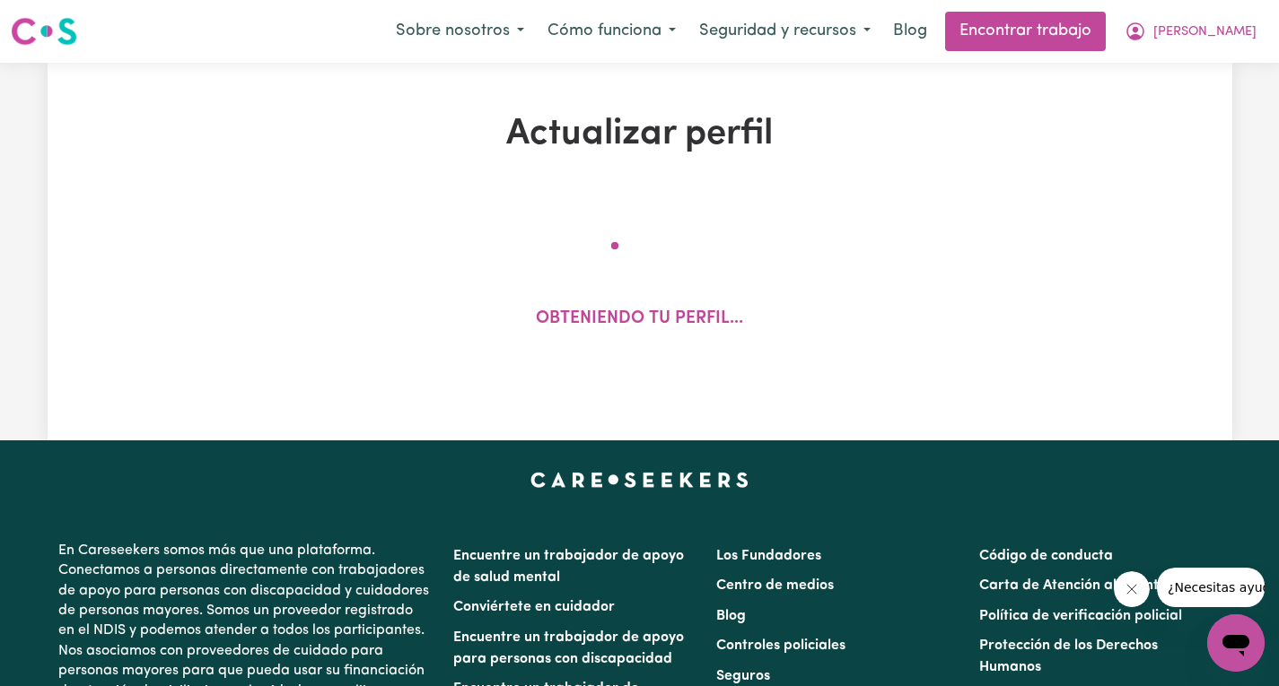
select select "2024"
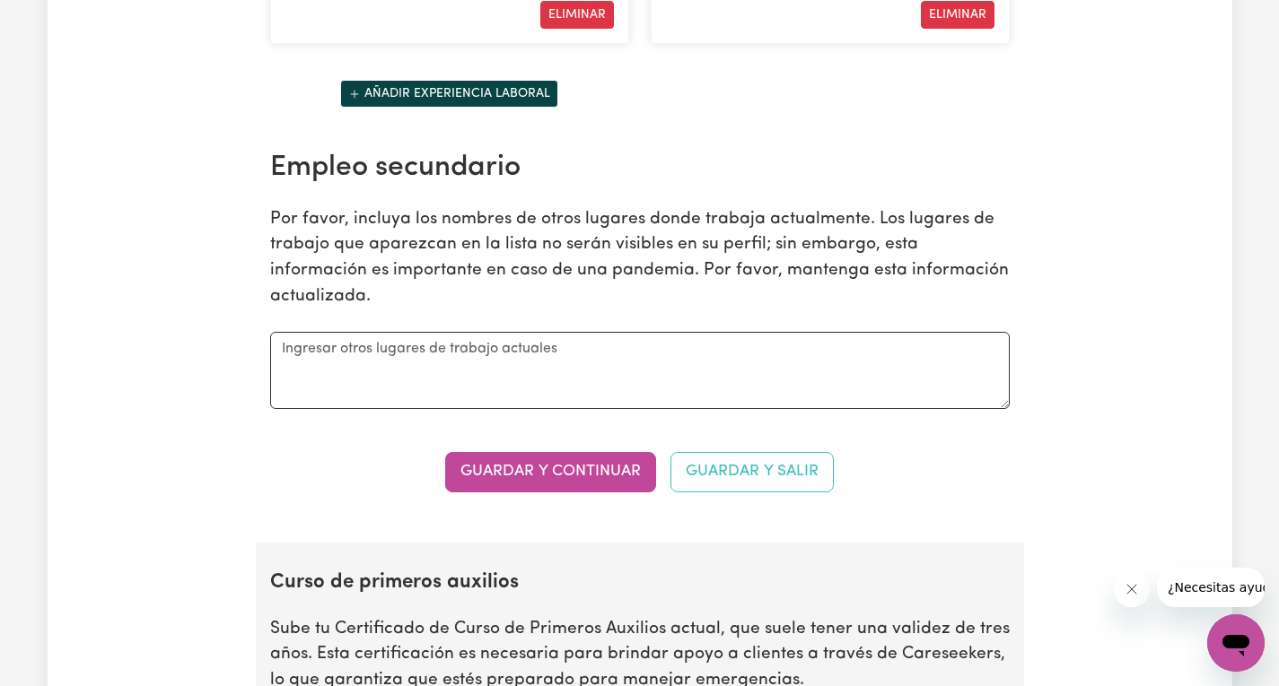
scroll to position [3230, 0]
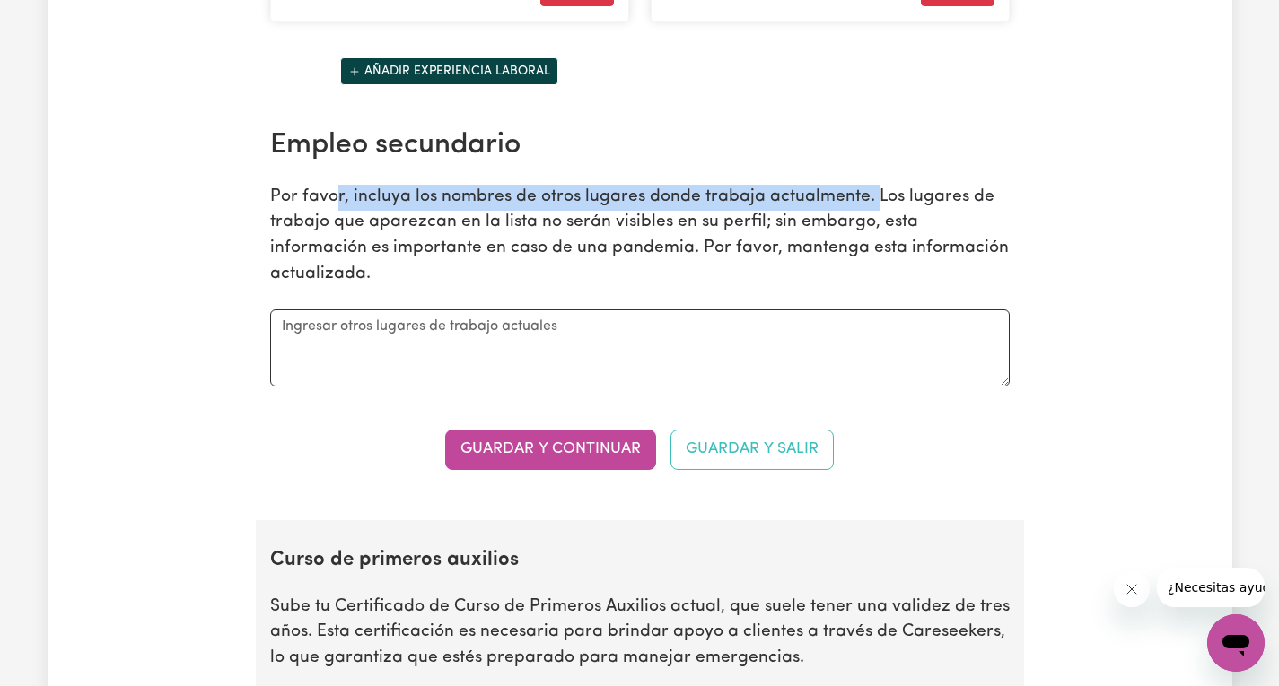
drag, startPoint x: 335, startPoint y: 255, endPoint x: 868, endPoint y: 258, distance: 533.0
click at [868, 258] on font "Por favor, incluya los nombres de otros lugares donde trabaja actualmente. Los …" at bounding box center [639, 235] width 738 height 94
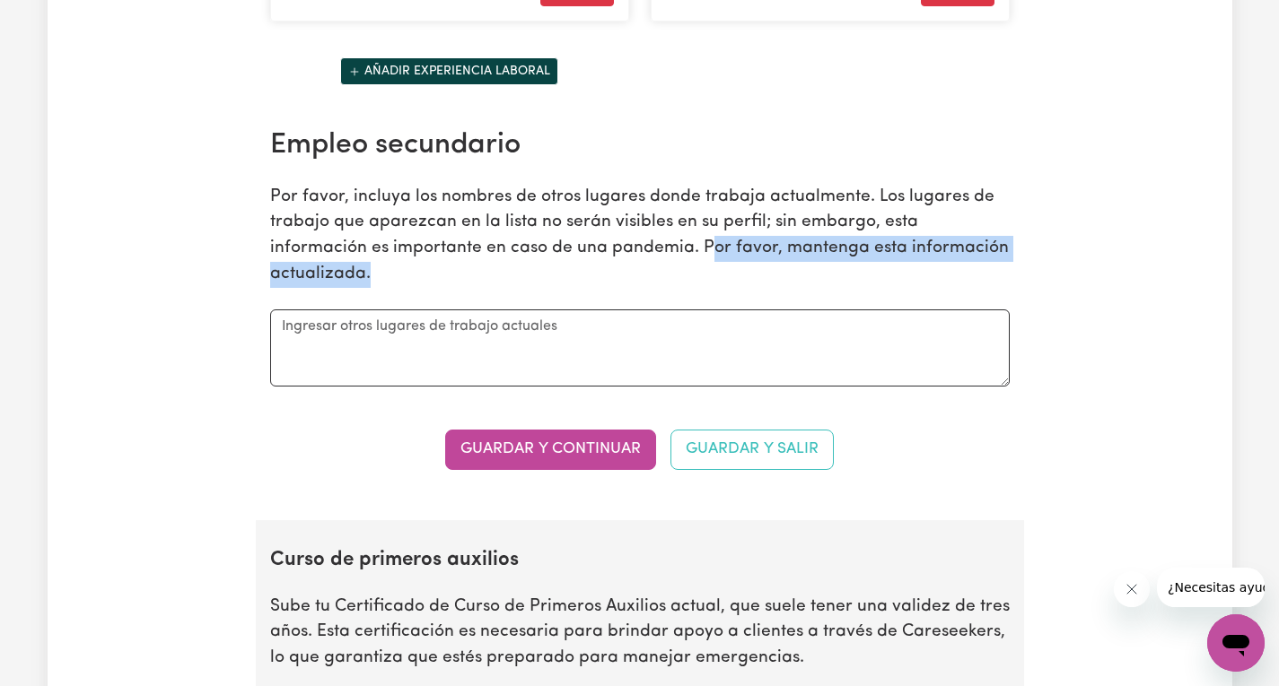
drag, startPoint x: 607, startPoint y: 309, endPoint x: 1005, endPoint y: 310, distance: 398.4
click at [1005, 288] on p "Por favor, incluya los nombres de otros lugares donde trabaja actualmente. Los …" at bounding box center [639, 236] width 739 height 103
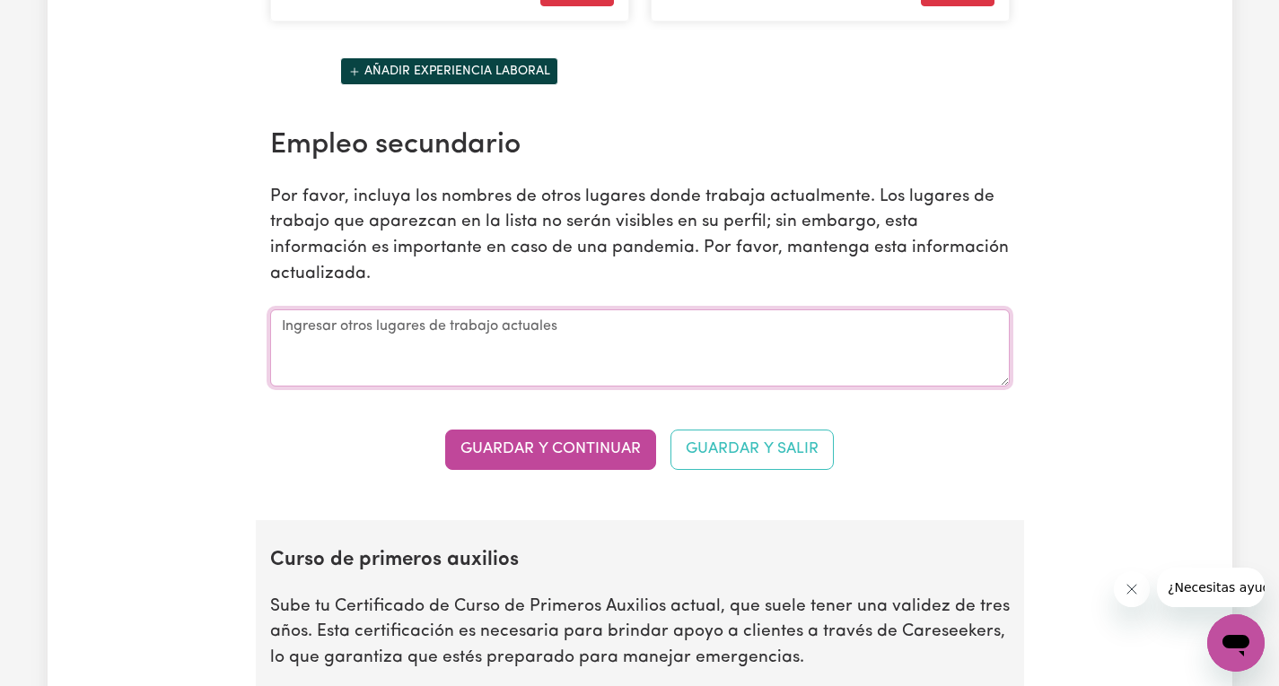
click at [359, 357] on textarea at bounding box center [639, 348] width 739 height 77
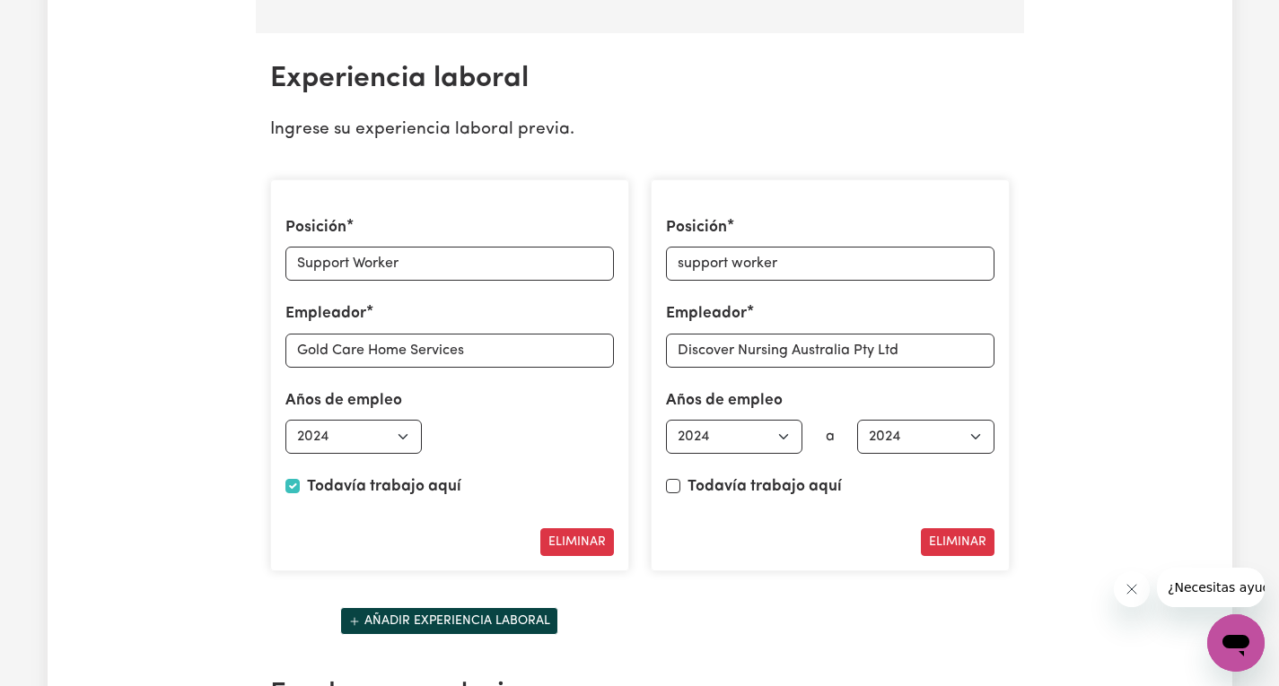
scroll to position [2692, 0]
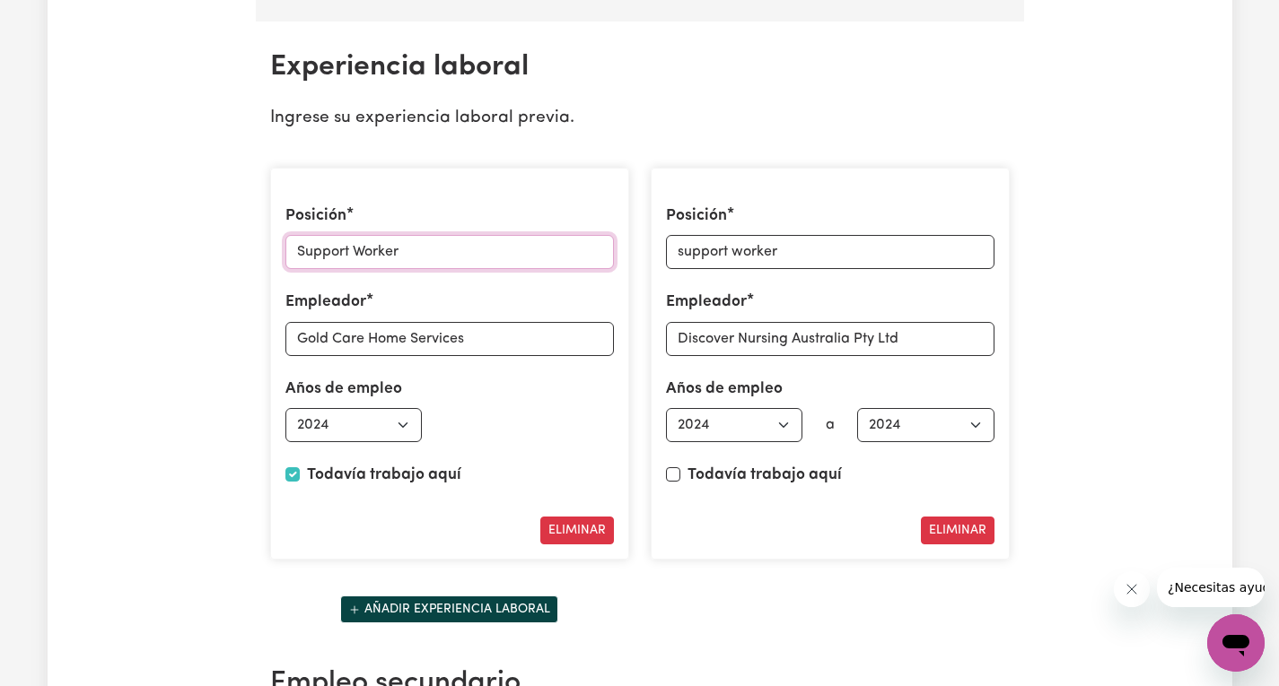
click at [414, 269] on input "Support Worker" at bounding box center [449, 252] width 328 height 34
click at [495, 356] on input "Gold Care Home Services" at bounding box center [449, 339] width 328 height 34
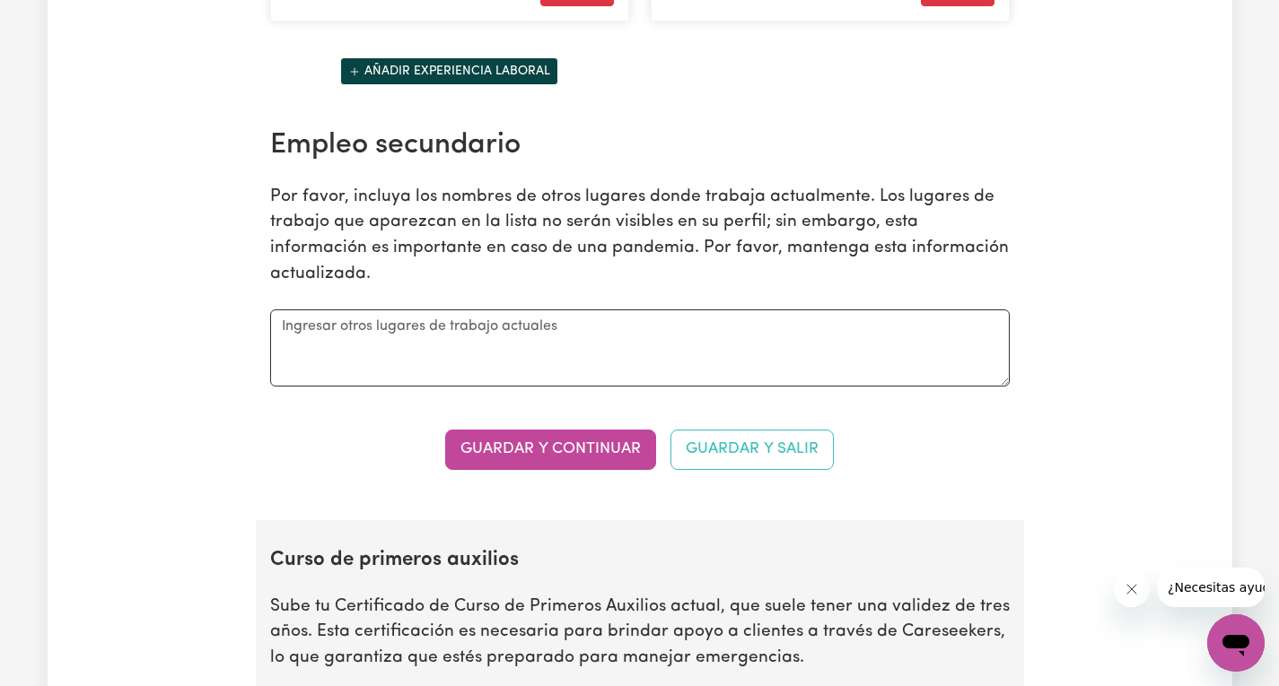
scroll to position [3320, 0]
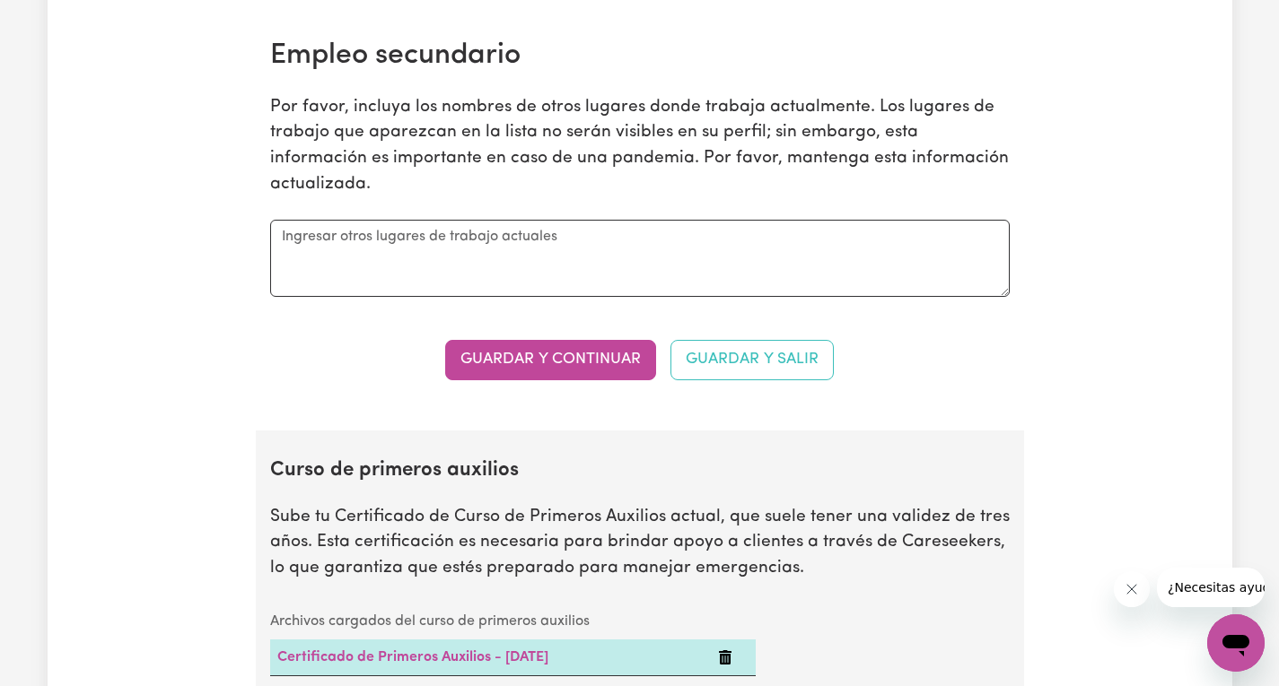
drag, startPoint x: 277, startPoint y: 228, endPoint x: 543, endPoint y: 204, distance: 266.7
click at [543, 204] on div "Empleo secundario Por favor, incluya los nombres de otros lugares donde trabaja…" at bounding box center [639, 168] width 761 height 258
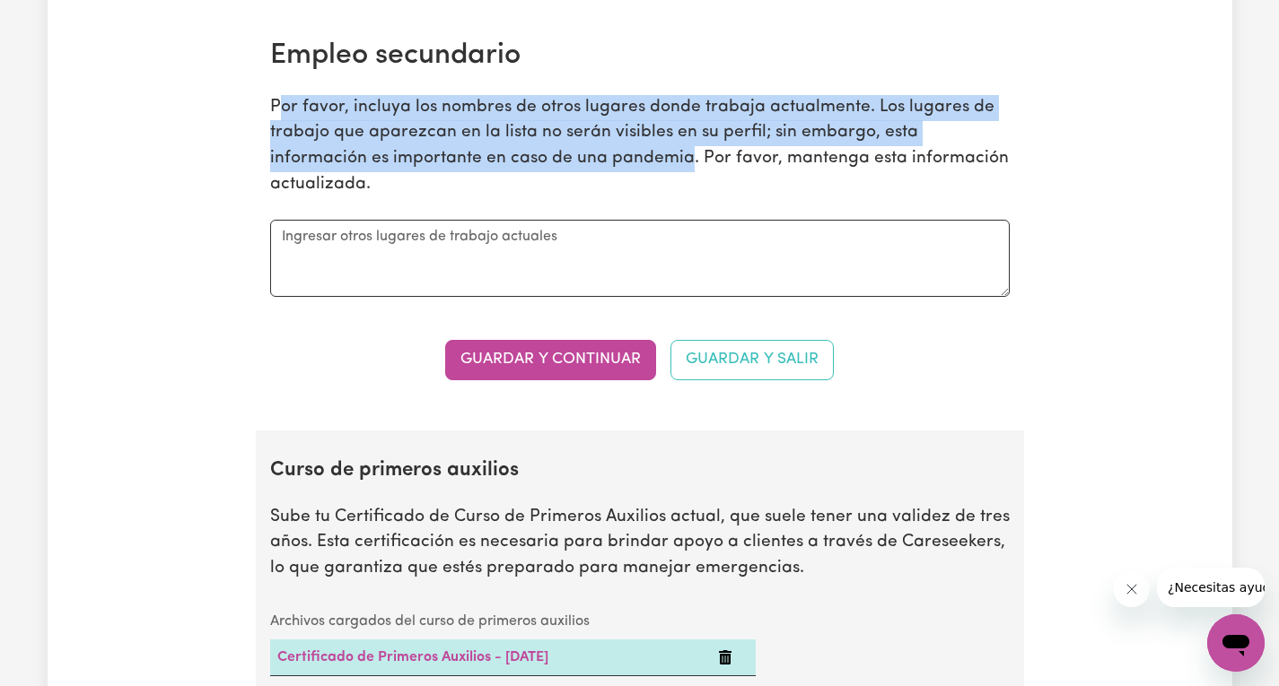
drag, startPoint x: 585, startPoint y: 206, endPoint x: 275, endPoint y: 170, distance: 311.7
click at [275, 170] on font "Por favor, incluya los nombres de otros lugares donde trabaja actualmente. Los …" at bounding box center [639, 146] width 738 height 94
click at [492, 367] on font "Guardar y continuar" at bounding box center [550, 359] width 180 height 15
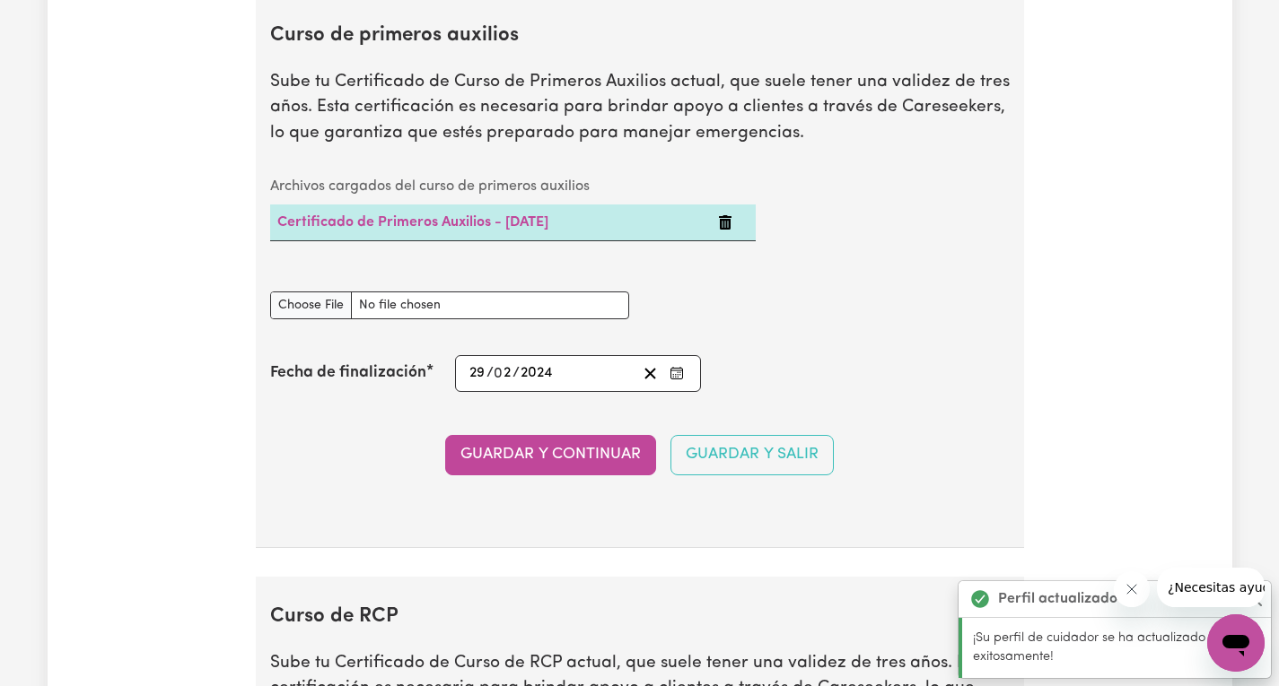
scroll to position [3780, 0]
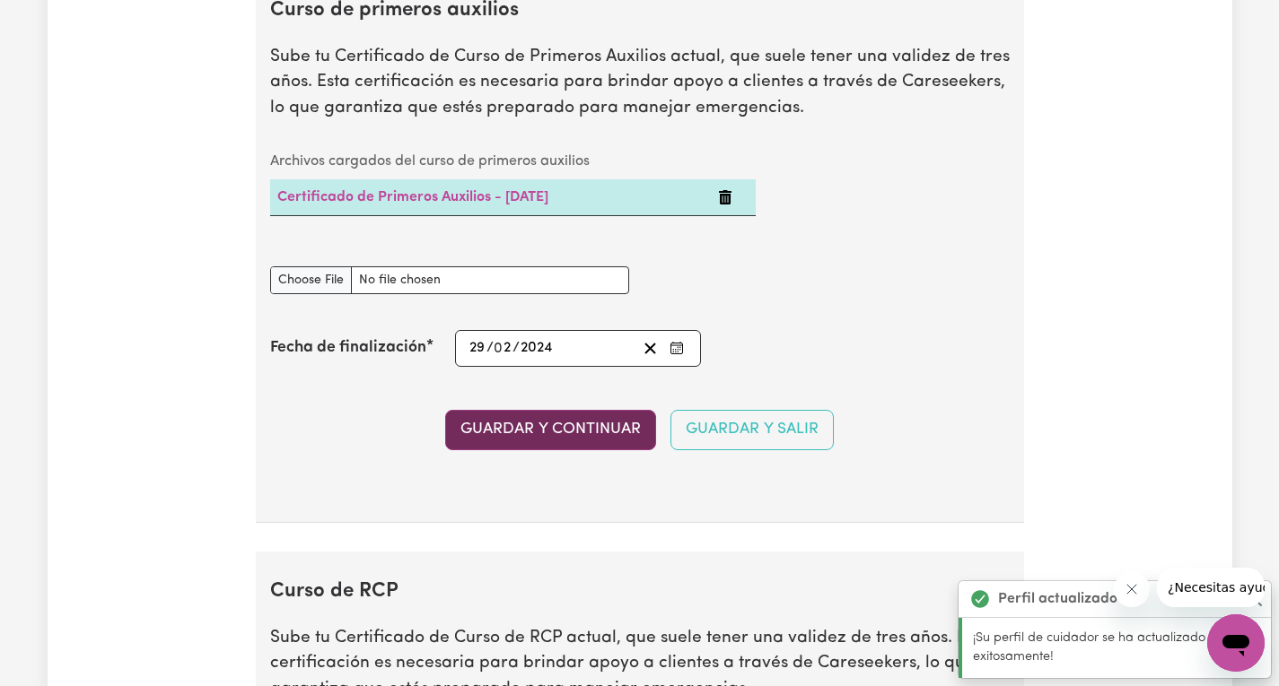
click at [496, 437] on font "Guardar y continuar" at bounding box center [550, 429] width 180 height 15
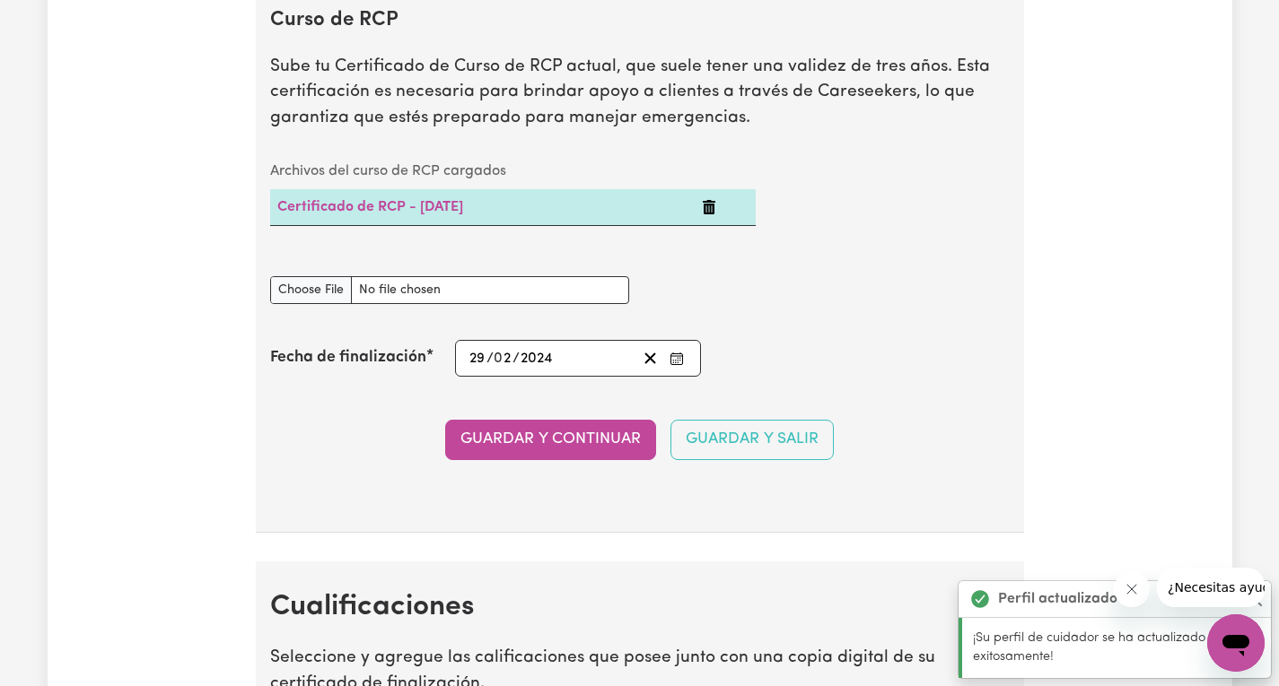
scroll to position [4363, 0]
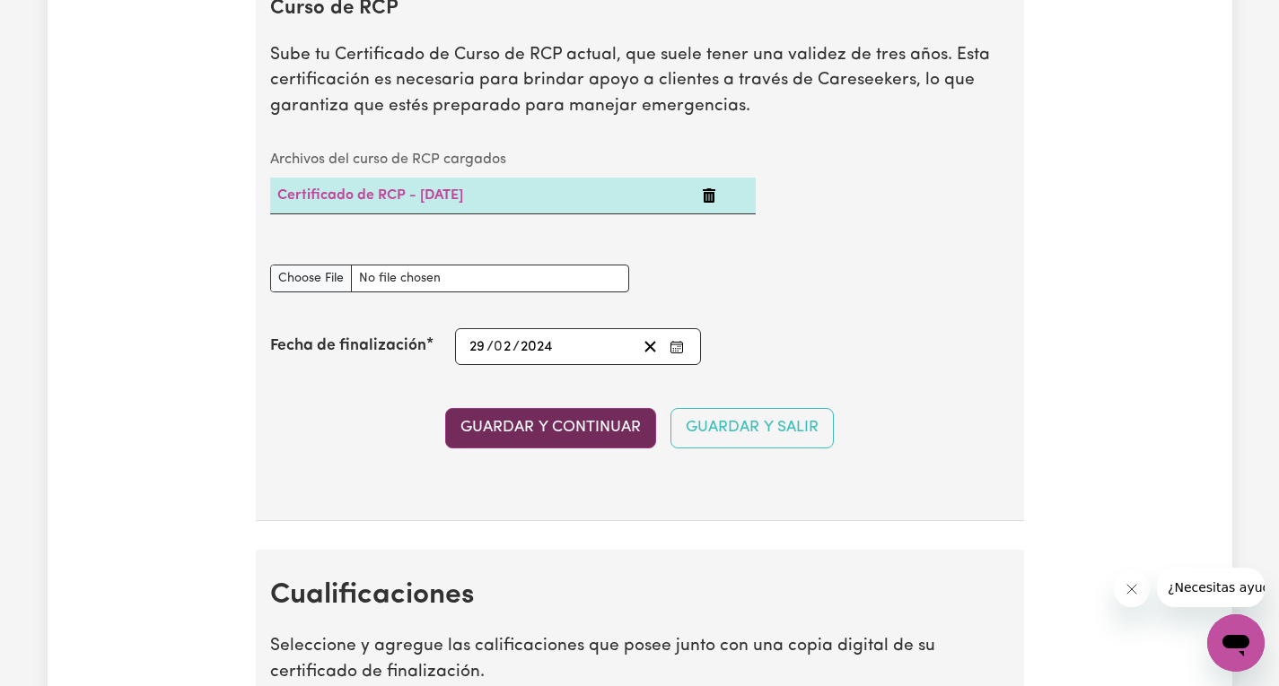
click at [496, 435] on font "Guardar y continuar" at bounding box center [550, 427] width 180 height 15
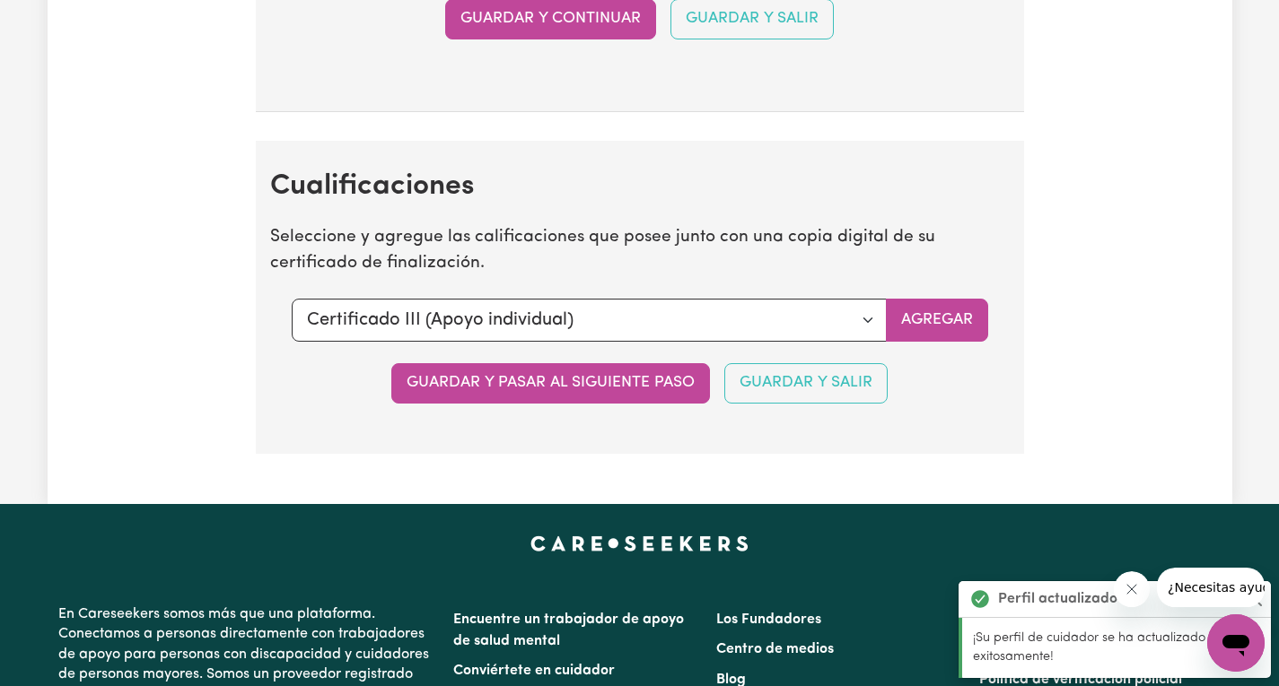
scroll to position [4678, 0]
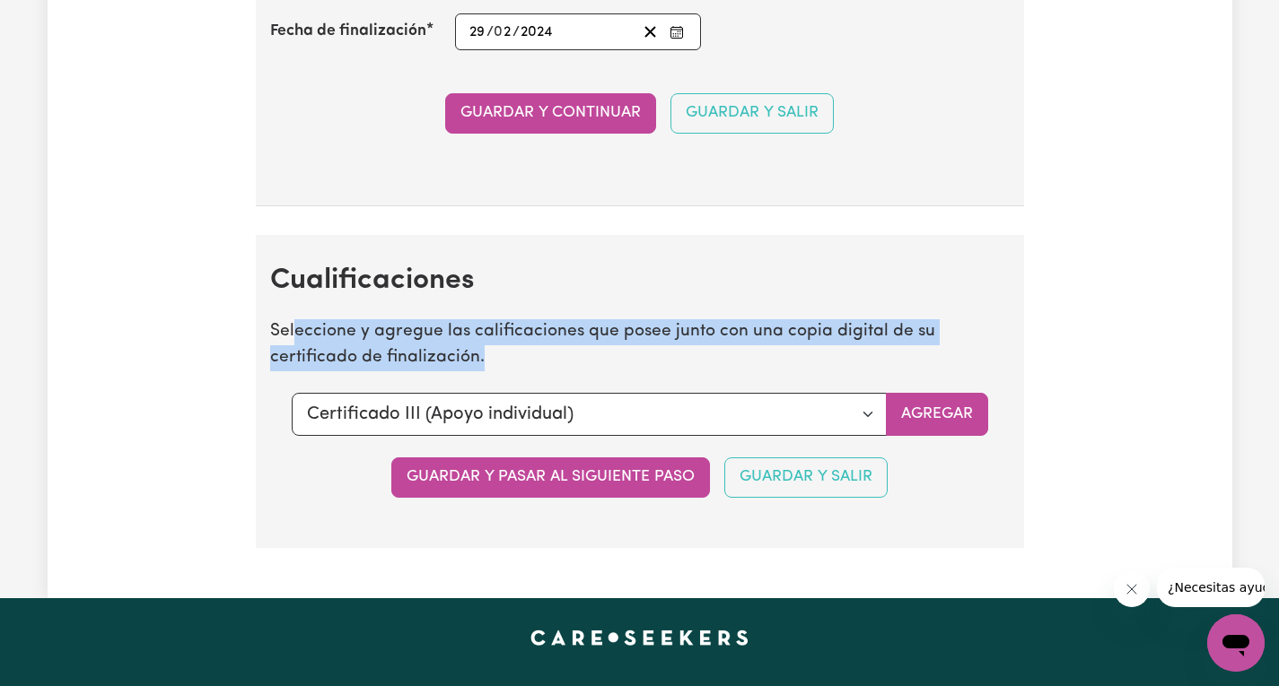
drag, startPoint x: 292, startPoint y: 371, endPoint x: 537, endPoint y: 387, distance: 246.3
click at [537, 371] on p "Seleccione y agregue las calificaciones que posee junto con una copia digital d…" at bounding box center [639, 345] width 739 height 52
click at [868, 436] on select "Seleccione una cualificación para agregar... Certificado III (Apoyo individual)…" at bounding box center [589, 414] width 595 height 43
select select "CPR Course [HLTAID009-12]"
click at [292, 427] on select "Seleccione una cualificación para agregar... Certificado III (Apoyo individual)…" at bounding box center [589, 414] width 595 height 43
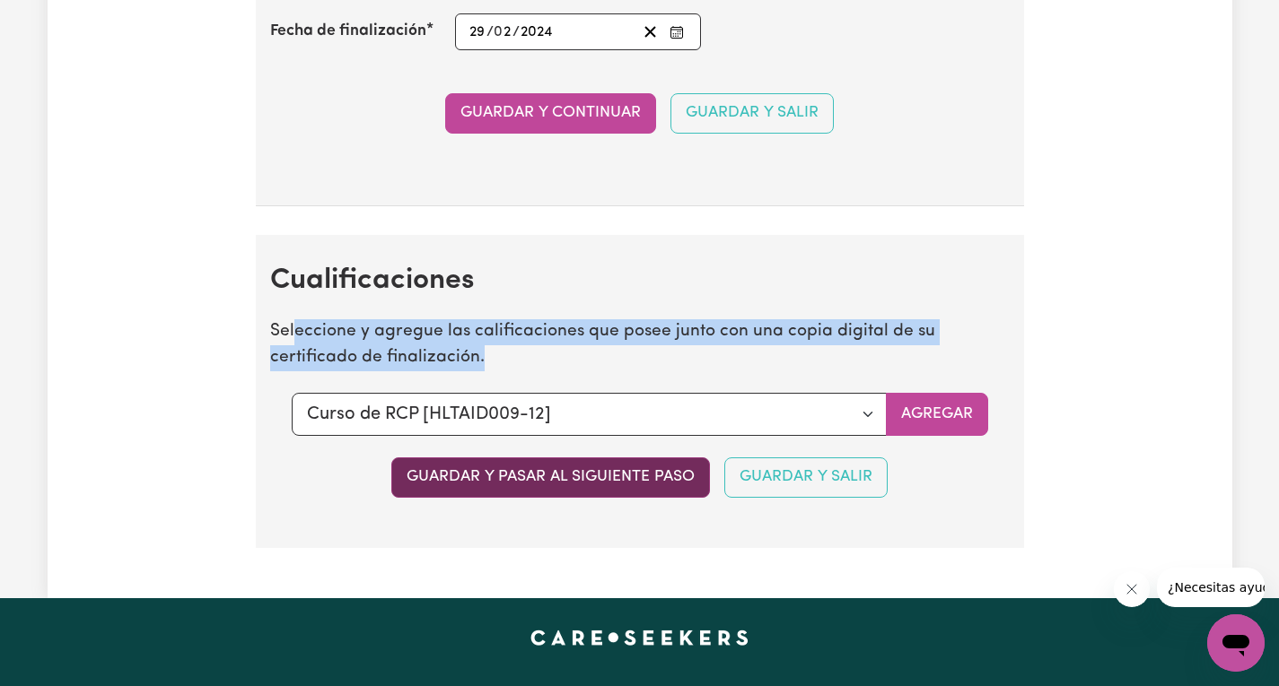
click at [461, 485] on font "Guardar y pasar al siguiente paso" at bounding box center [550, 476] width 288 height 15
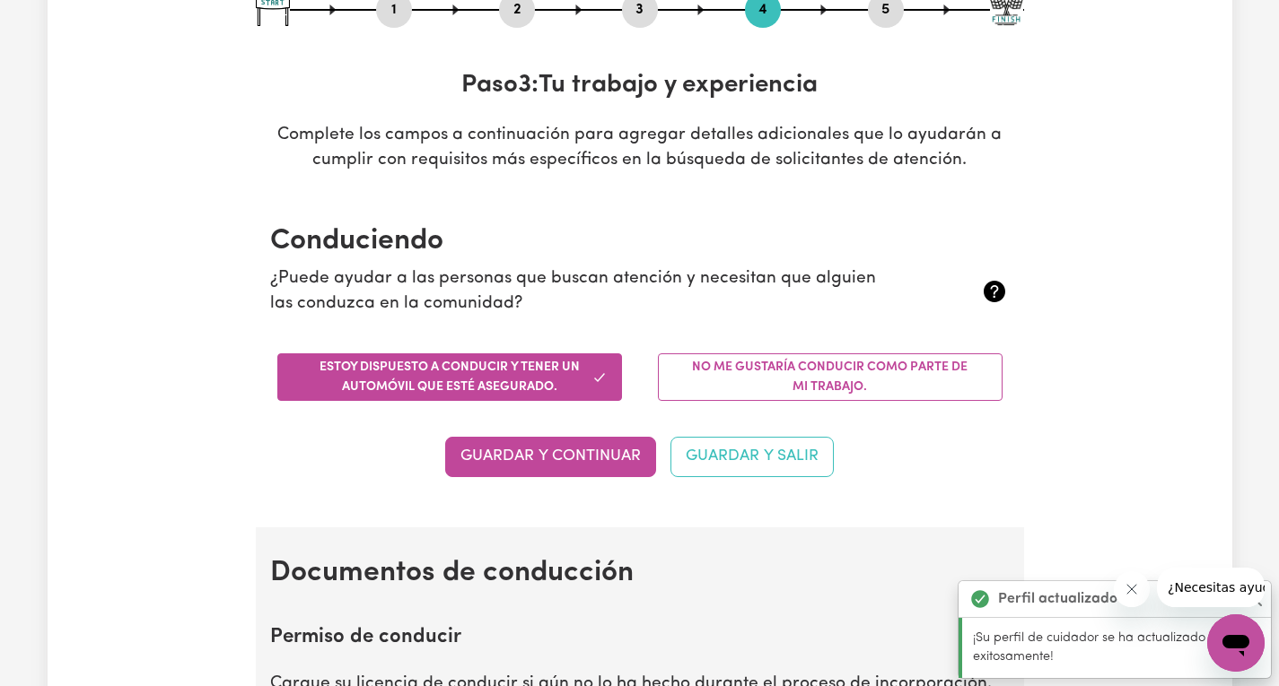
scroll to position [0, 0]
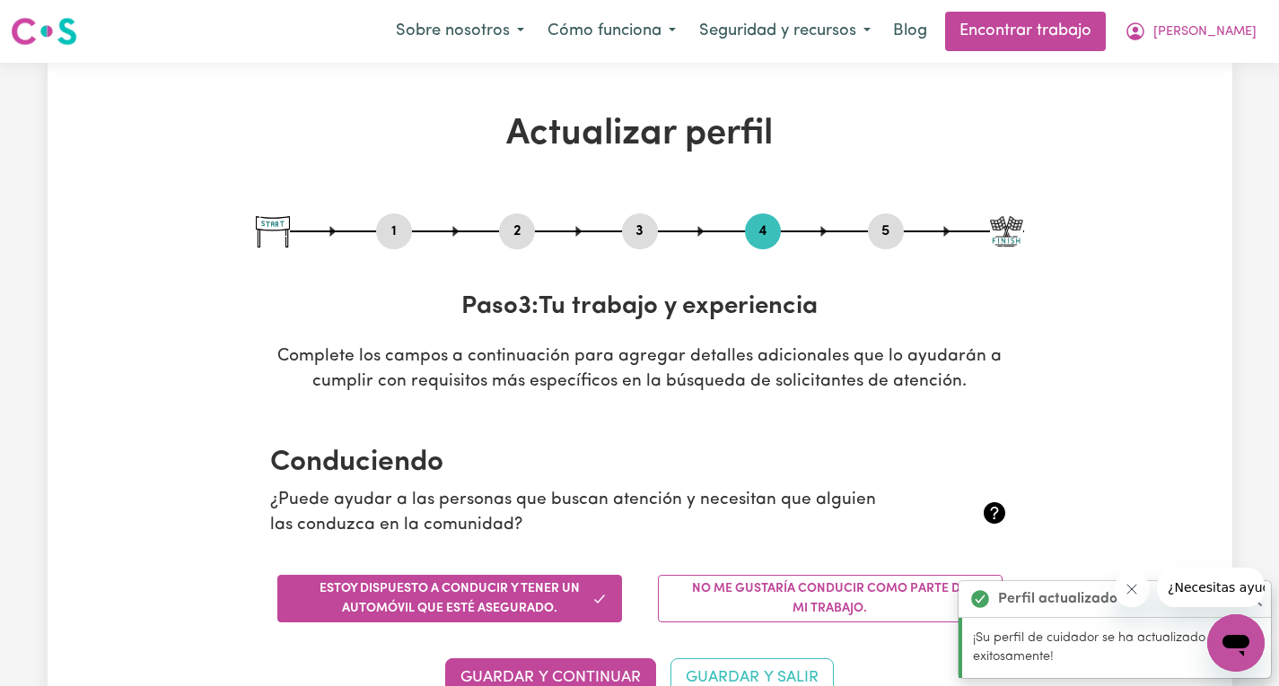
click at [895, 226] on button "5" at bounding box center [886, 231] width 36 height 23
select select "I am providing services by being employed by an organisation"
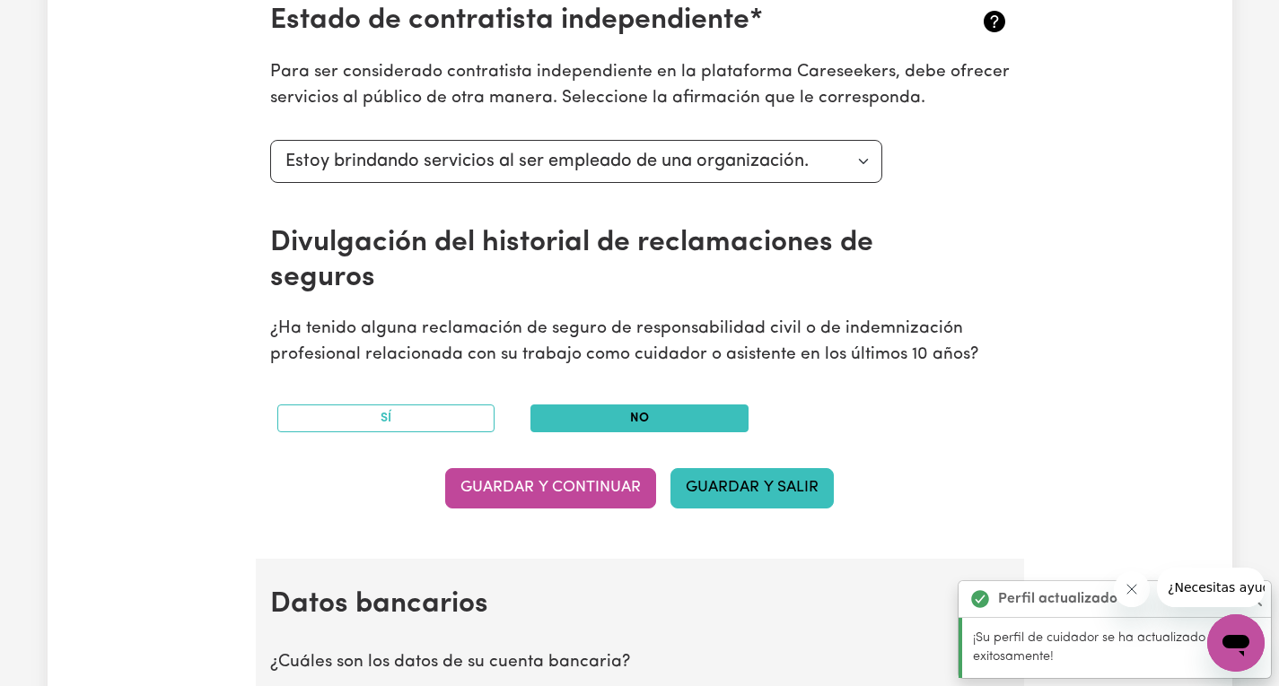
scroll to position [718, 0]
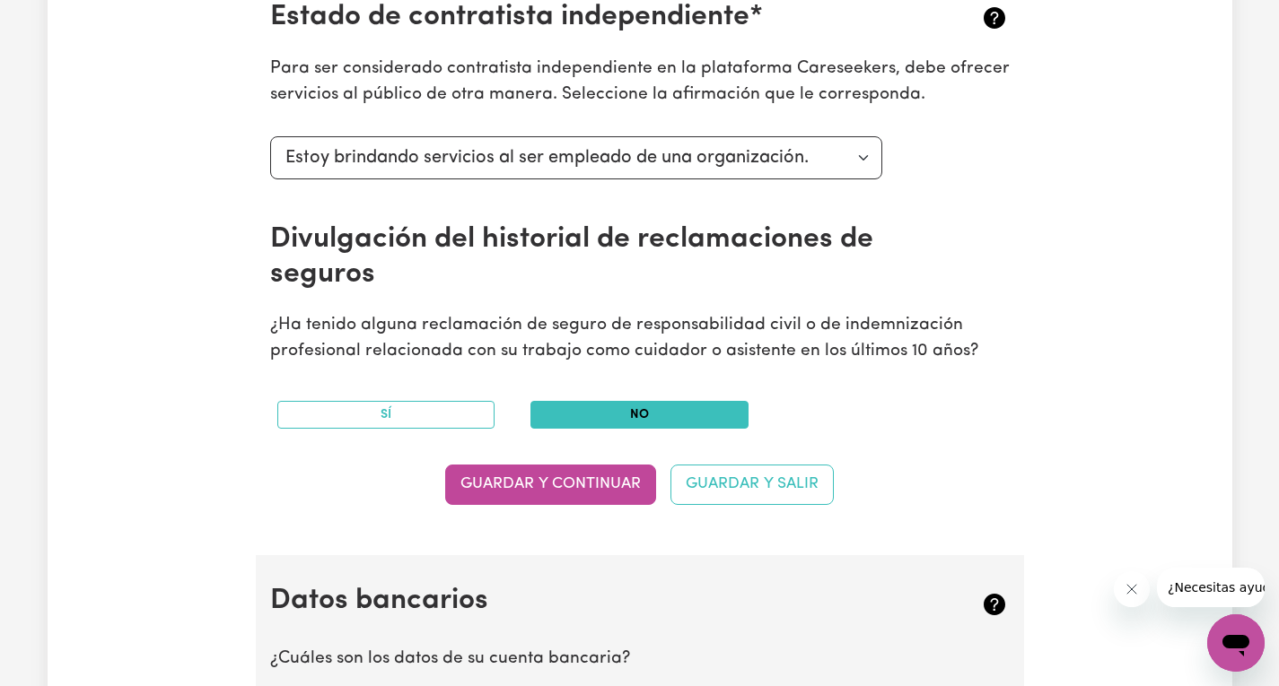
click at [593, 486] on font "Guardar y continuar" at bounding box center [550, 483] width 180 height 15
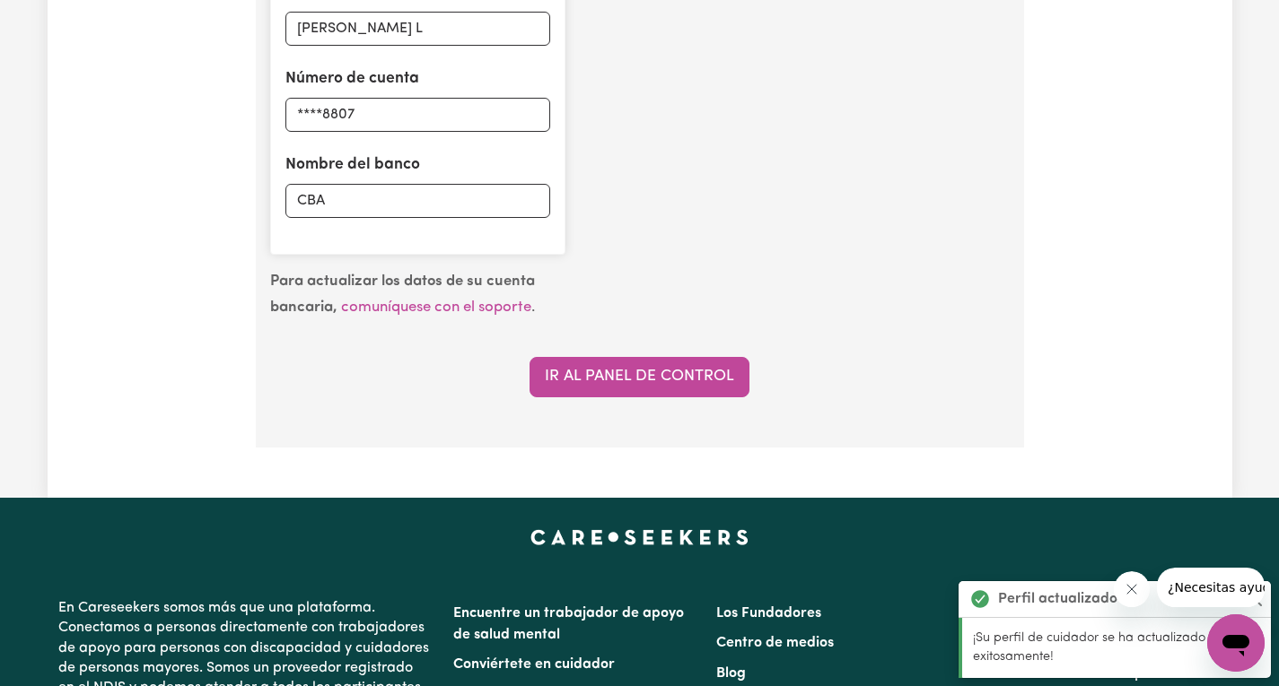
scroll to position [1636, 0]
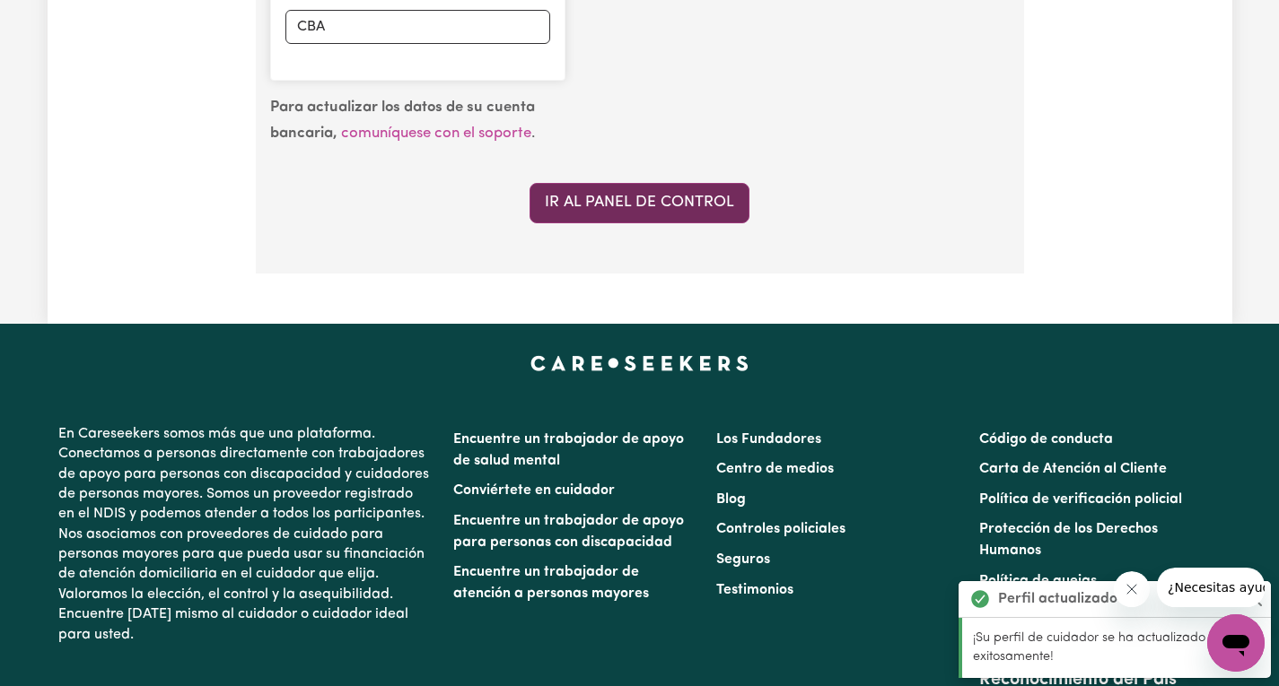
click at [657, 201] on font "Ir al panel de control" at bounding box center [639, 202] width 189 height 15
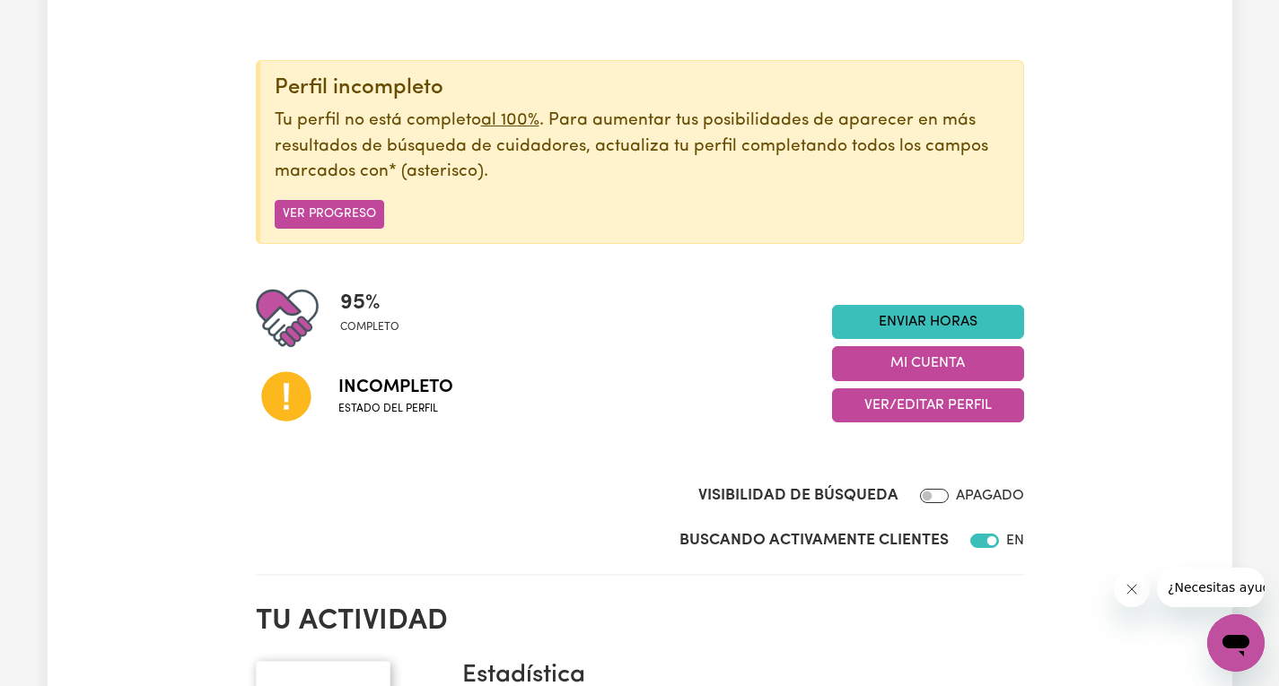
scroll to position [179, 0]
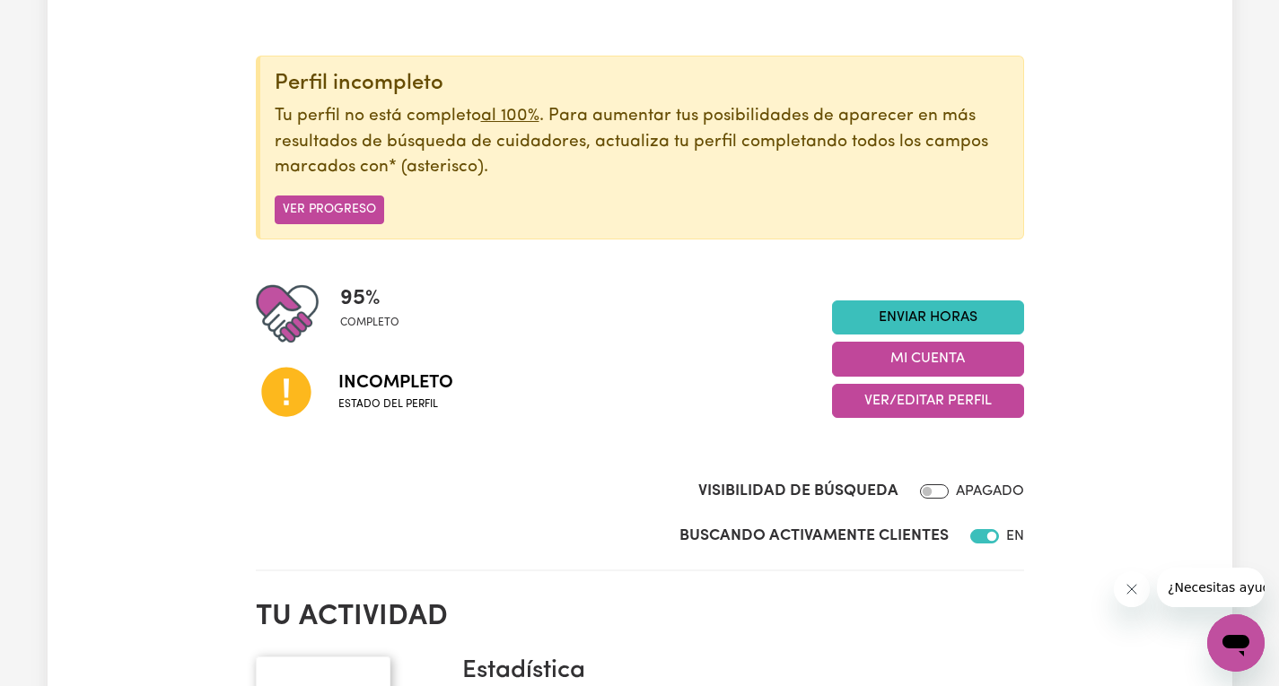
click at [383, 388] on font "Incompleto" at bounding box center [395, 383] width 115 height 18
click at [354, 206] on font "Ver progreso" at bounding box center [329, 210] width 93 height 13
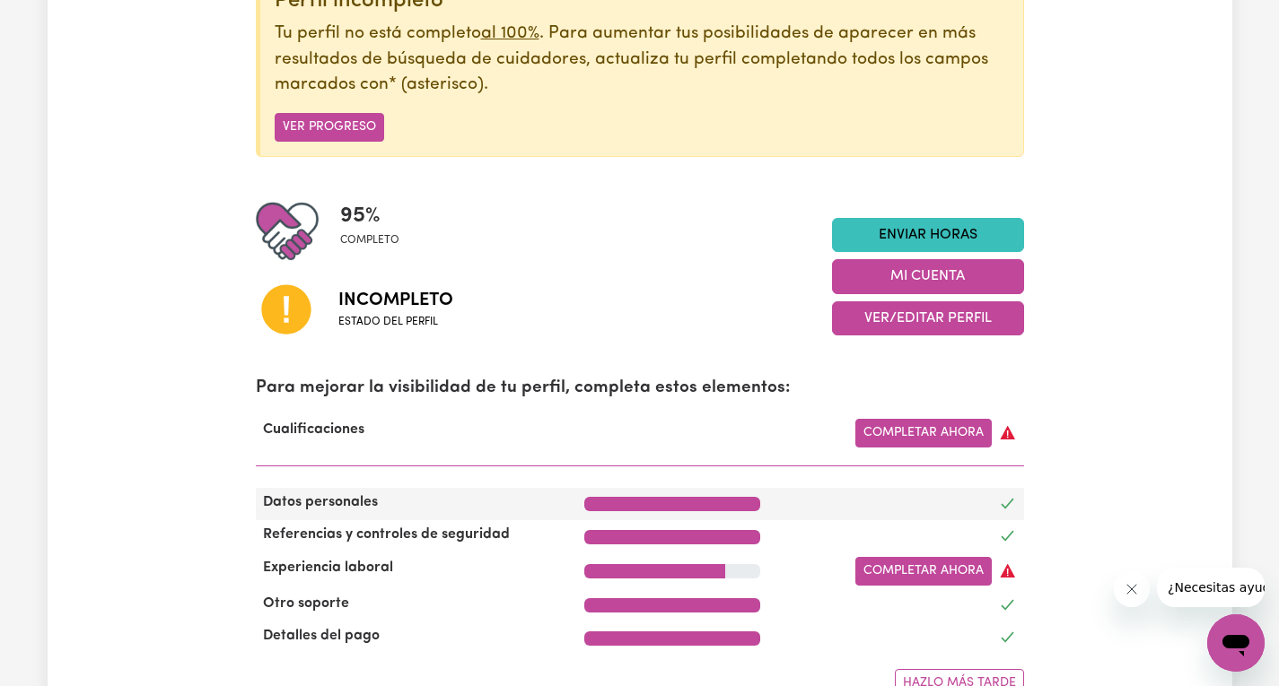
scroll to position [359, 0]
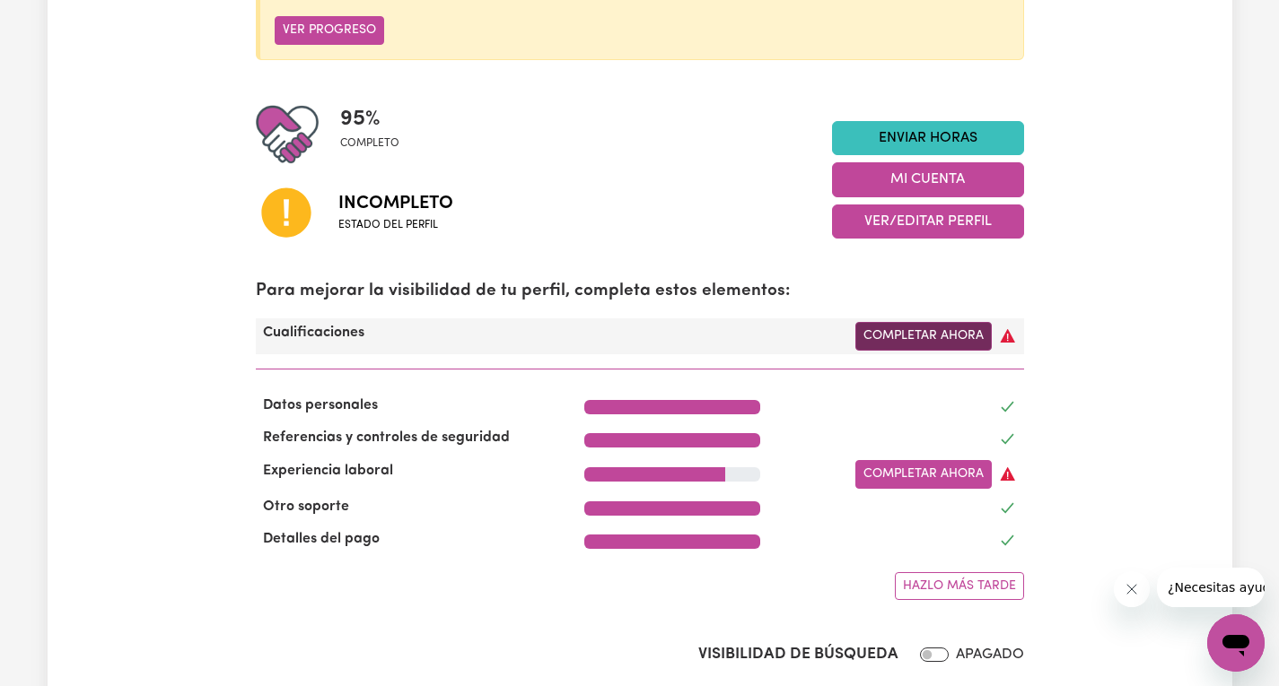
click at [930, 336] on font "Completar ahora" at bounding box center [923, 336] width 120 height 13
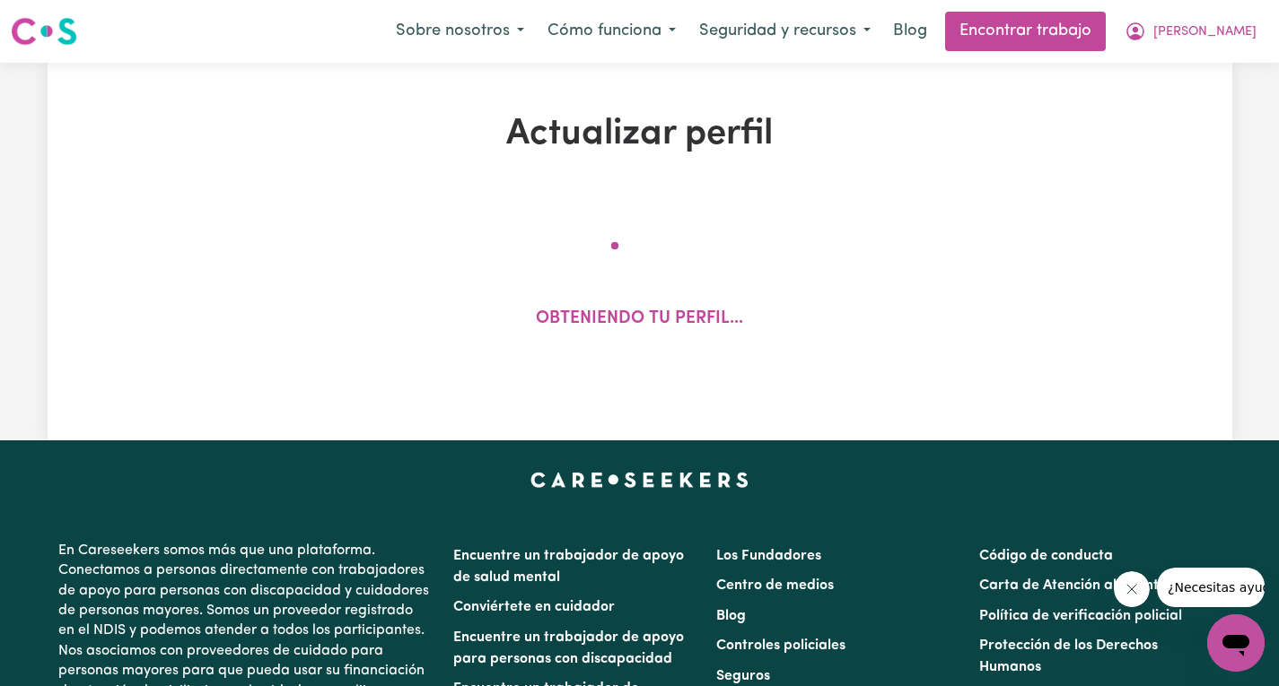
select select "2024"
select select "Certificate III (Individual Support)"
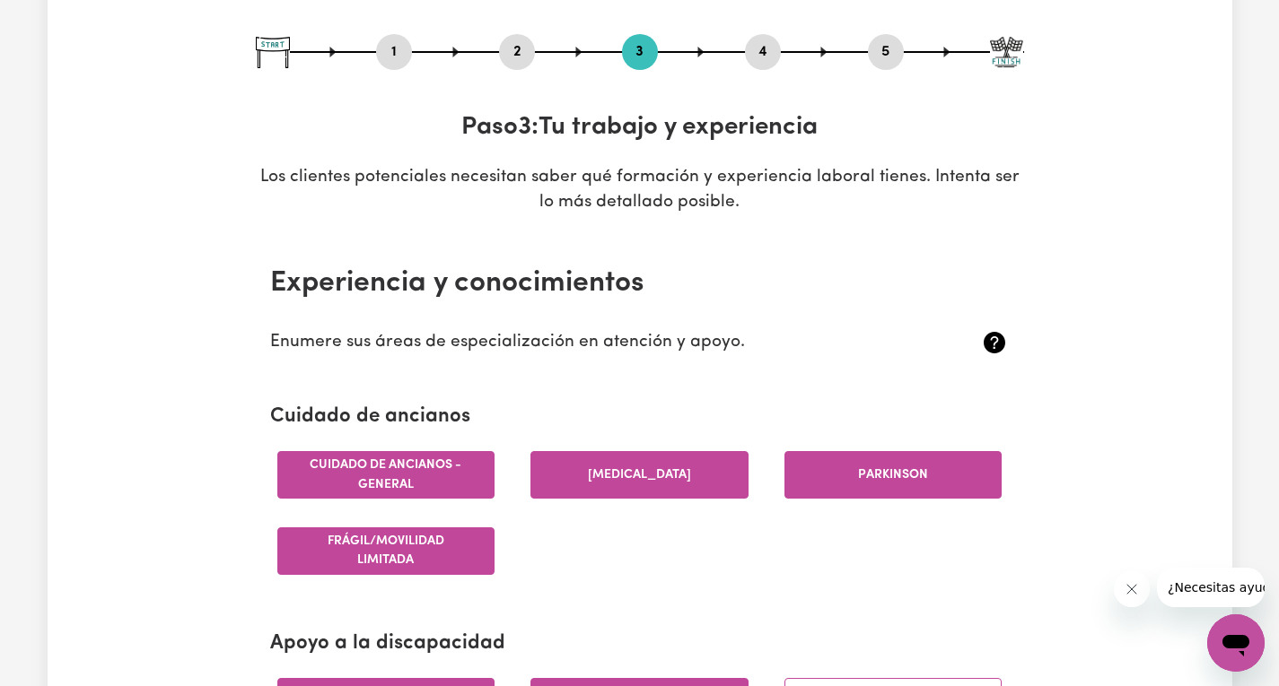
scroll to position [179, 0]
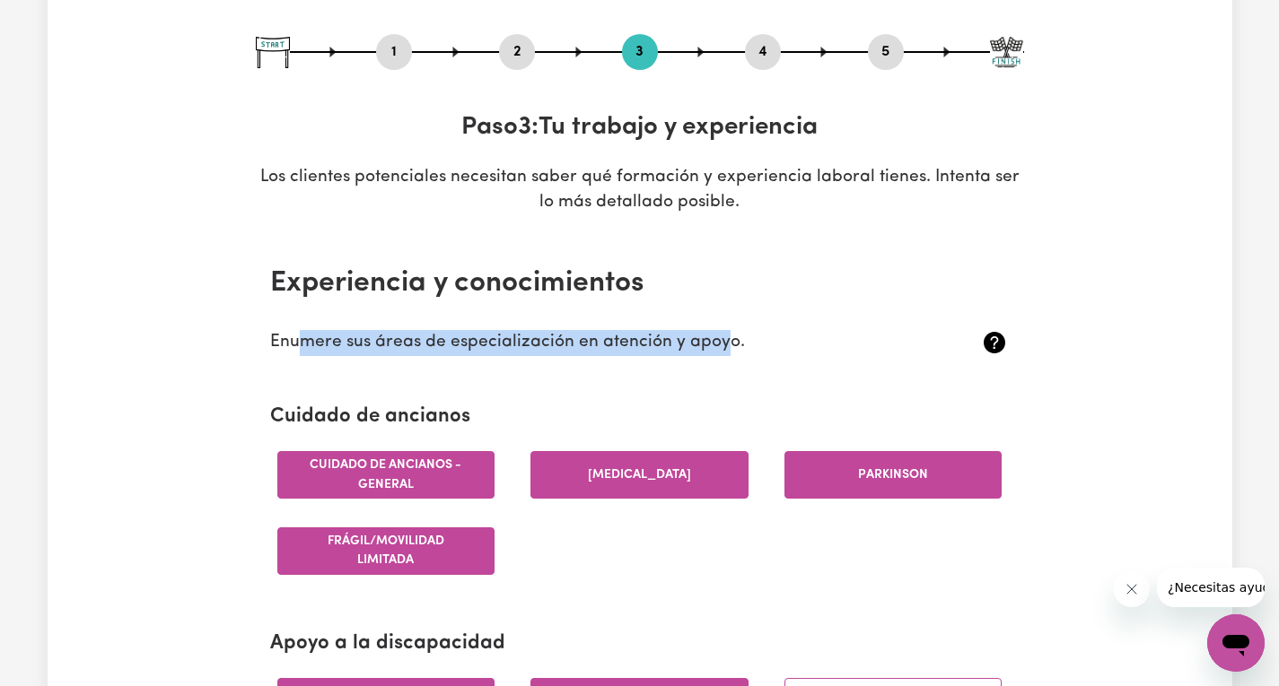
drag, startPoint x: 300, startPoint y: 348, endPoint x: 726, endPoint y: 350, distance: 426.2
click at [726, 350] on font "Enumere sus áreas de especialización en atención y apoyo." at bounding box center [507, 342] width 475 height 17
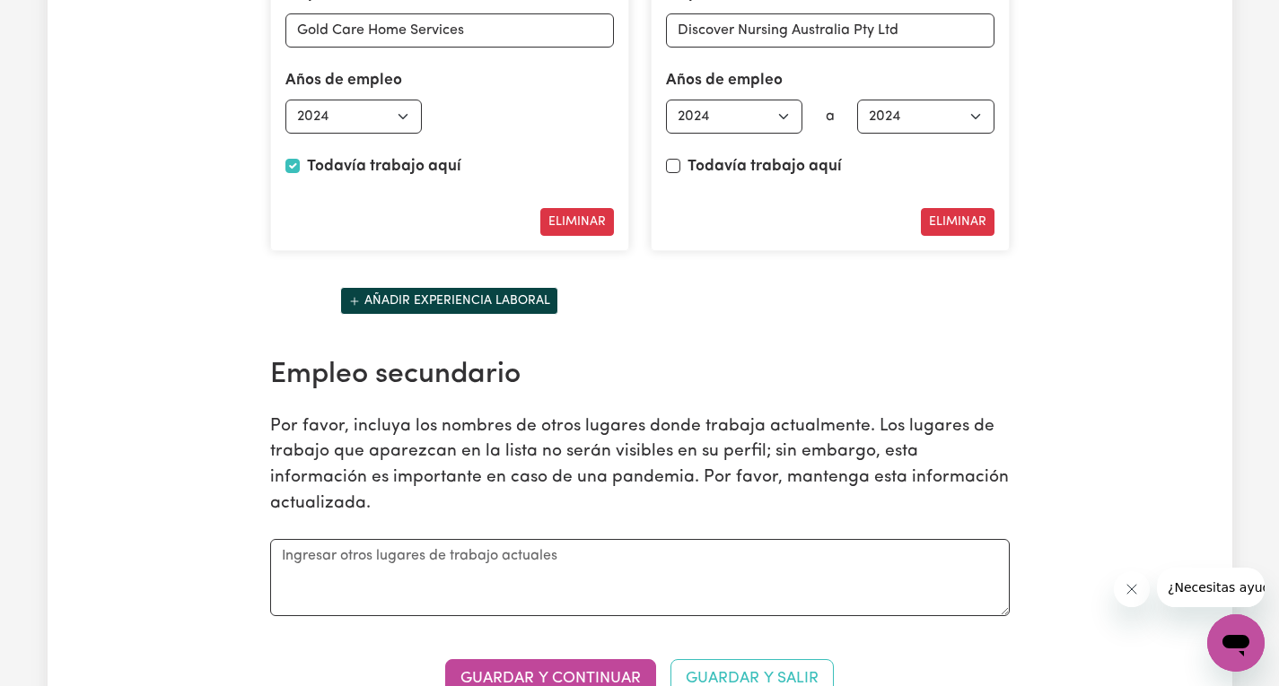
scroll to position [3051, 0]
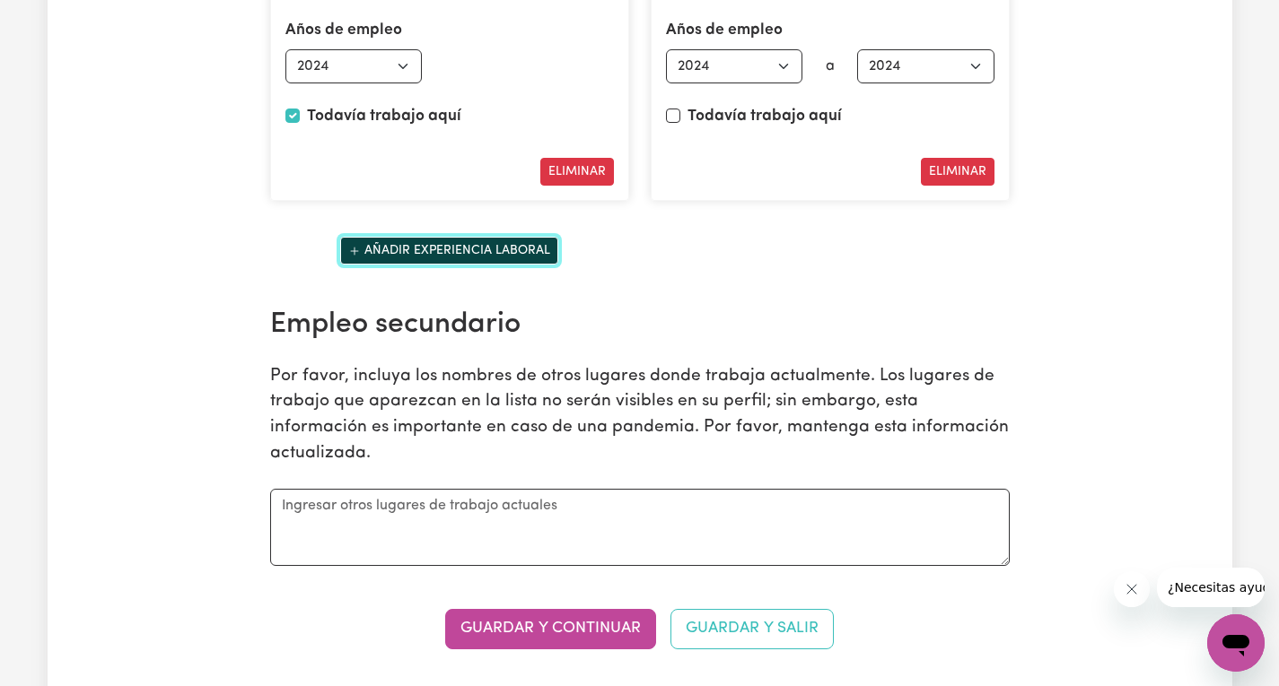
click at [389, 258] on font "Añadir experiencia laboral" at bounding box center [457, 250] width 186 height 13
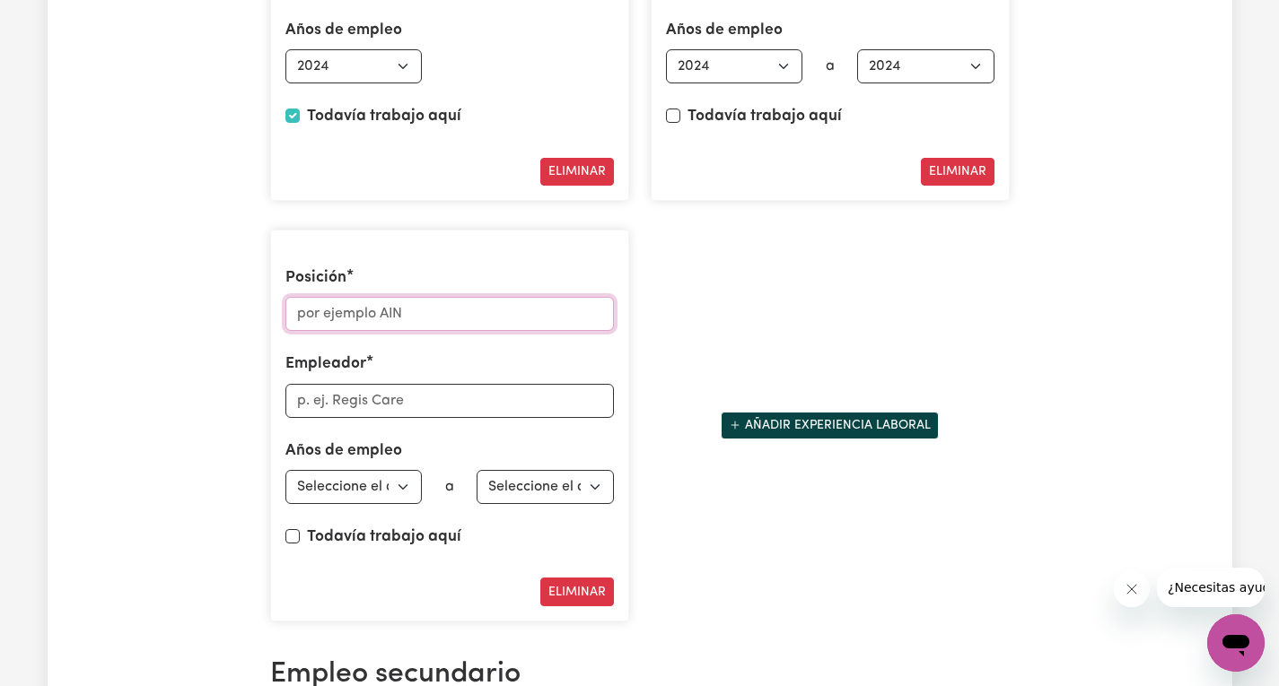
click at [377, 331] on input "Posición" at bounding box center [449, 314] width 328 height 34
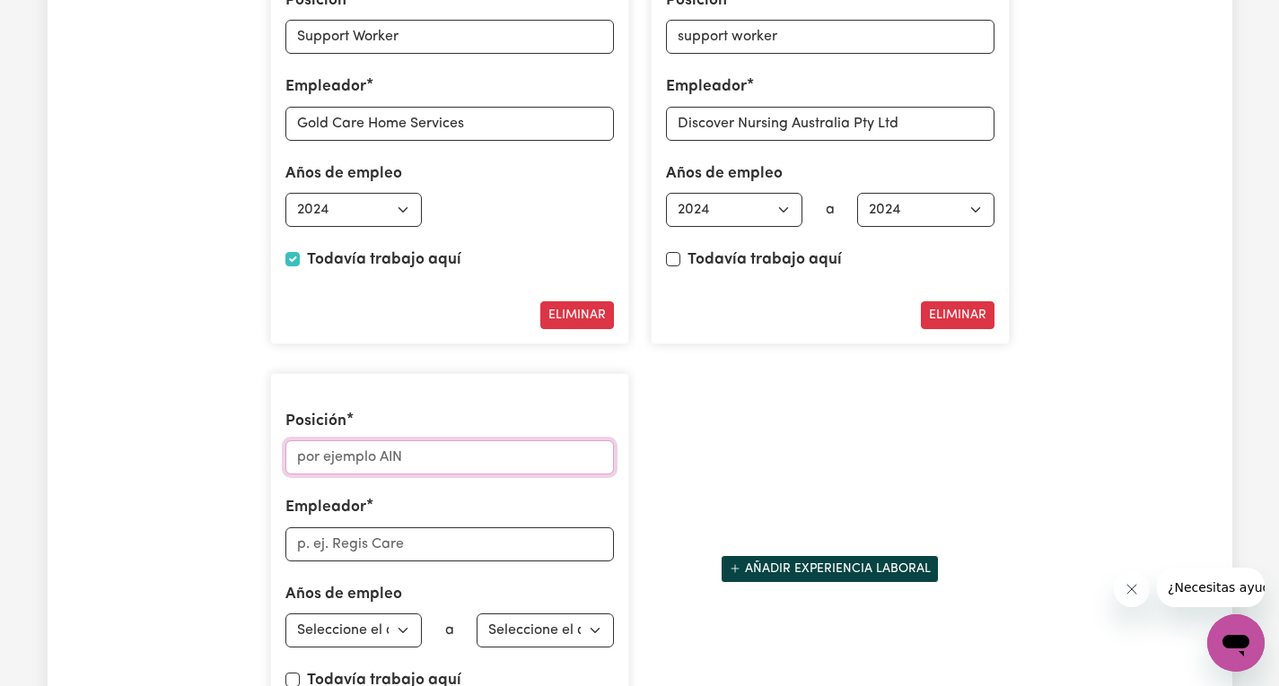
scroll to position [2871, 0]
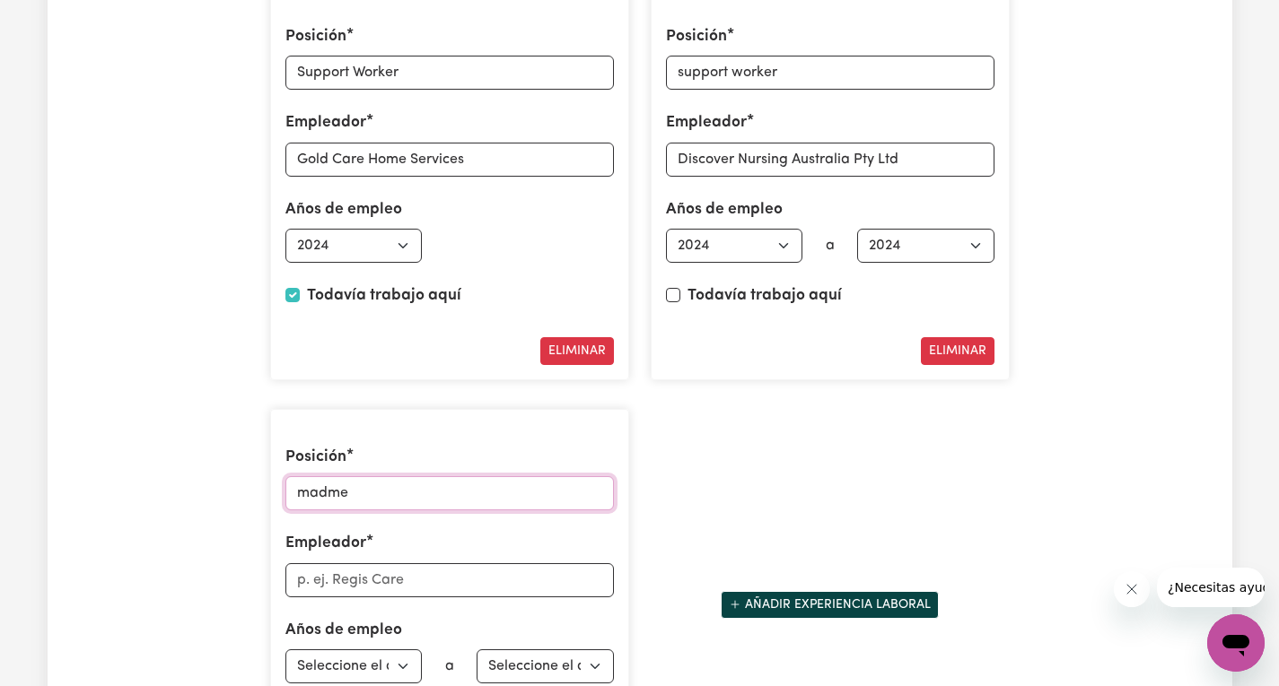
type input "madmex"
drag, startPoint x: 485, startPoint y: 548, endPoint x: 242, endPoint y: 572, distance: 244.3
click at [285, 511] on input "madmex" at bounding box center [449, 493] width 328 height 34
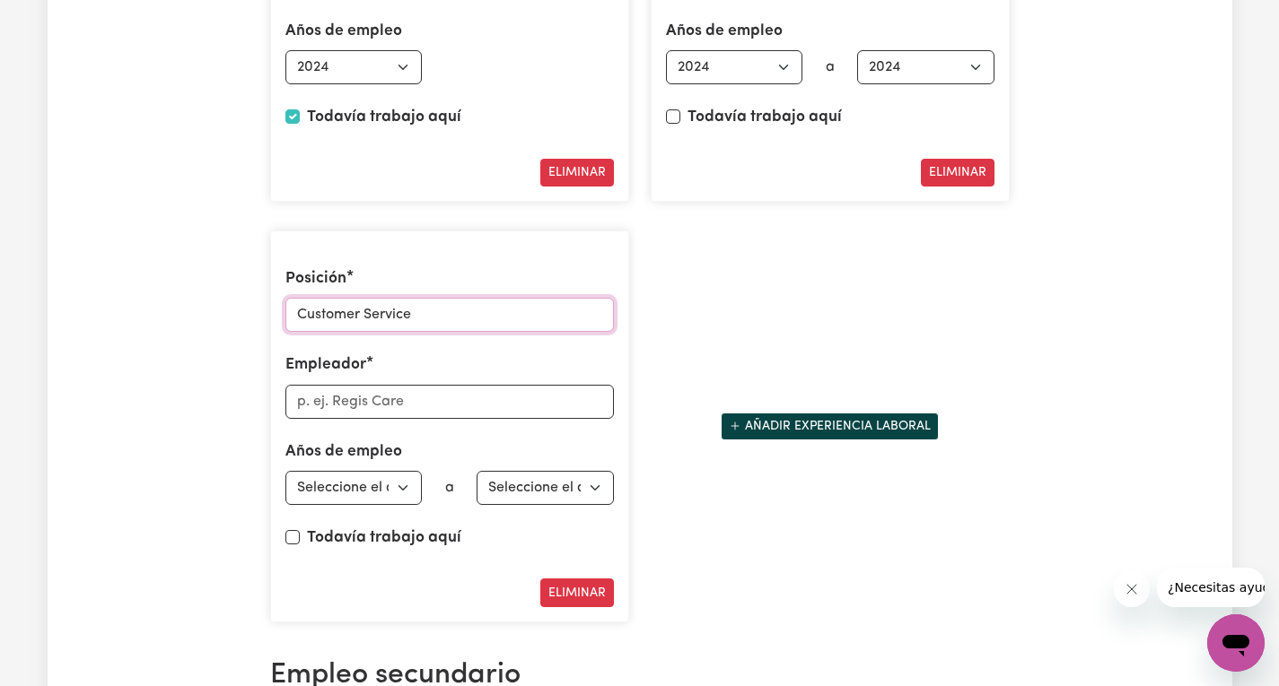
scroll to position [3051, 0]
type input "Customer Service"
click at [363, 418] on input "Empleador" at bounding box center [449, 401] width 328 height 34
type input "Madmex"
click at [406, 504] on select "Seleccione el año de inicio 1951 1952 1953 1954 1955 1956 1957 1958 1959 1960 1…" at bounding box center [353, 487] width 137 height 34
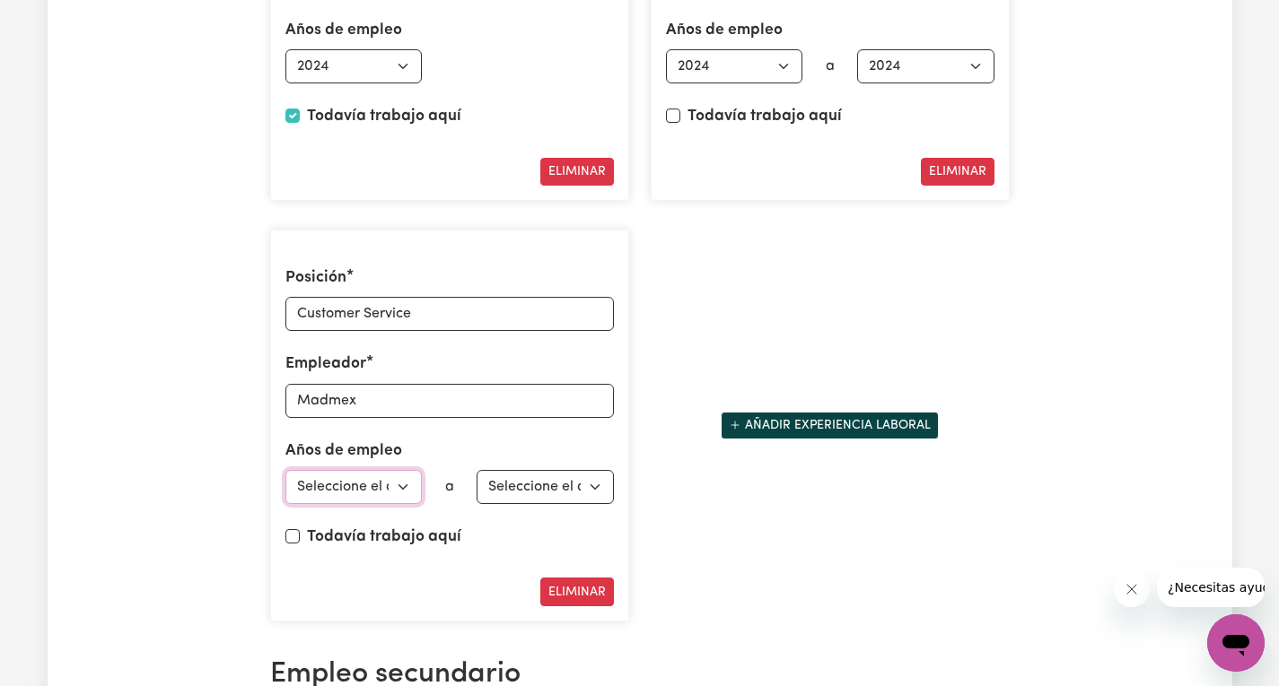
select select "2023"
click at [285, 504] on select "Seleccione el año de inicio 1951 1952 1953 1954 1955 1956 1957 1958 1959 1960 1…" at bounding box center [353, 487] width 137 height 34
click at [534, 504] on select "Seleccione el año final 1951 1952 1953 1954 1955 1956 1957 1958 1959 1960 1961 …" at bounding box center [544, 487] width 137 height 34
select select "2024"
click at [476, 504] on select "Seleccione el año final 1951 1952 1953 1954 1955 1956 1957 1958 1959 1960 1961 …" at bounding box center [544, 487] width 137 height 34
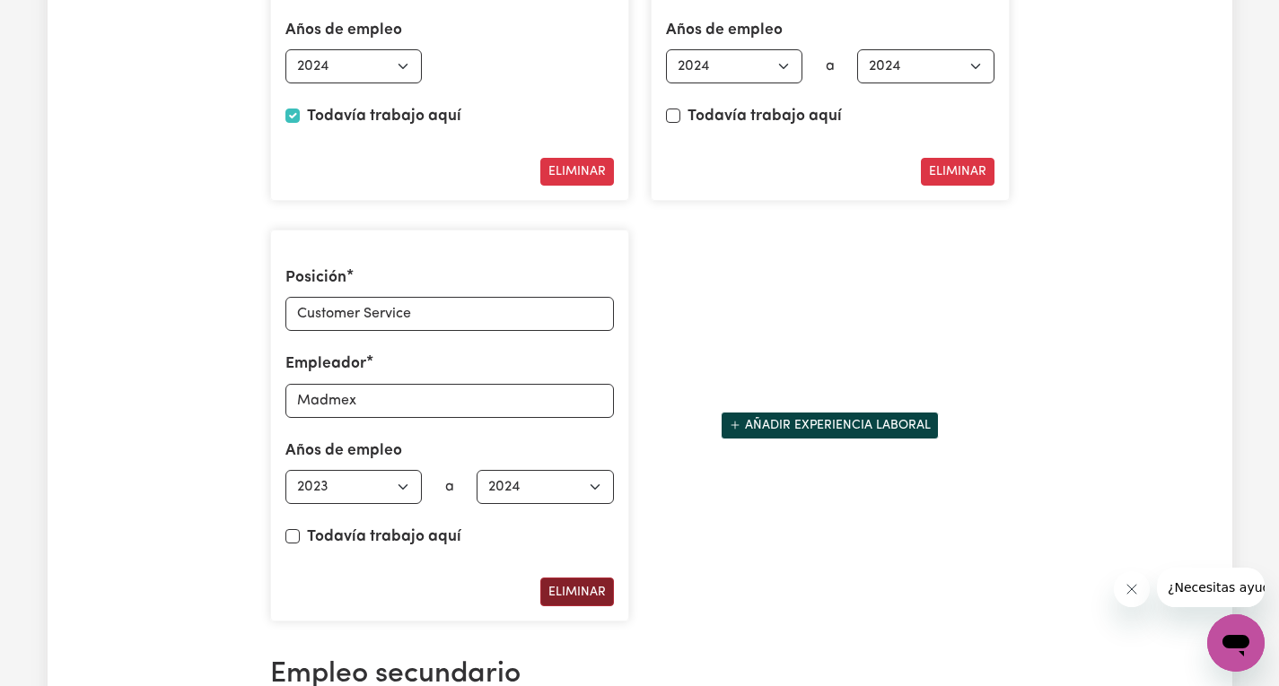
click at [570, 599] on font "Eliminar" at bounding box center [576, 592] width 57 height 13
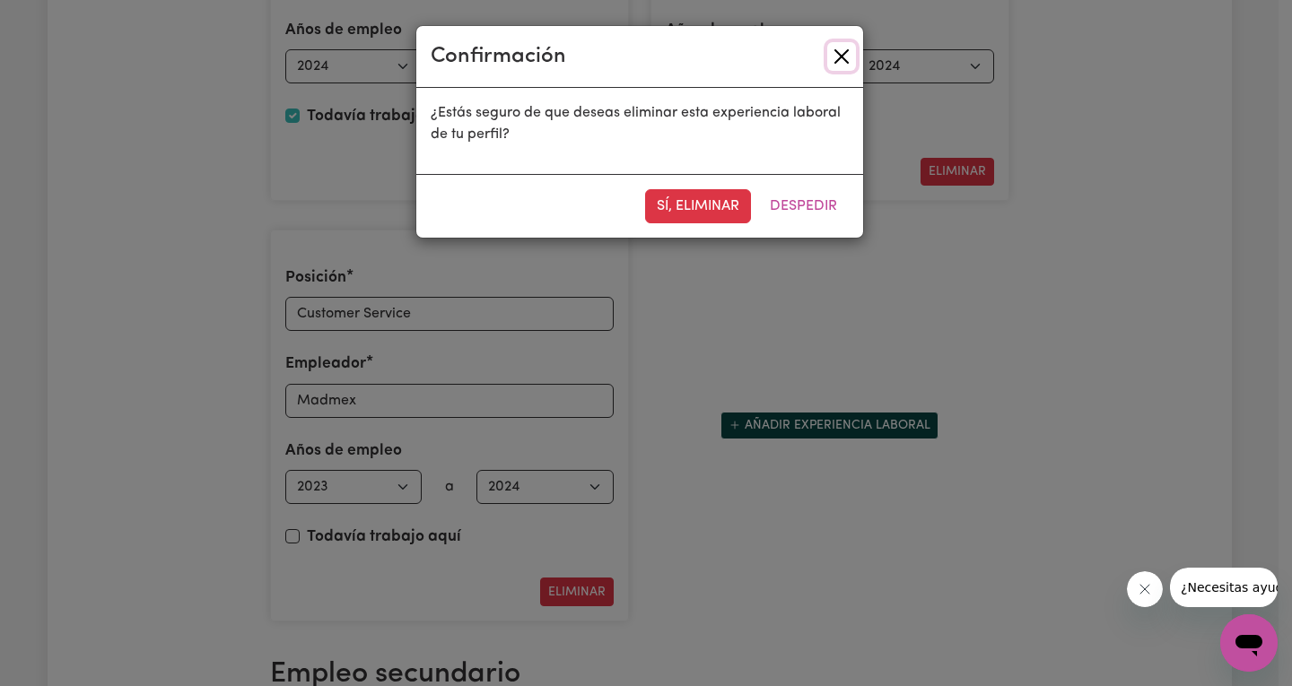
click at [843, 55] on button "Cerca" at bounding box center [841, 56] width 29 height 29
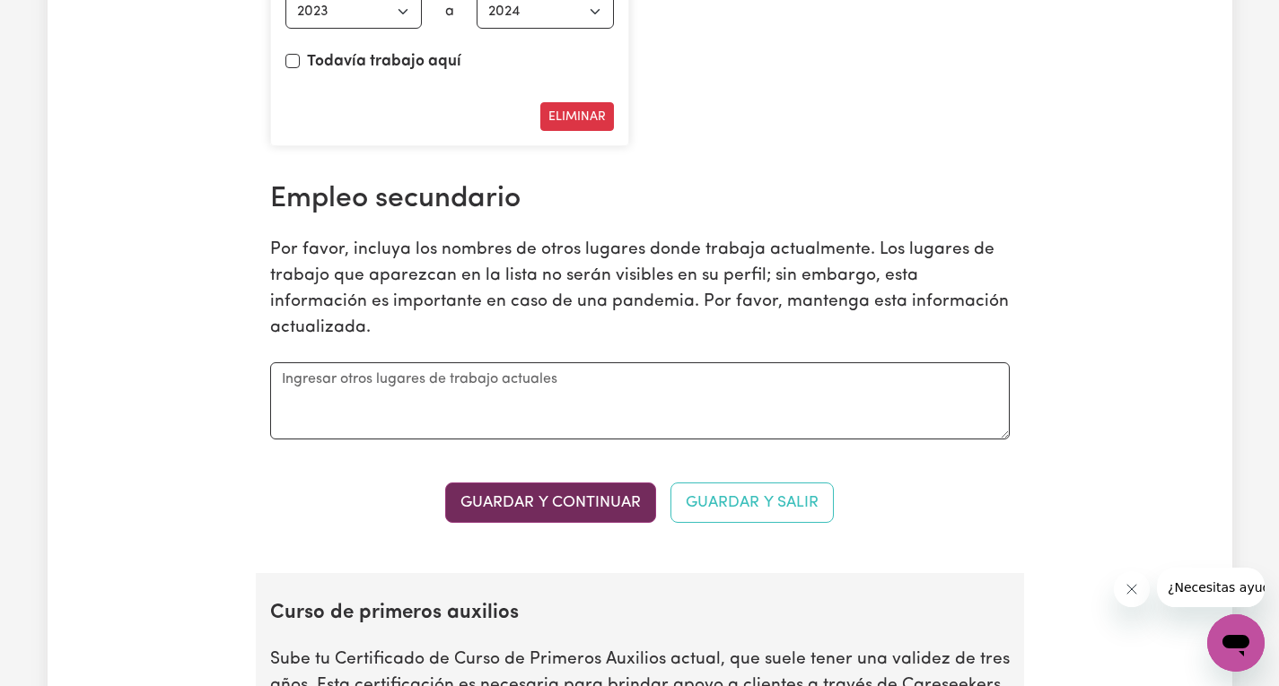
scroll to position [3589, 0]
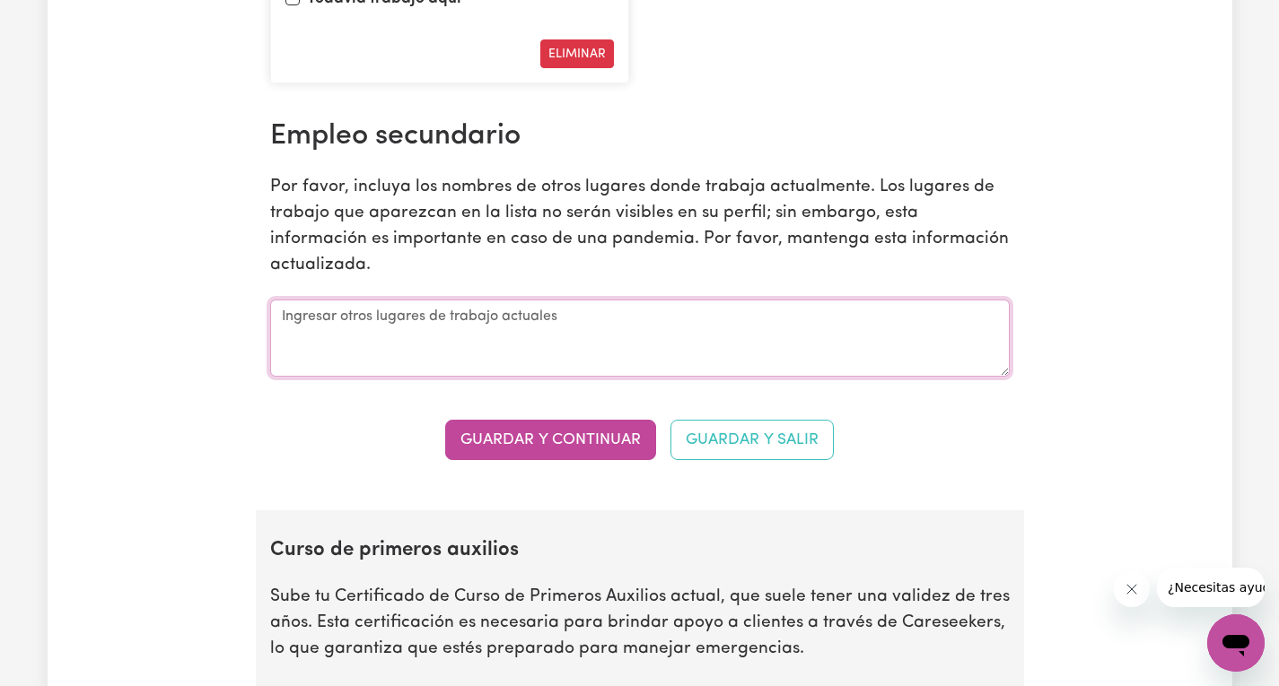
click at [457, 377] on textarea at bounding box center [639, 338] width 739 height 77
click at [379, 352] on textarea at bounding box center [639, 338] width 739 height 77
type textarea "a"
